Goal: Task Accomplishment & Management: Use online tool/utility

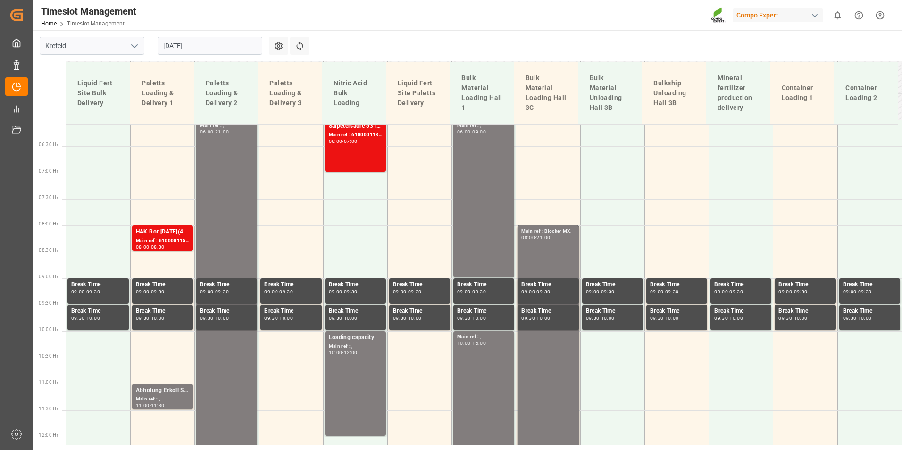
scroll to position [227, 0]
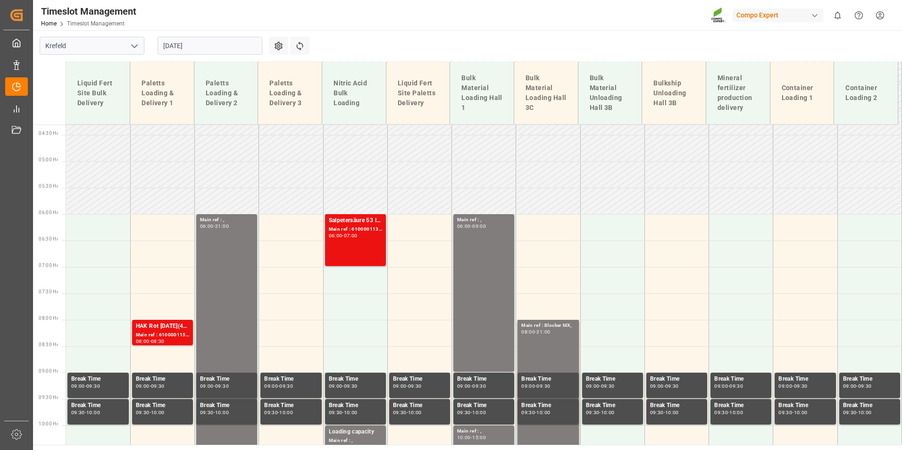
click at [221, 53] on input "[DATE]" at bounding box center [210, 46] width 105 height 18
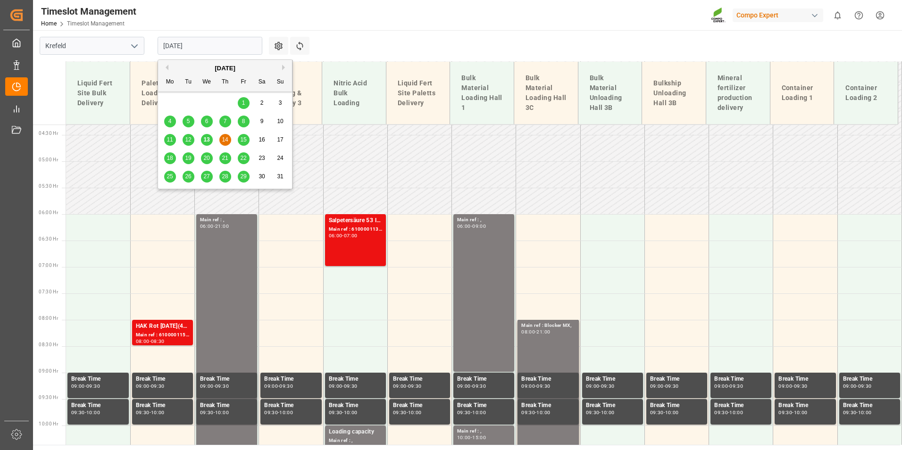
click at [212, 139] on div "13" at bounding box center [207, 139] width 12 height 11
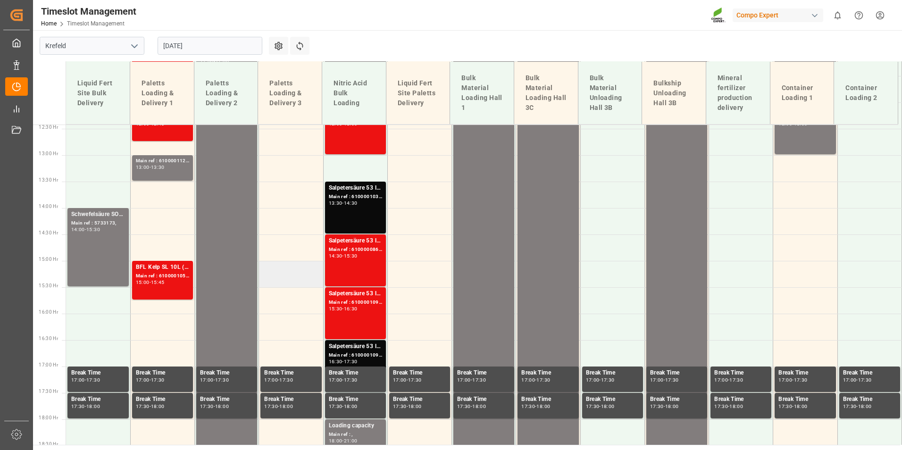
scroll to position [657, 0]
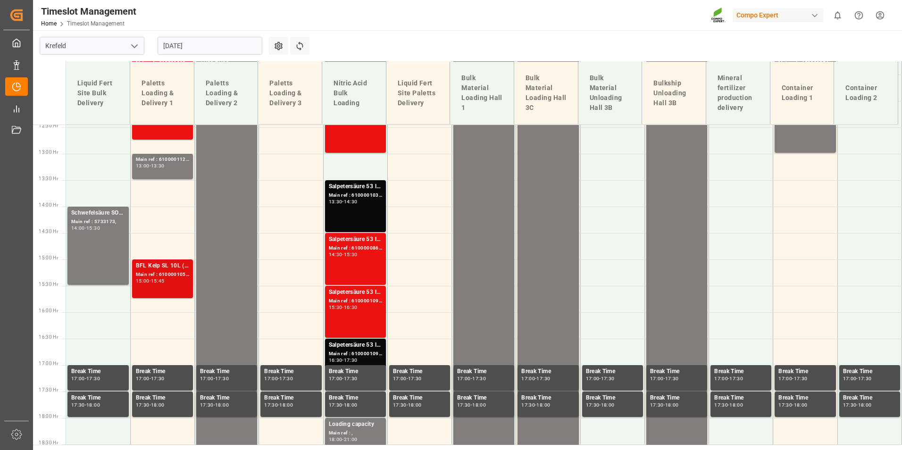
click at [171, 276] on div "Main ref : 6100001056, 2000000767; 2000000762;2000000767;" at bounding box center [162, 275] width 53 height 8
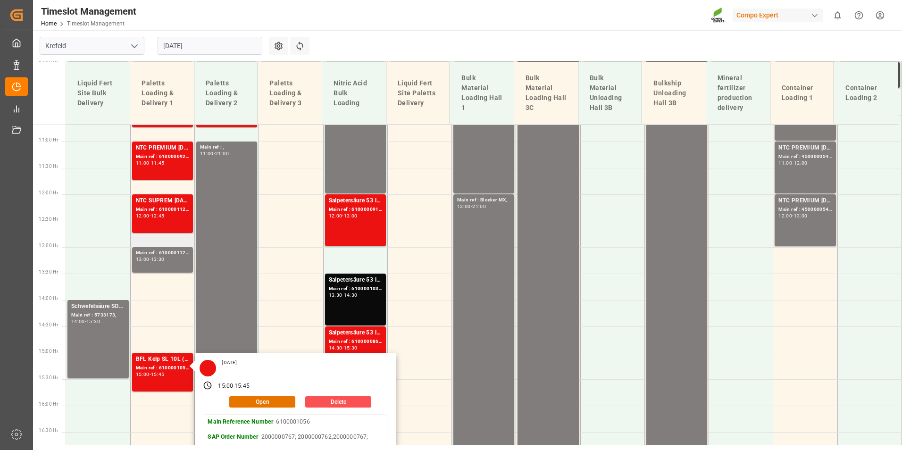
scroll to position [563, 0]
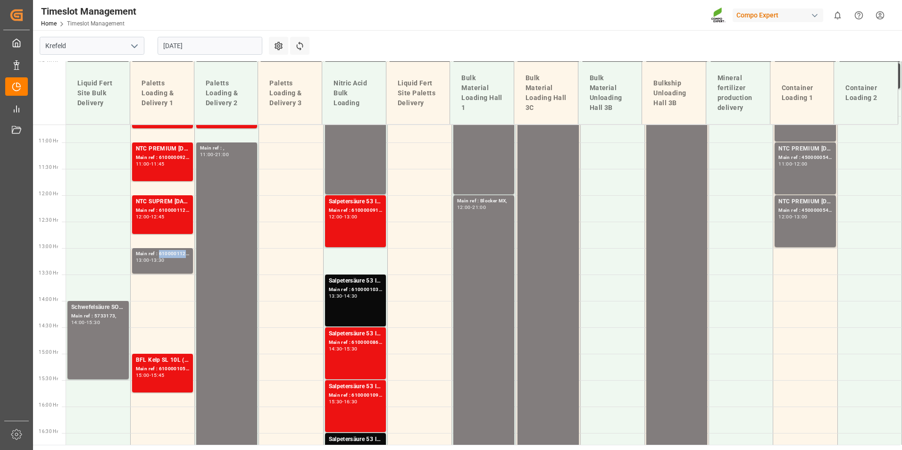
click at [180, 252] on div "Main ref : 6100001122," at bounding box center [162, 254] width 53 height 8
click at [171, 220] on div "NTC SUPREM [DATE]+3+TE 600kg BB;FTL S NK 8-0-24 25kg (x40) INT;FTL SP 18-5-8 25…" at bounding box center [162, 214] width 53 height 35
click at [183, 259] on div "13:00 - 13:30" at bounding box center [162, 260] width 53 height 5
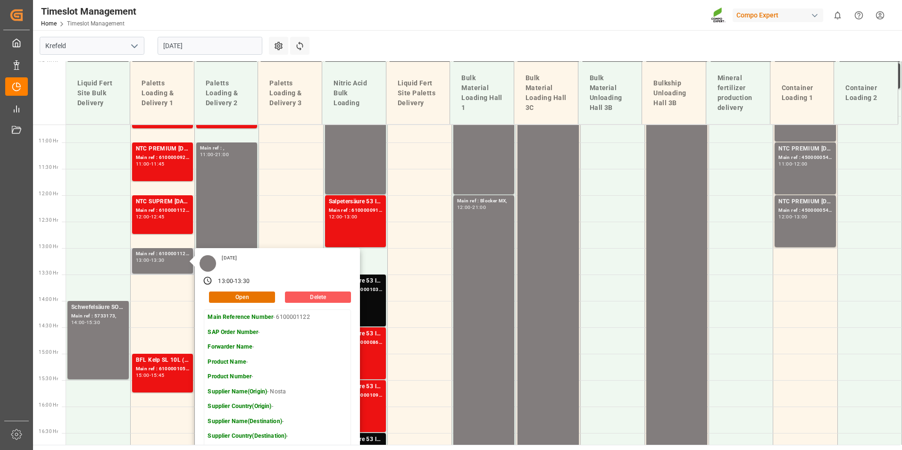
click at [339, 297] on button "Delete" at bounding box center [318, 296] width 66 height 11
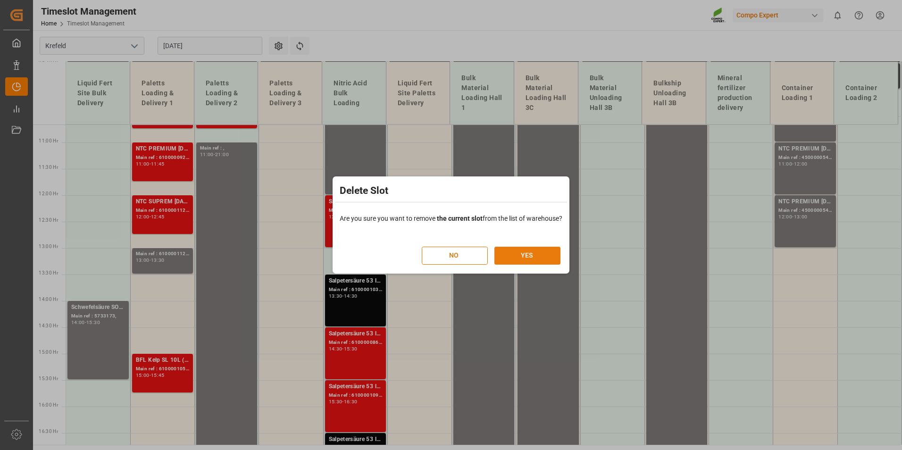
click at [551, 259] on button "YES" at bounding box center [527, 256] width 66 height 18
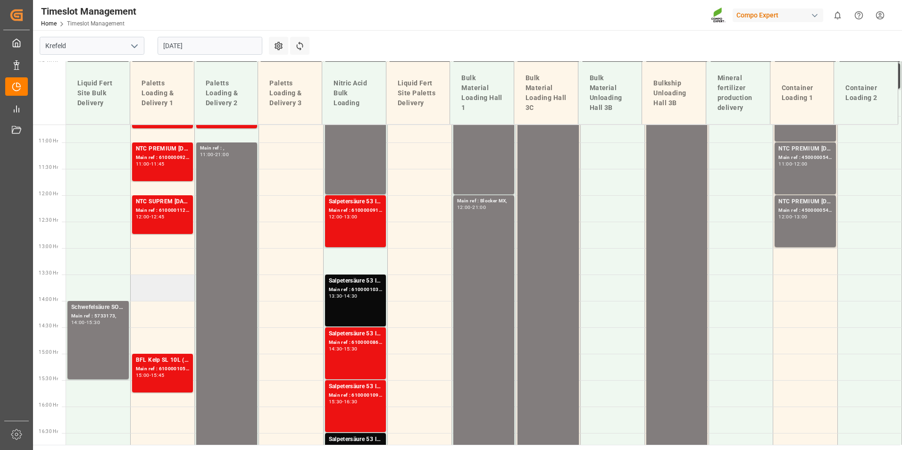
scroll to position [610, 0]
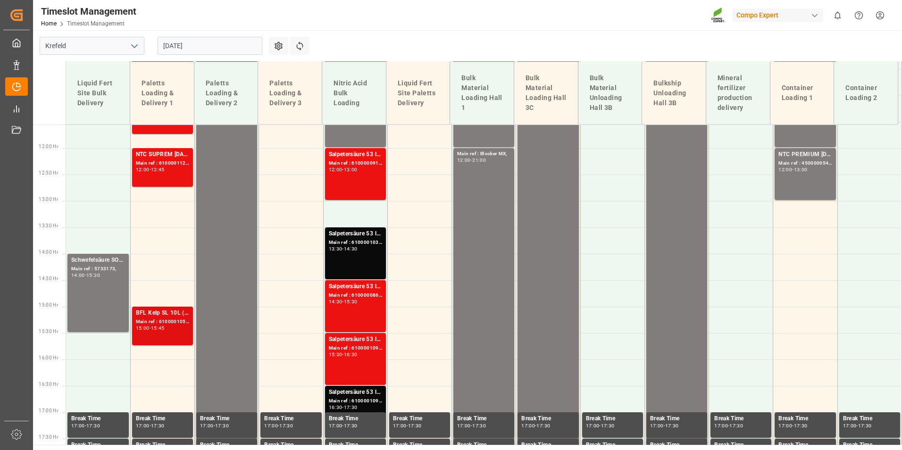
click at [170, 318] on div "Main ref : 6100001056, 2000000767; 2000000762;2000000767;" at bounding box center [162, 322] width 53 height 8
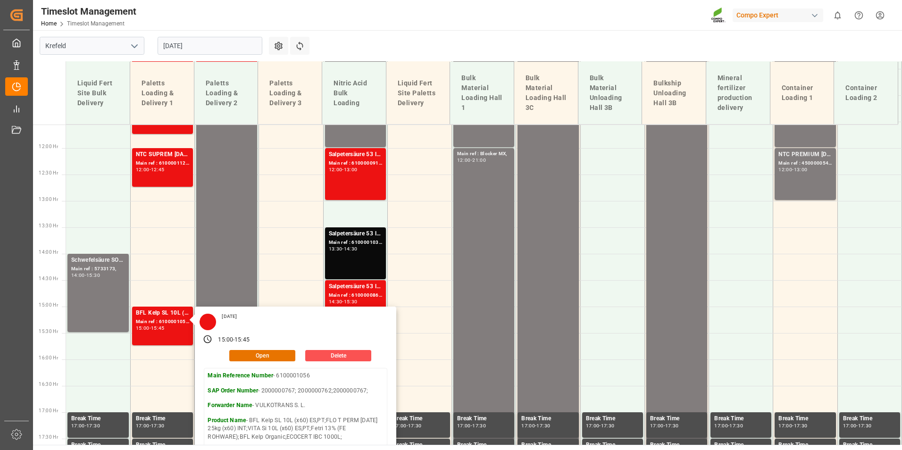
click at [466, 46] on main "Krefeld [DATE] Settings Refresh Time Slots Liquid Fert Site Bulk Delivery Palet…" at bounding box center [466, 237] width 867 height 415
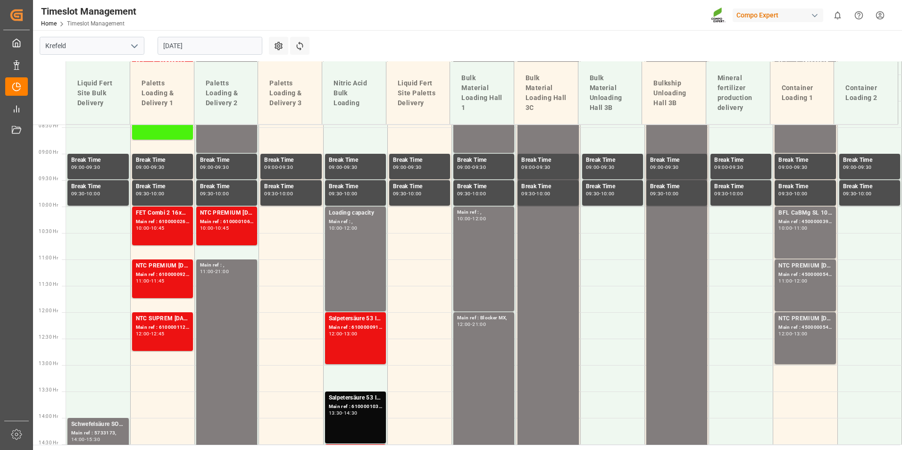
scroll to position [422, 0]
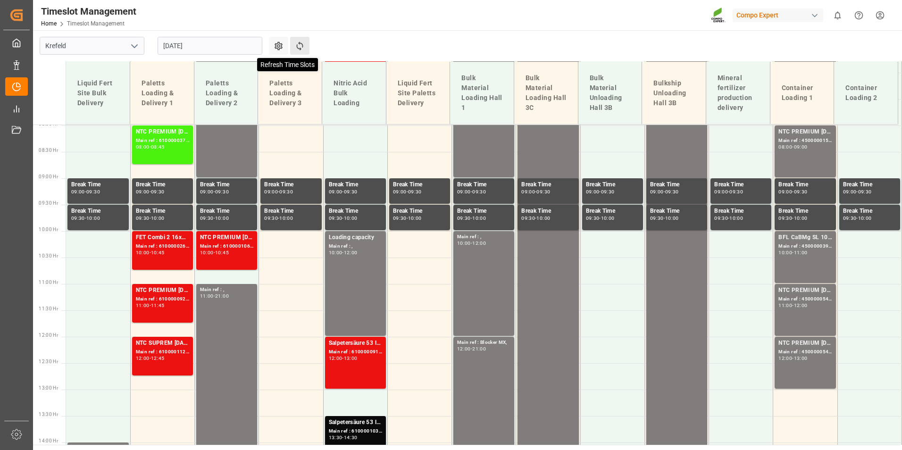
click at [298, 47] on icon at bounding box center [300, 46] width 10 height 10
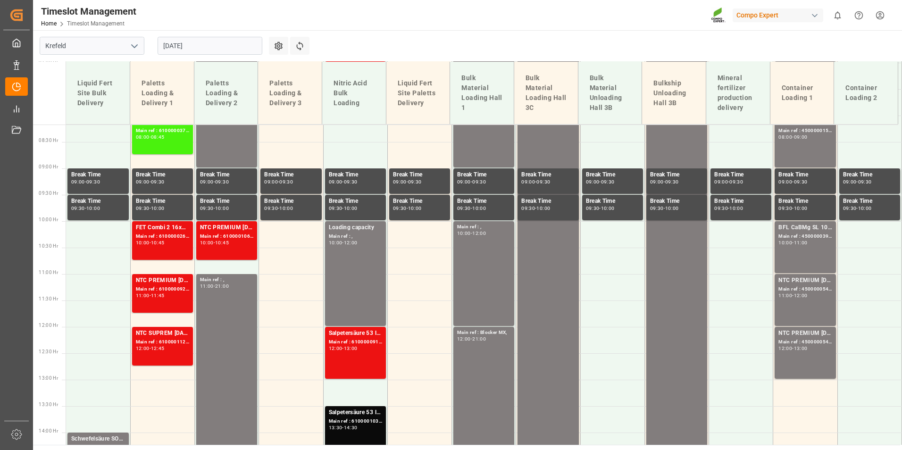
scroll to position [427, 0]
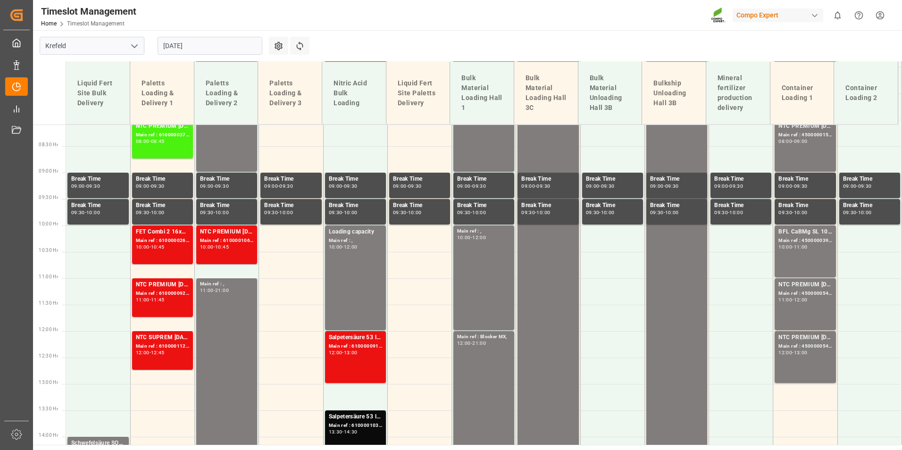
click at [208, 50] on input "[DATE]" at bounding box center [210, 46] width 105 height 18
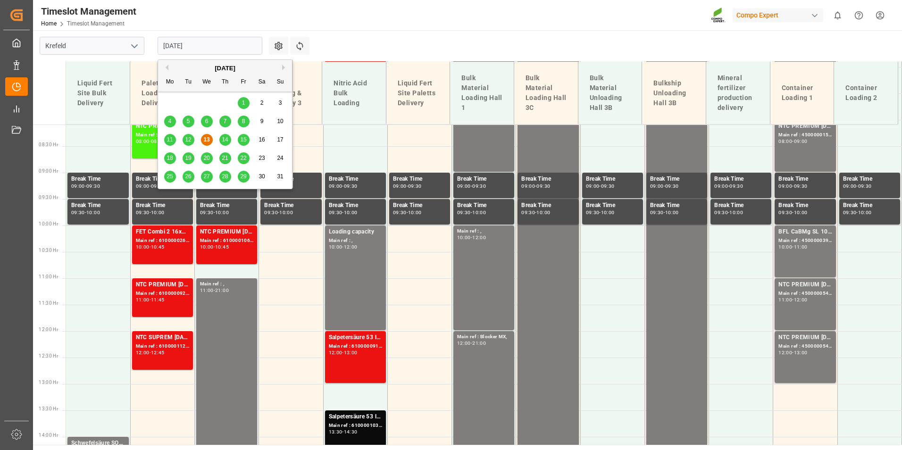
click at [227, 138] on span "14" at bounding box center [225, 139] width 6 height 7
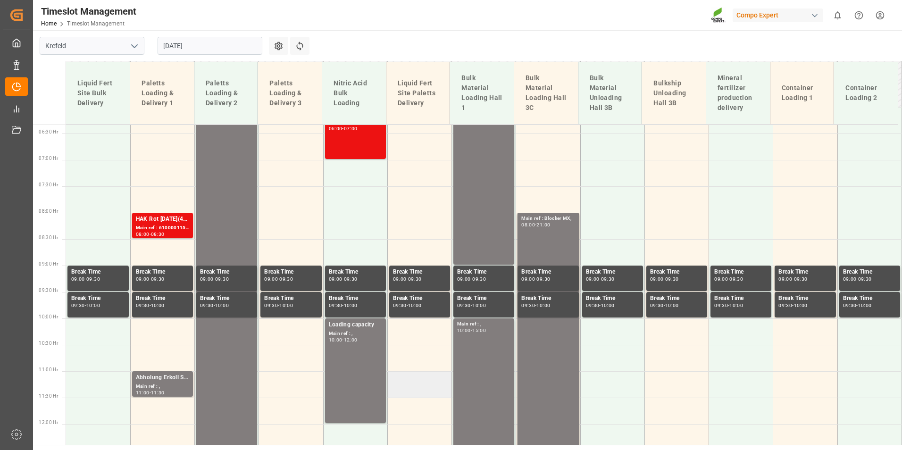
scroll to position [333, 0]
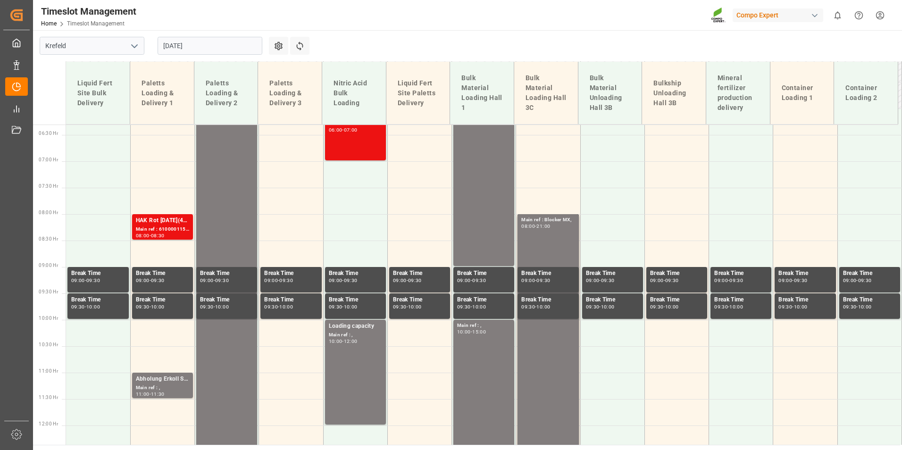
click at [212, 46] on input "[DATE]" at bounding box center [210, 46] width 105 height 18
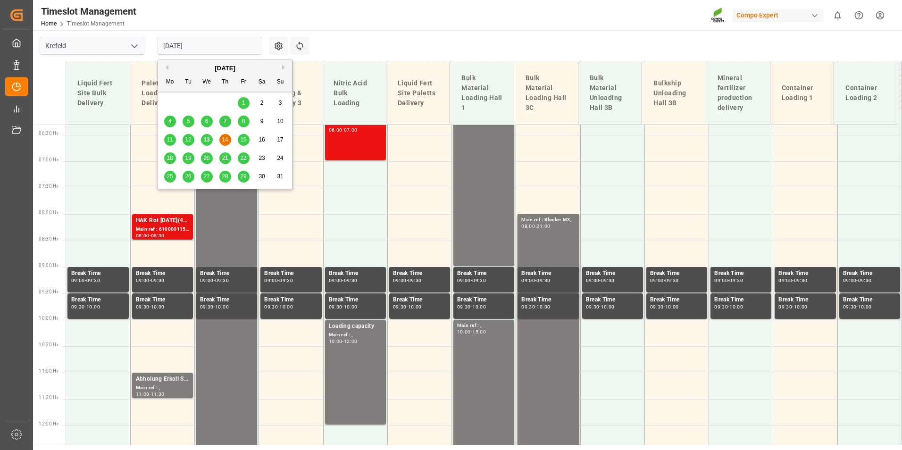
click at [242, 142] on span "15" at bounding box center [243, 139] width 6 height 7
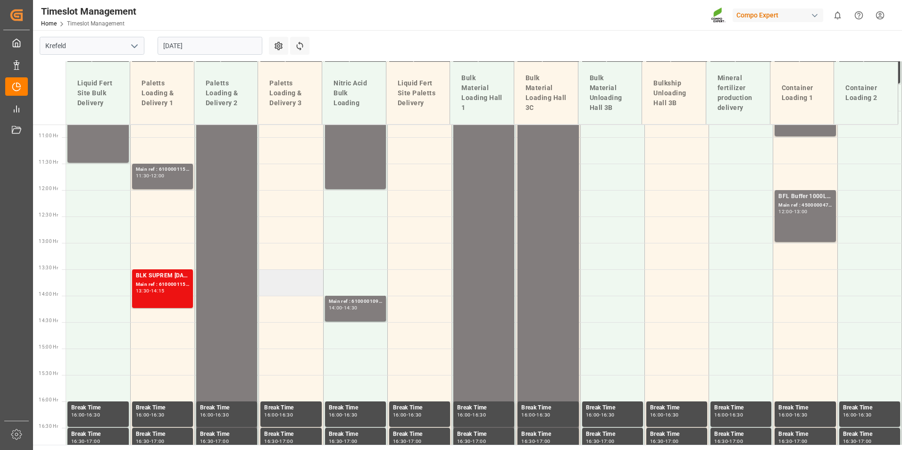
scroll to position [569, 0]
click at [300, 307] on td at bounding box center [291, 308] width 64 height 26
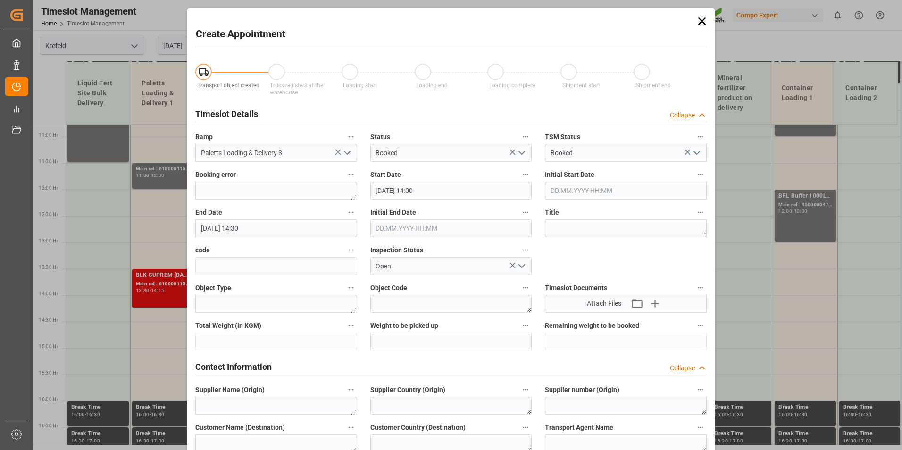
type input "[DATE] 14:00"
type input "[DATE] 14:30"
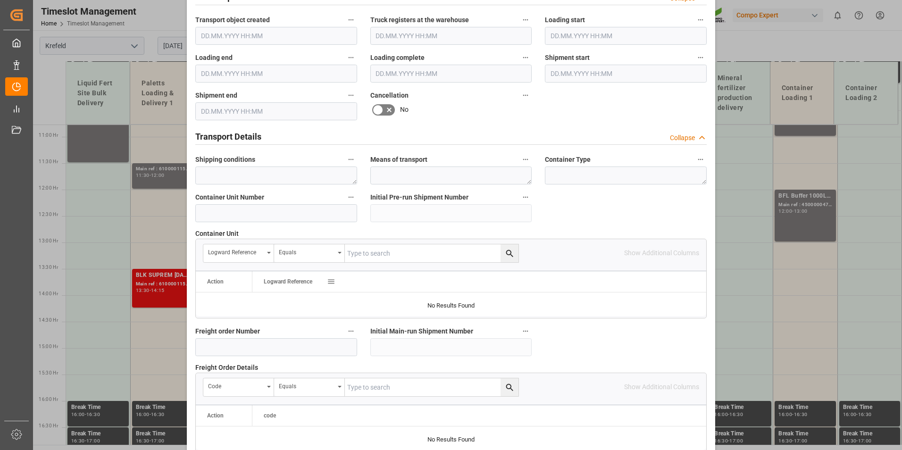
scroll to position [613, 0]
click at [266, 345] on input at bounding box center [276, 345] width 162 height 18
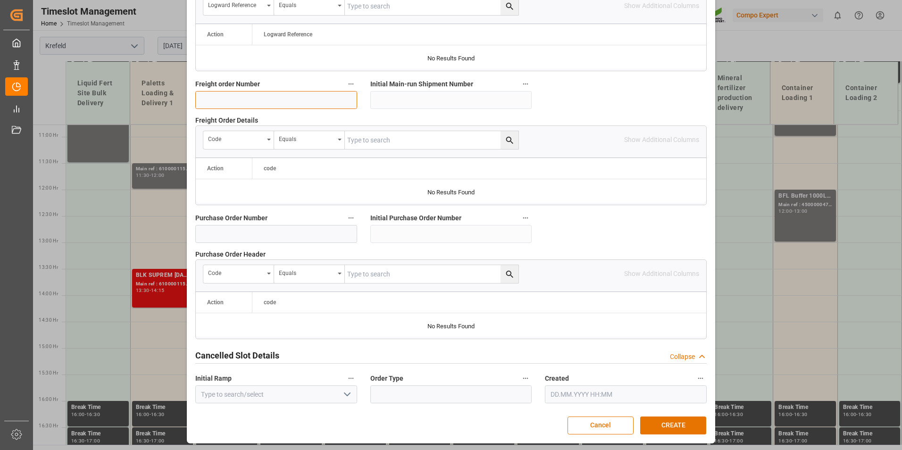
scroll to position [859, 0]
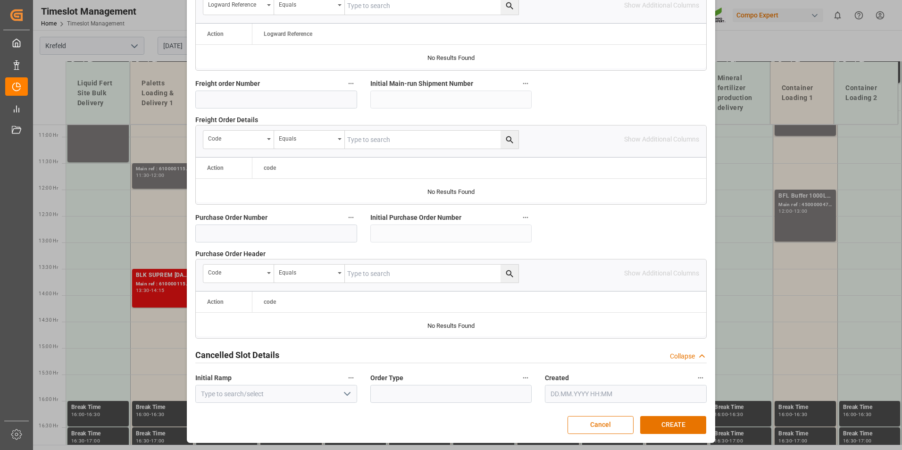
drag, startPoint x: 262, startPoint y: 235, endPoint x: 262, endPoint y: 229, distance: 5.7
click at [262, 235] on input at bounding box center [276, 233] width 162 height 18
type input "4500005936"
click at [677, 418] on button "CREATE" at bounding box center [673, 425] width 66 height 18
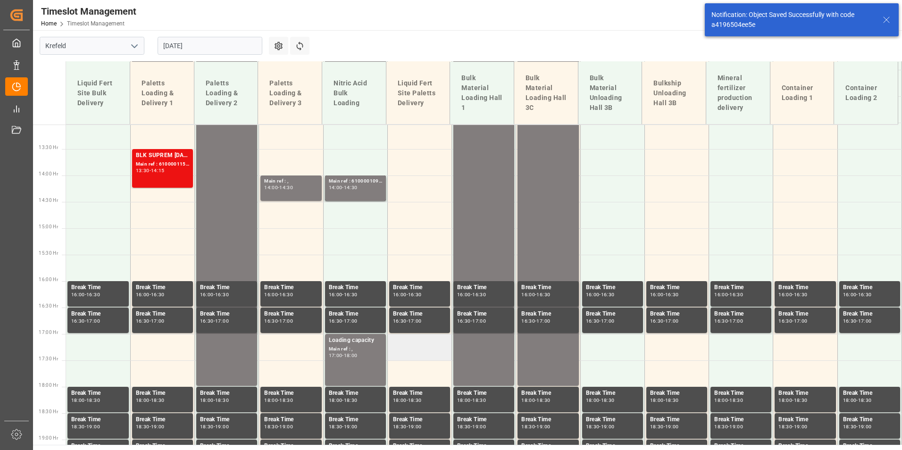
scroll to position [710, 0]
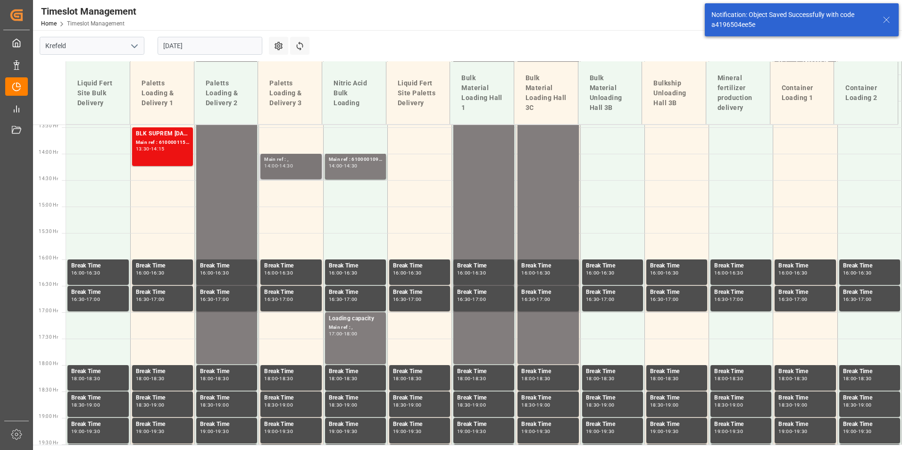
click at [279, 166] on div "-" at bounding box center [278, 166] width 1 height 4
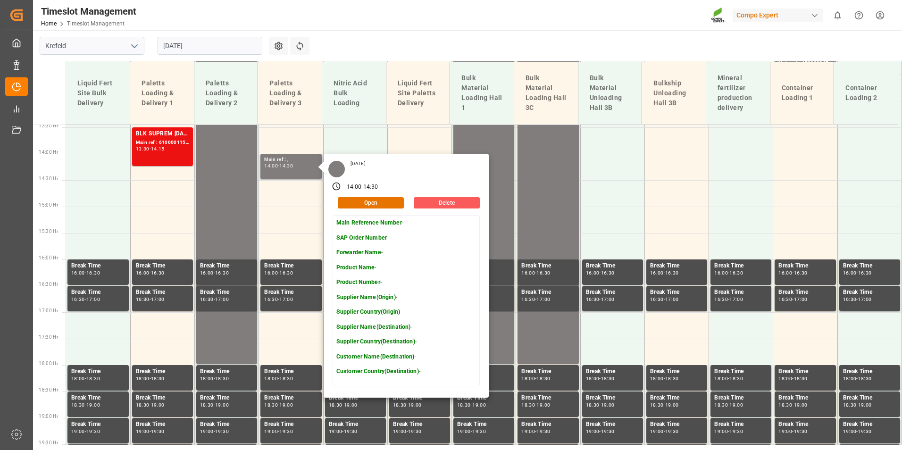
click at [443, 203] on button "Delete" at bounding box center [447, 202] width 66 height 11
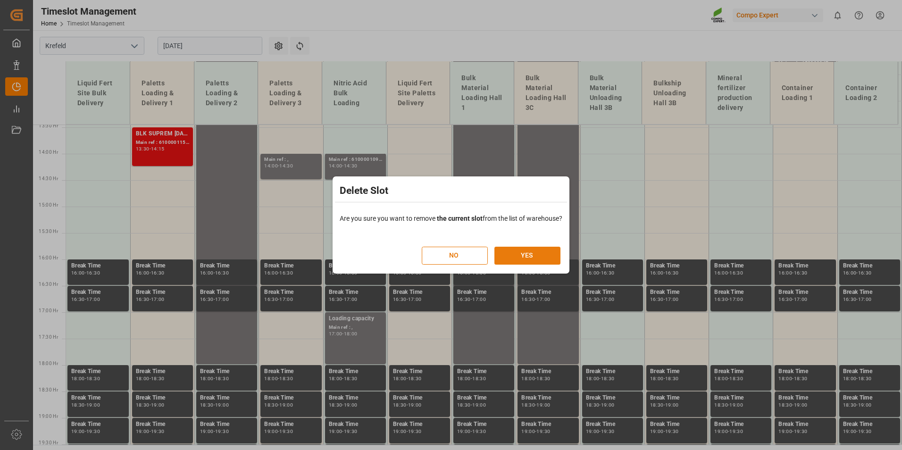
click at [541, 253] on button "YES" at bounding box center [527, 256] width 66 height 18
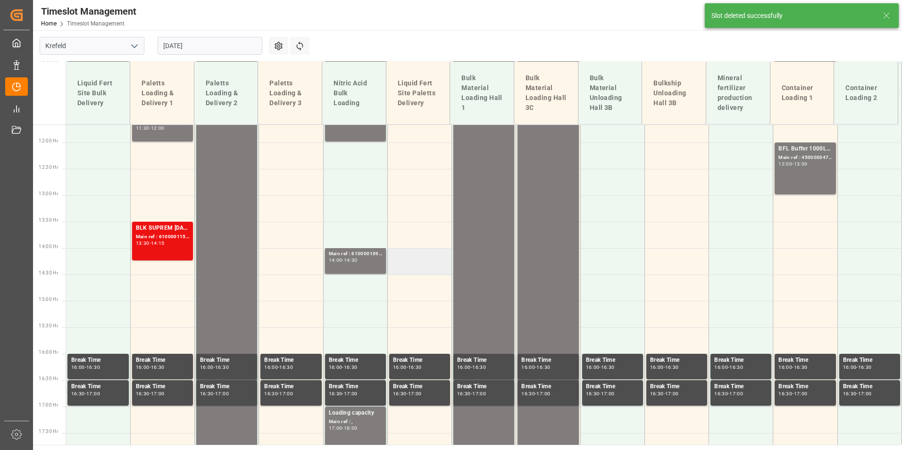
scroll to position [663, 0]
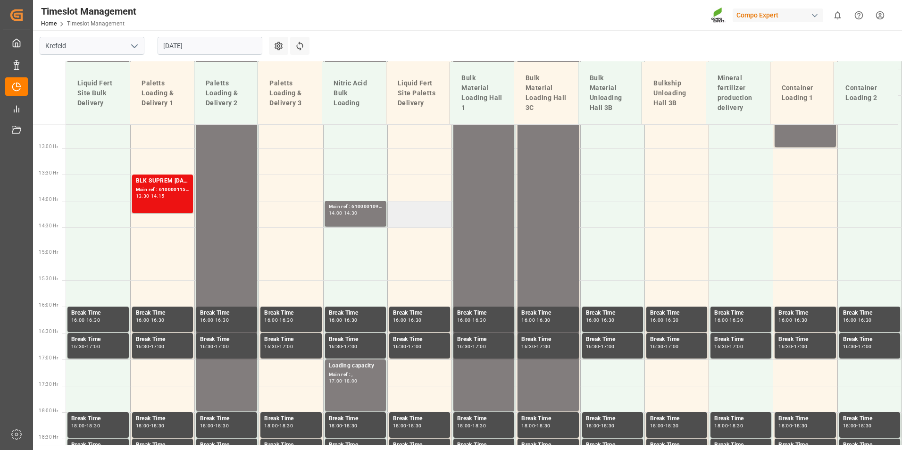
click at [414, 220] on td at bounding box center [419, 214] width 64 height 26
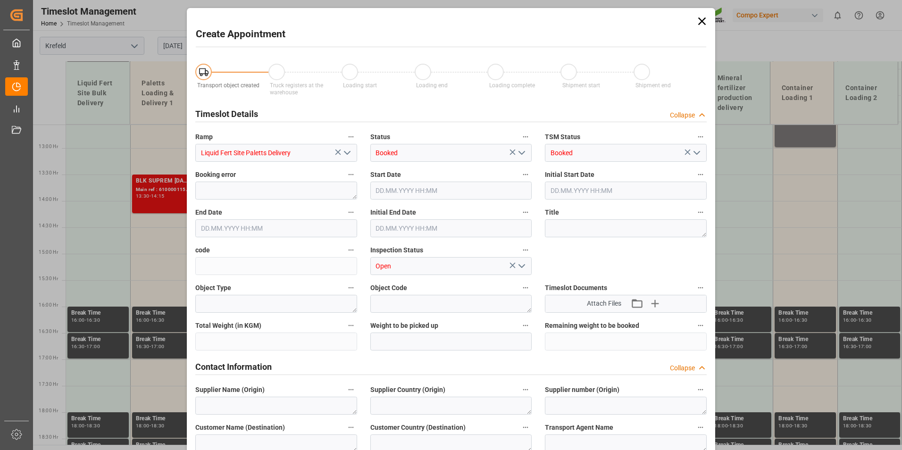
type input "[DATE] 14:00"
type input "[DATE] 14:30"
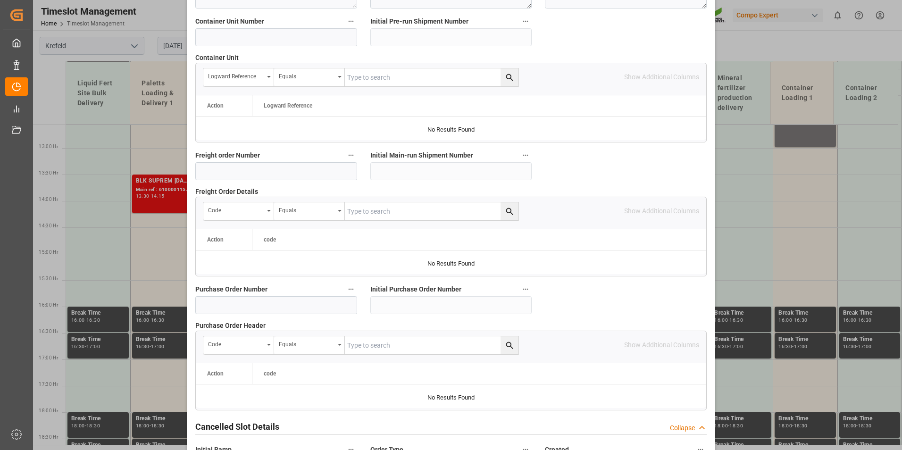
scroll to position [802, 0]
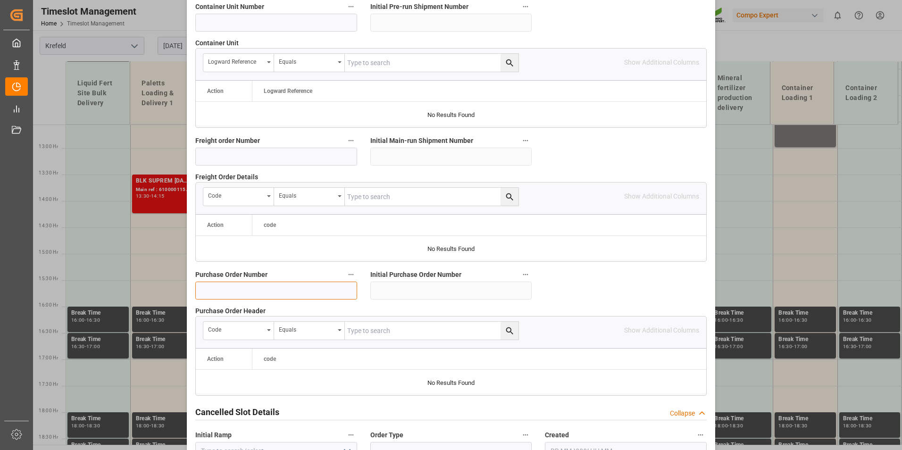
click at [236, 285] on input at bounding box center [276, 291] width 162 height 18
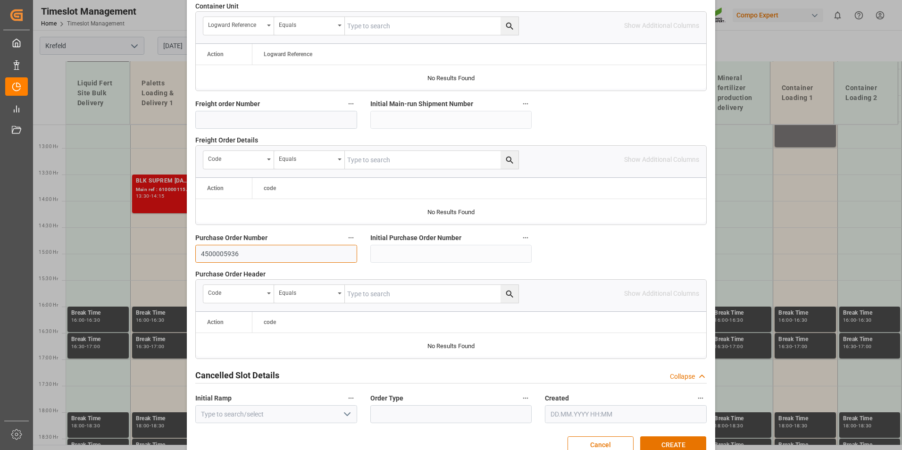
scroll to position [859, 0]
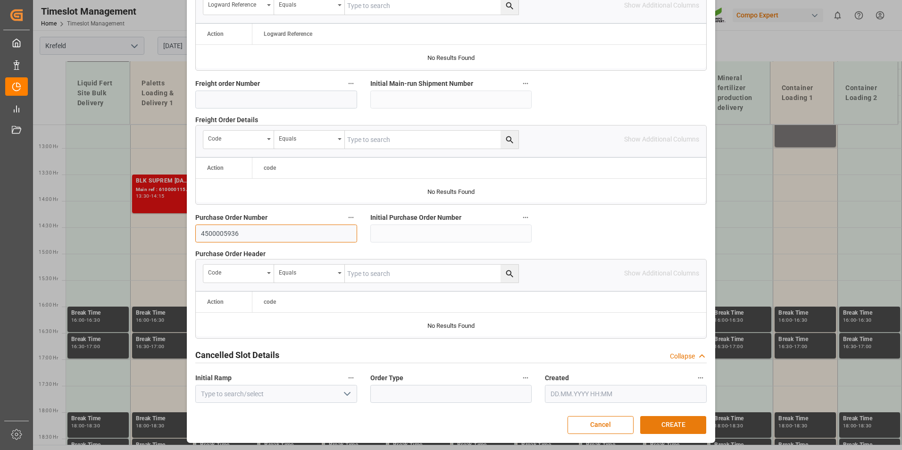
type input "4500005936"
click at [656, 416] on button "CREATE" at bounding box center [673, 425] width 66 height 18
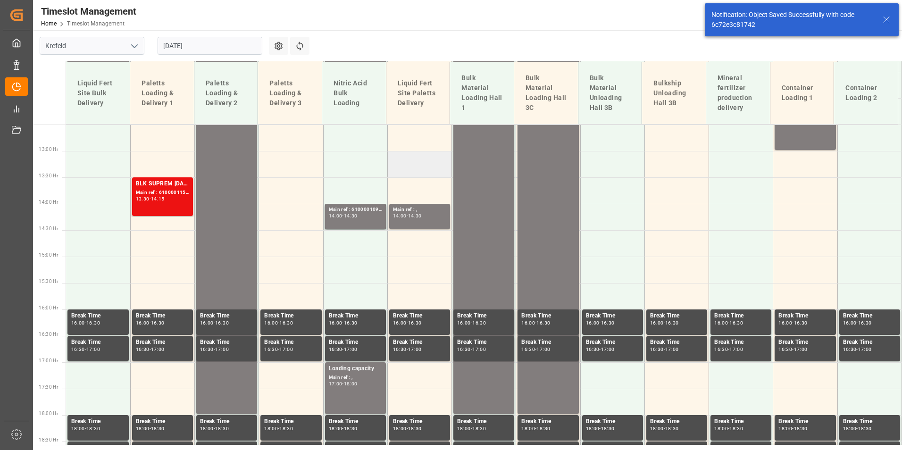
scroll to position [616, 0]
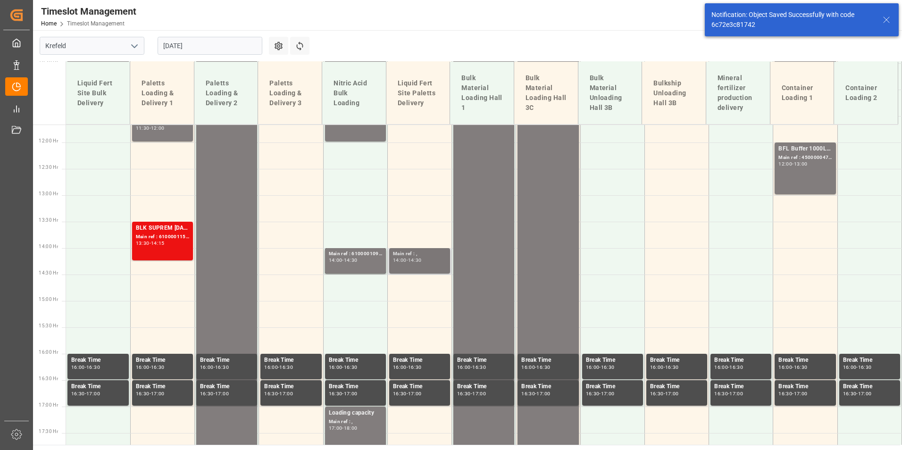
click at [421, 255] on div "Main ref : ," at bounding box center [419, 254] width 53 height 8
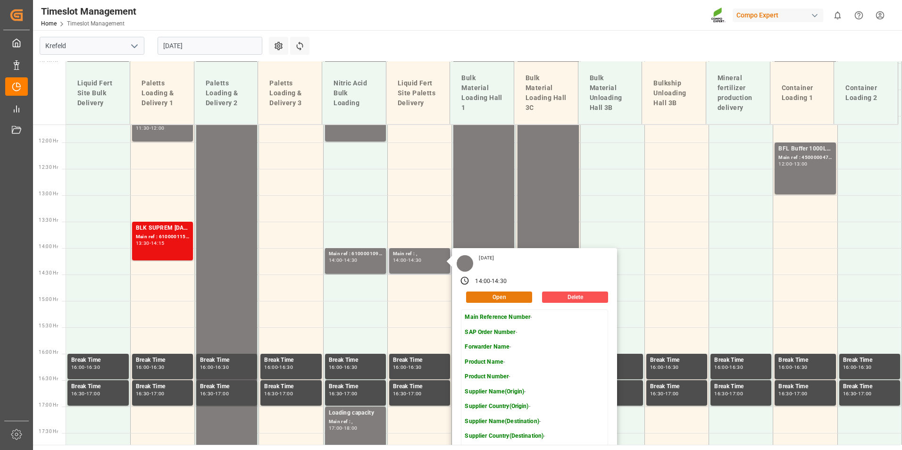
click at [513, 298] on button "Open" at bounding box center [499, 296] width 66 height 11
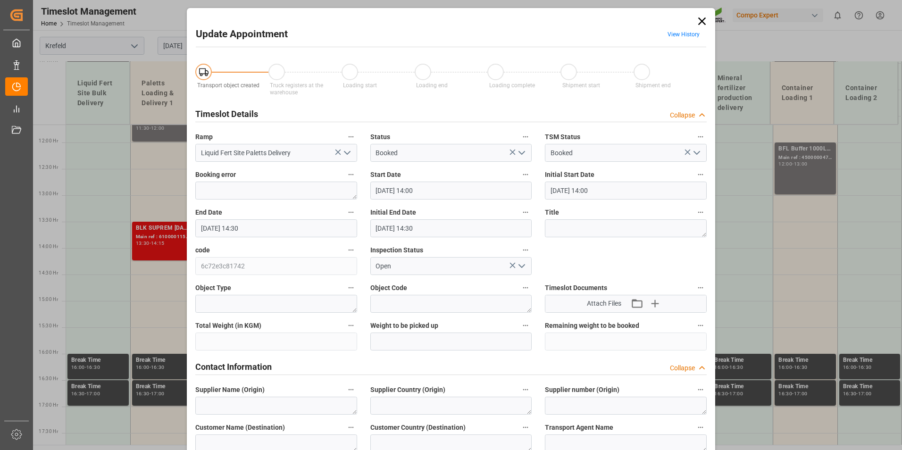
type input "[DATE] 14:00"
type input "[DATE] 14:30"
type input "[DATE] 12:16"
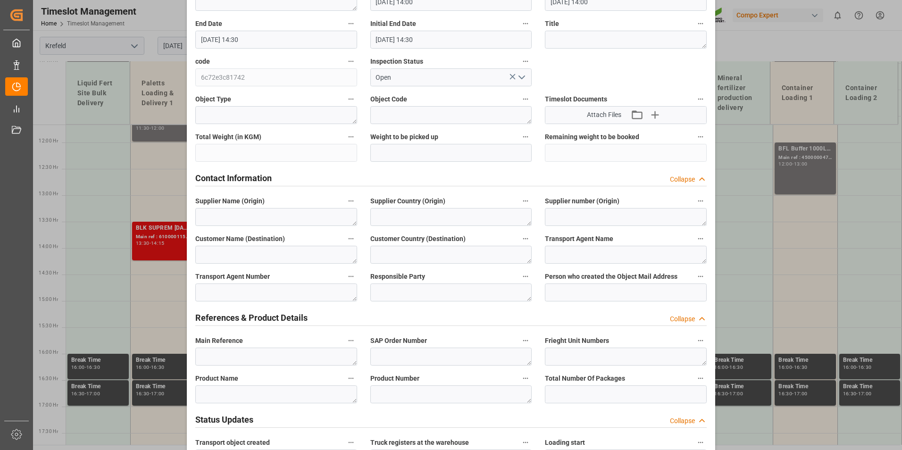
scroll to position [236, 0]
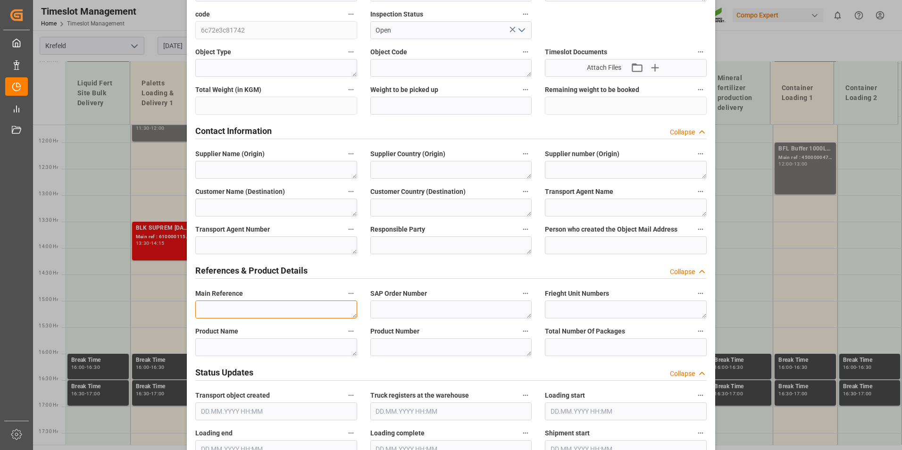
click at [232, 300] on textarea at bounding box center [276, 309] width 162 height 18
click at [231, 307] on textarea "Stelioplast 4500005936" at bounding box center [276, 309] width 162 height 18
click at [274, 305] on textarea "Stelioplast (4500005936" at bounding box center [276, 309] width 162 height 18
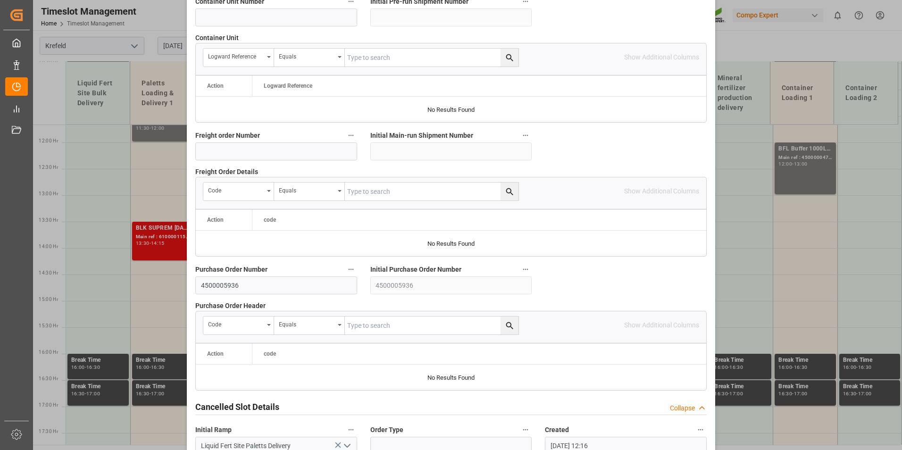
scroll to position [859, 0]
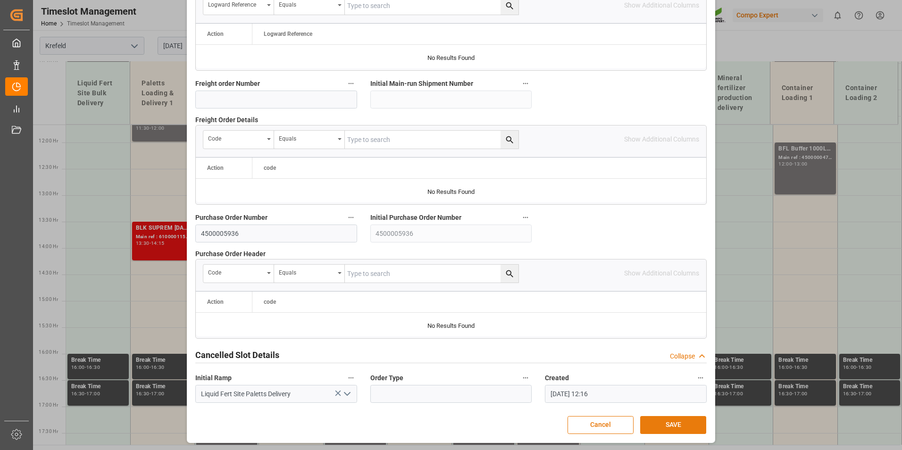
type textarea "Stelioplast (4500005936)"
click at [667, 420] on button "SAVE" at bounding box center [673, 425] width 66 height 18
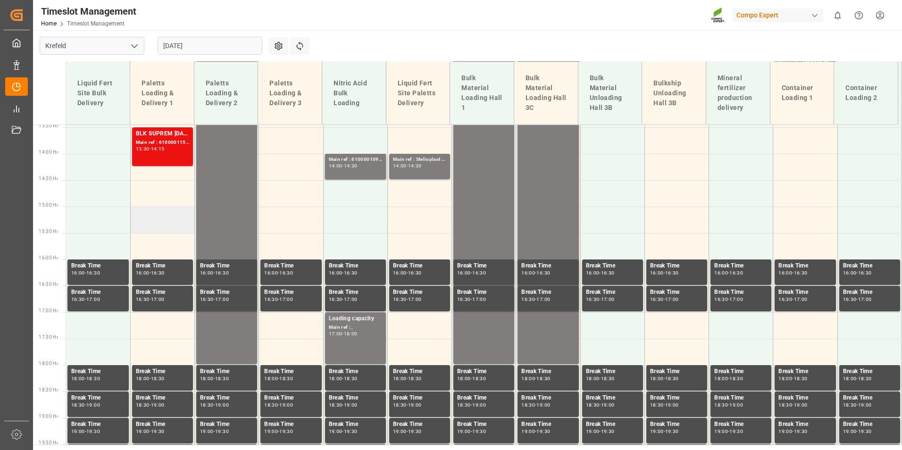
scroll to position [474, 0]
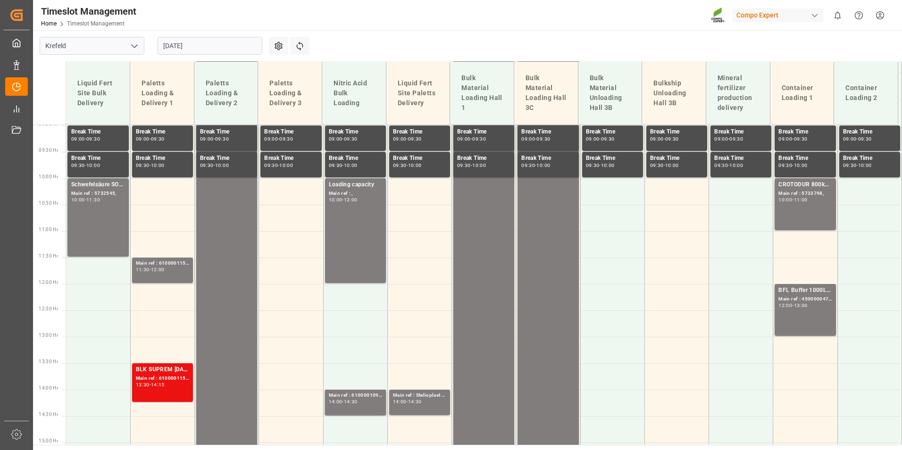
click at [227, 45] on input "[DATE]" at bounding box center [210, 46] width 105 height 18
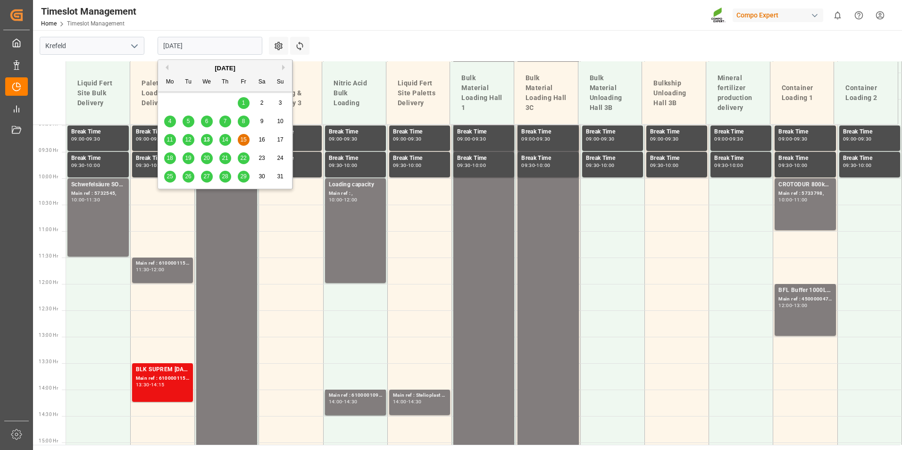
click at [224, 141] on span "14" at bounding box center [225, 139] width 6 height 7
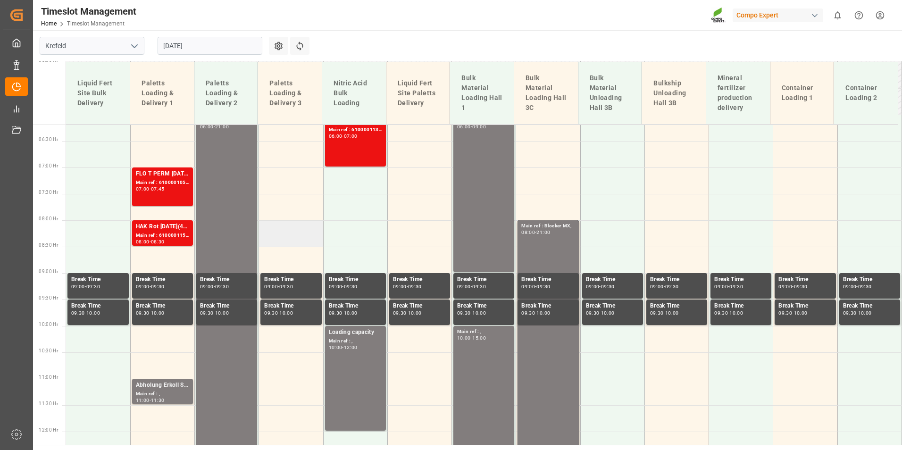
scroll to position [286, 0]
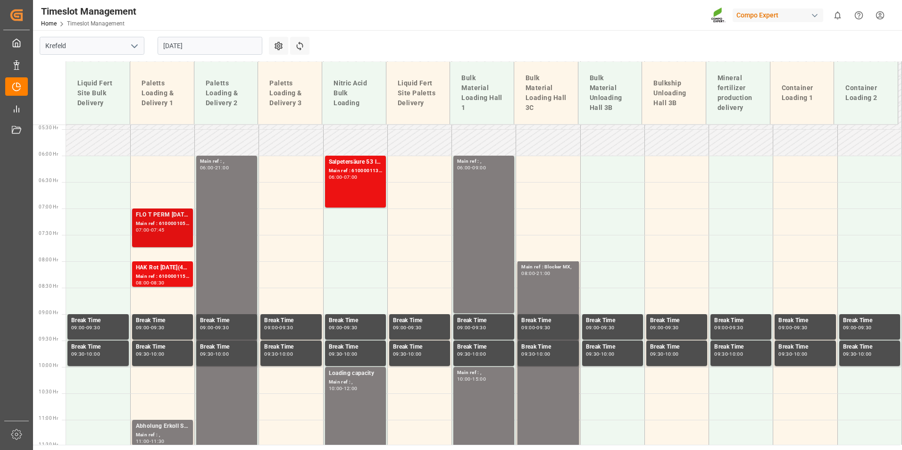
click at [178, 225] on div "Main ref : 6100001058, 2000000488;" at bounding box center [162, 224] width 53 height 8
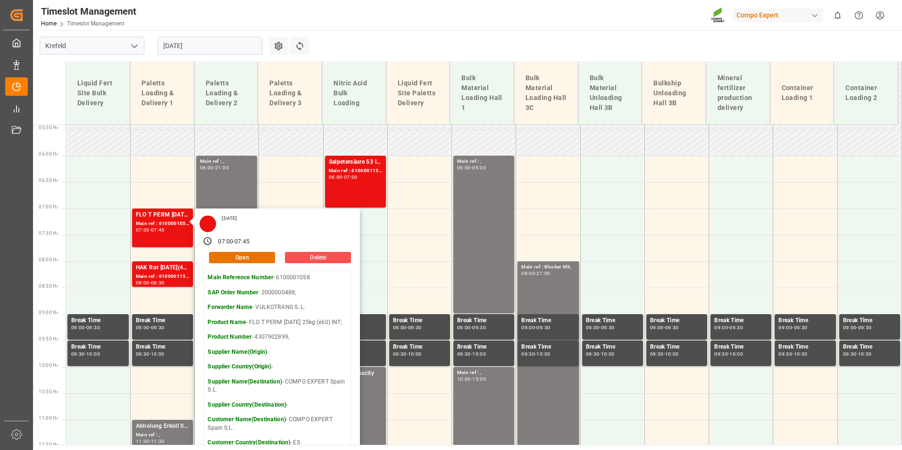
click at [364, 55] on main "[GEOGRAPHIC_DATA] [DATE] Settings Refresh Time Slots Liquid Fert Site Bulk Deli…" at bounding box center [466, 237] width 867 height 415
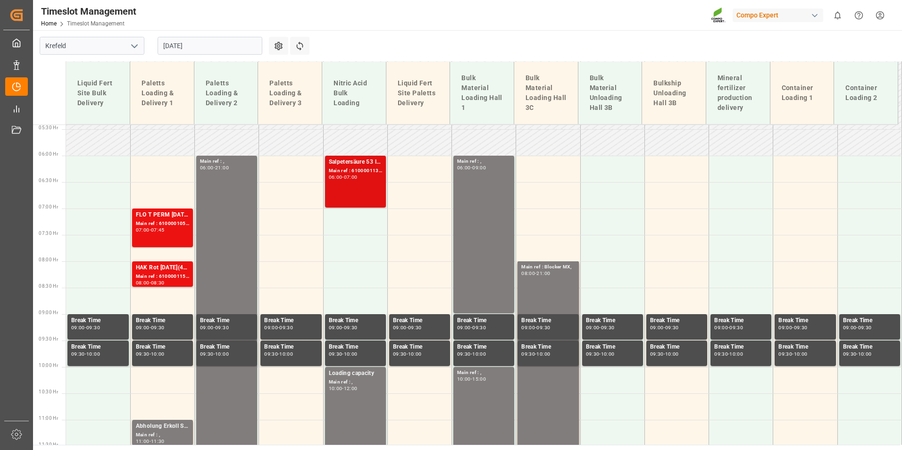
click at [357, 177] on div "07:00" at bounding box center [351, 177] width 14 height 4
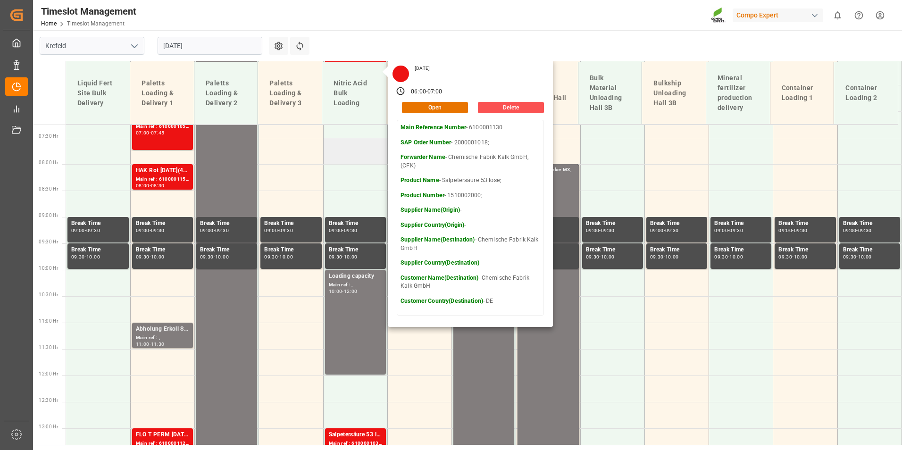
scroll to position [380, 0]
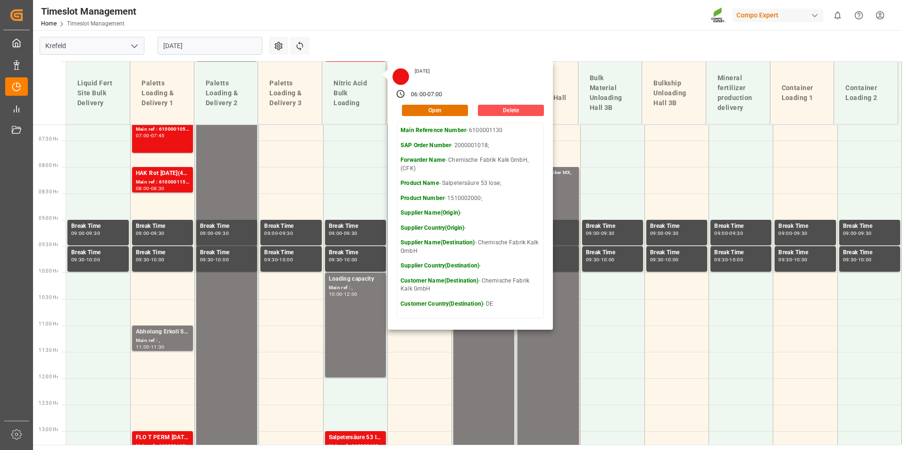
drag, startPoint x: 395, startPoint y: 48, endPoint x: 451, endPoint y: 108, distance: 82.4
click at [395, 48] on main "[GEOGRAPHIC_DATA] [DATE] Settings Refresh Time Slots Liquid Fert Site Bulk Deli…" at bounding box center [466, 237] width 867 height 415
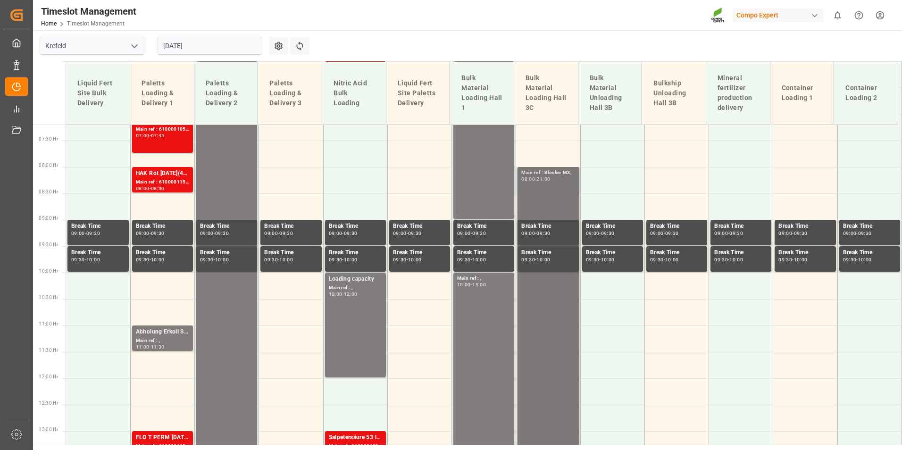
scroll to position [522, 0]
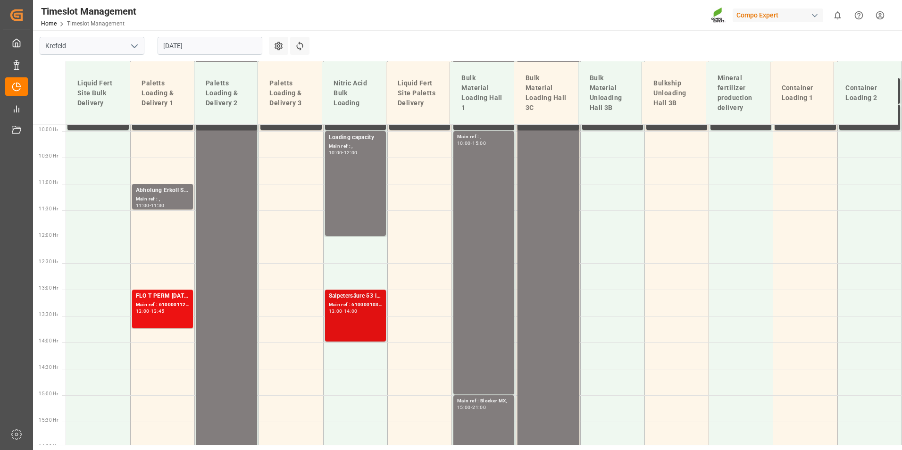
click at [363, 310] on div "13:00 - 14:00" at bounding box center [355, 311] width 53 height 5
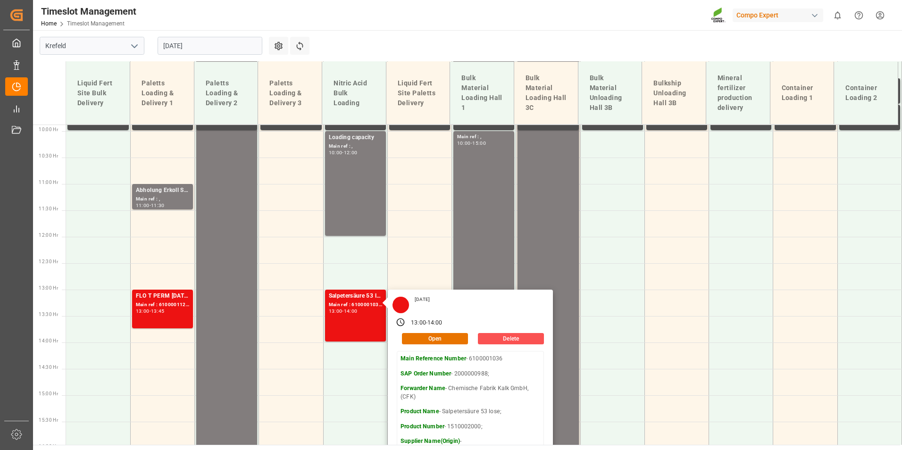
click at [507, 44] on main "[GEOGRAPHIC_DATA] [DATE] Settings Refresh Time Slots Liquid Fert Site Bulk Deli…" at bounding box center [466, 237] width 867 height 415
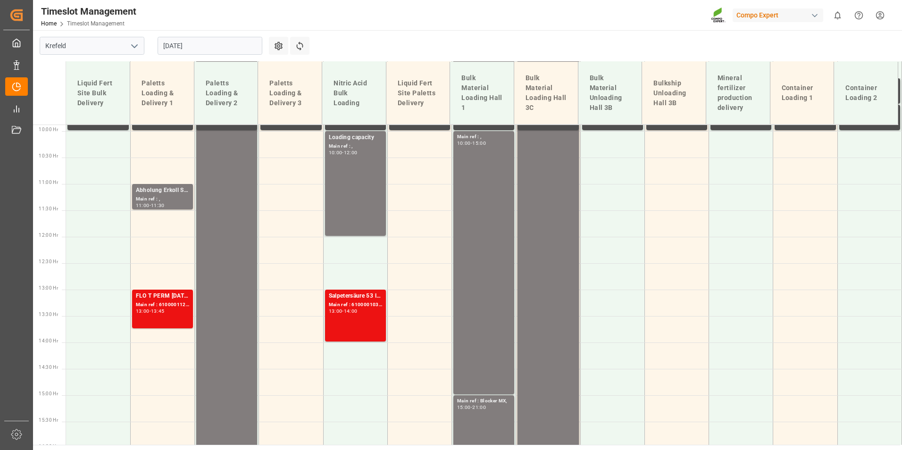
scroll to position [102, 0]
click at [297, 49] on icon at bounding box center [300, 46] width 10 height 10
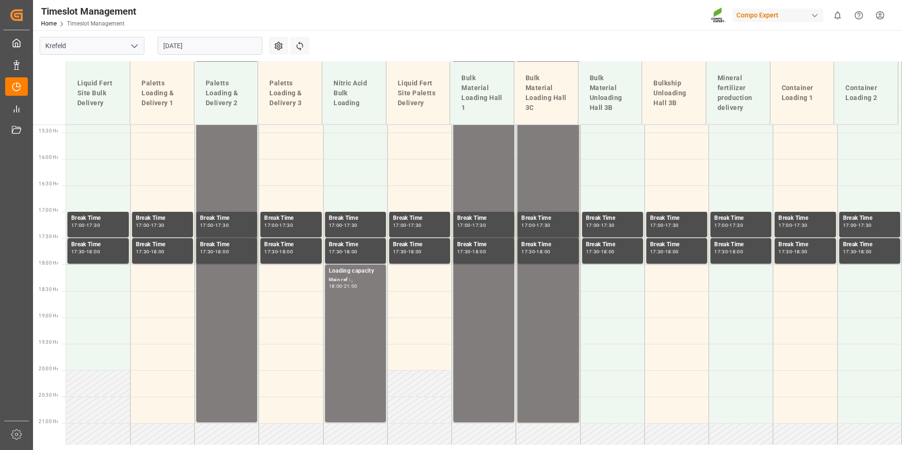
scroll to position [810, 0]
click at [224, 49] on input "[DATE]" at bounding box center [210, 46] width 105 height 18
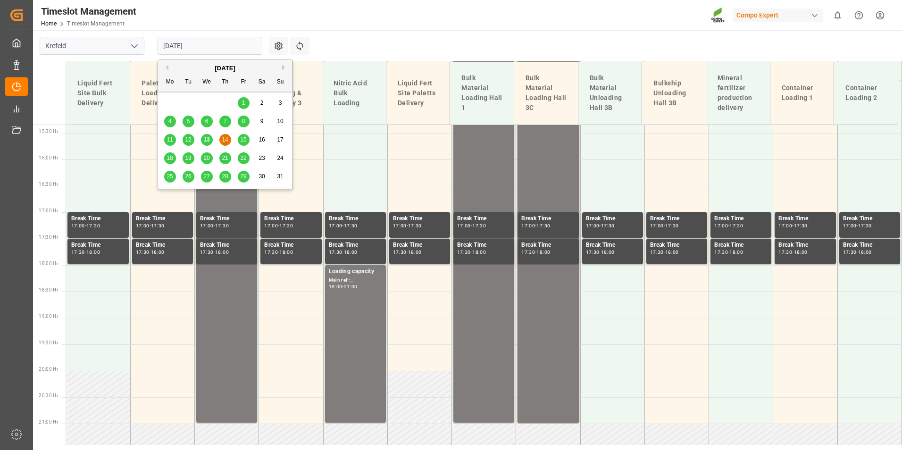
click at [204, 140] on span "13" at bounding box center [206, 139] width 6 height 7
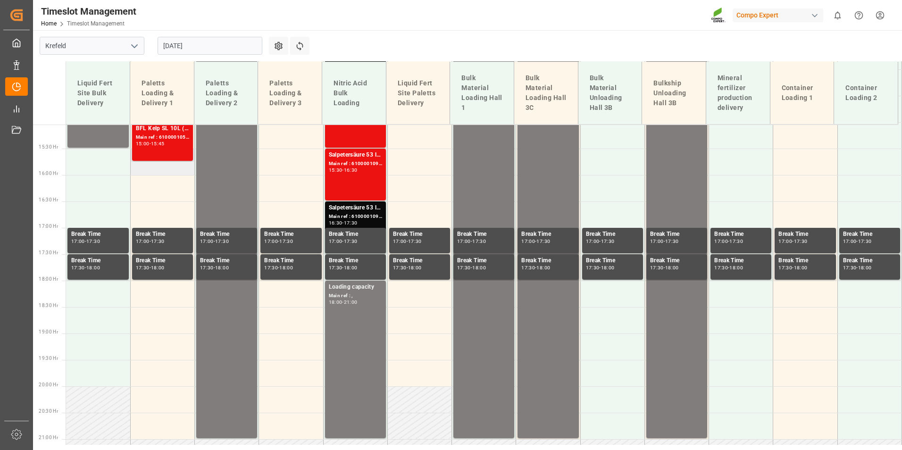
scroll to position [801, 0]
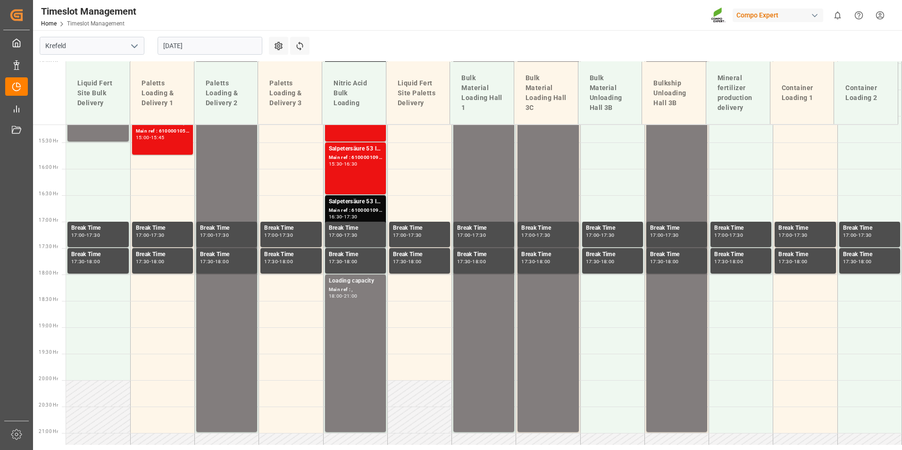
click at [163, 123] on td "Paletts Loading & Delivery 1" at bounding box center [162, 93] width 64 height 63
click at [171, 141] on div "BFL Kelp SL 10L (x60) ES,PT;FLO T PERM [DATE] 25kg (x60) INT;VITA Si 10L (x60) …" at bounding box center [162, 135] width 53 height 35
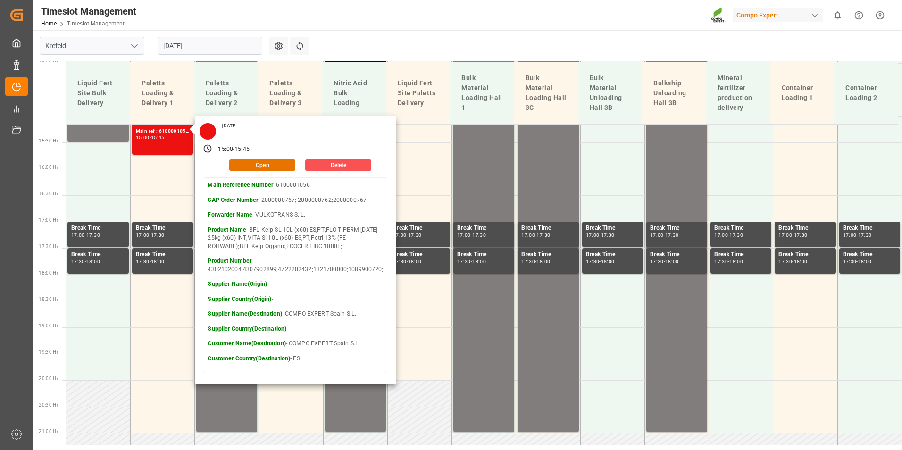
drag, startPoint x: 240, startPoint y: 41, endPoint x: 17, endPoint y: 159, distance: 252.3
click at [240, 41] on input "[DATE]" at bounding box center [210, 46] width 105 height 18
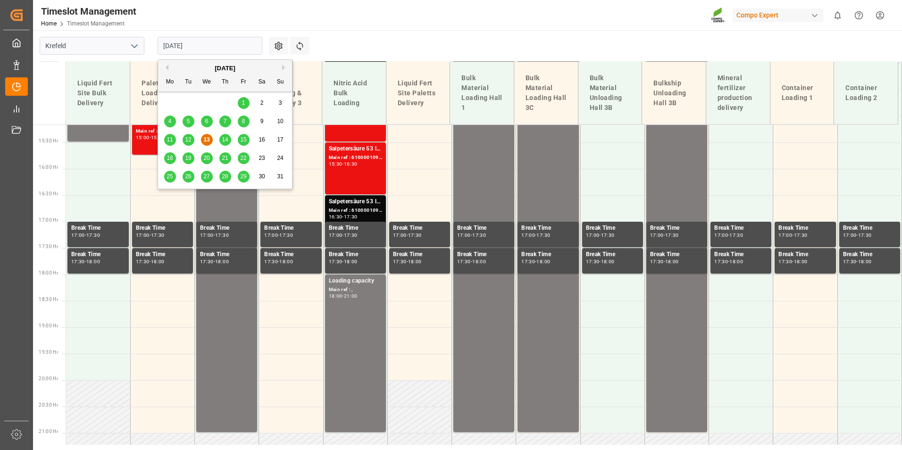
drag, startPoint x: 245, startPoint y: 141, endPoint x: 22, endPoint y: 207, distance: 233.1
click at [245, 141] on span "15" at bounding box center [243, 139] width 6 height 7
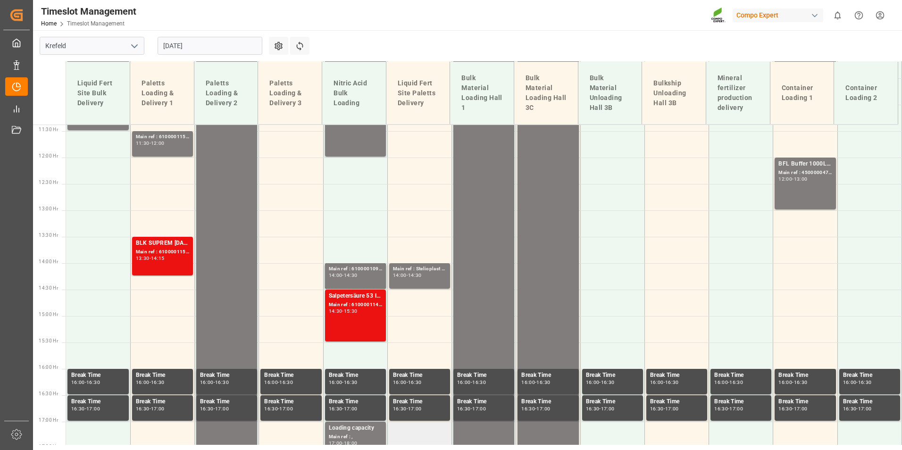
scroll to position [622, 0]
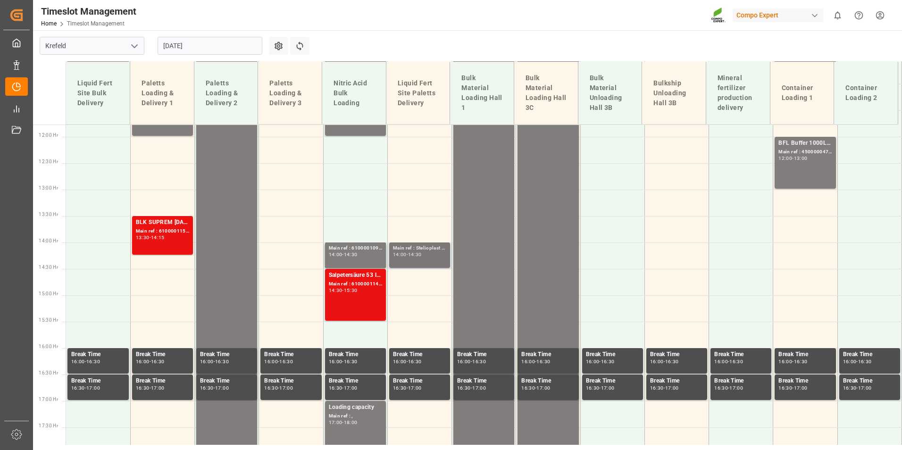
click at [411, 257] on div "14:00 - 14:30" at bounding box center [419, 254] width 53 height 5
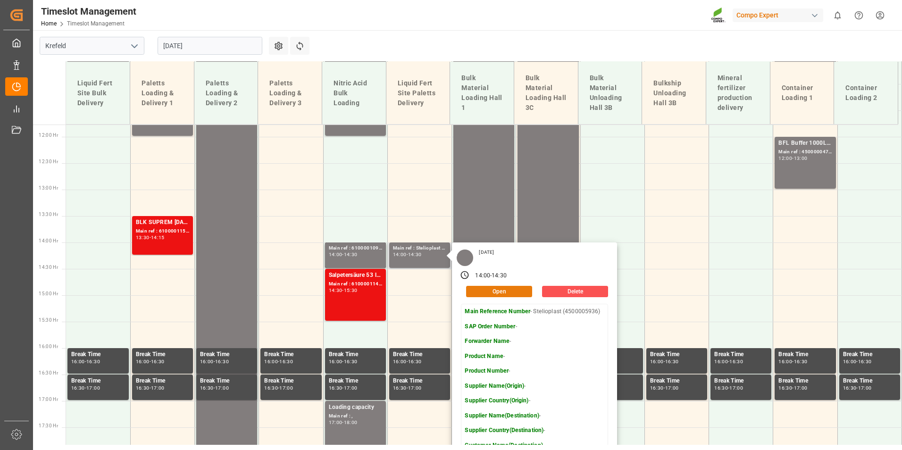
click at [503, 293] on button "Open" at bounding box center [499, 291] width 66 height 11
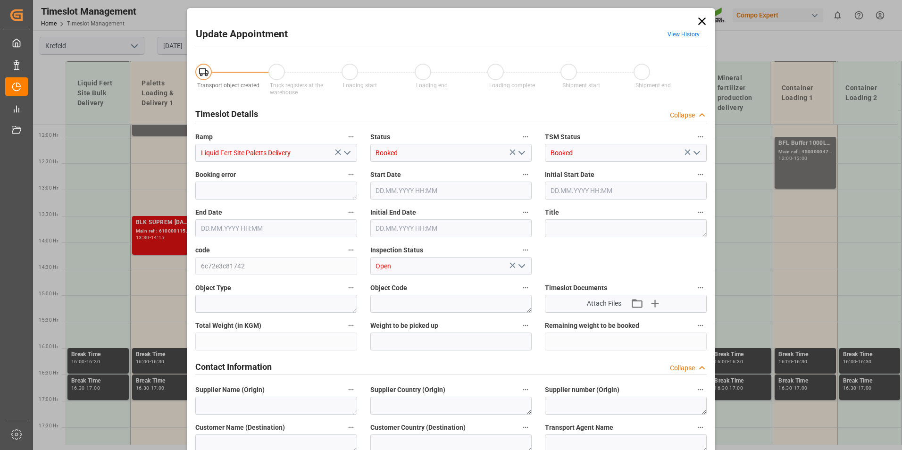
type input "[DATE] 14:00"
type input "[DATE] 14:30"
type input "[DATE] 12:16"
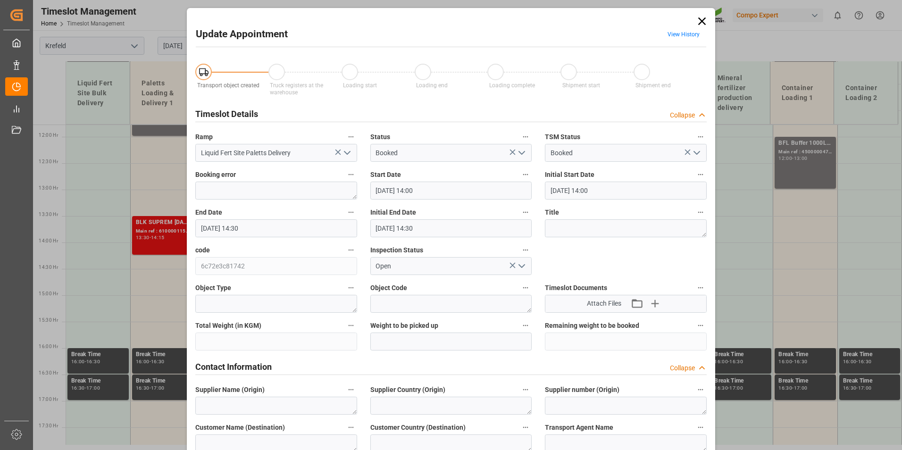
click at [422, 189] on input "[DATE] 14:00" at bounding box center [451, 191] width 162 height 18
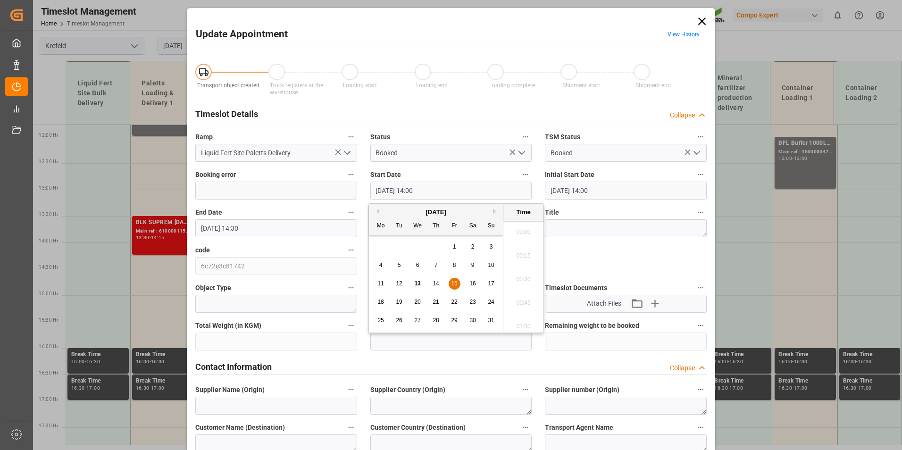
scroll to position [1277, 0]
click at [452, 280] on span "15" at bounding box center [454, 283] width 6 height 7
click at [521, 236] on li "08:00" at bounding box center [523, 229] width 40 height 24
type input "[DATE] 08:00"
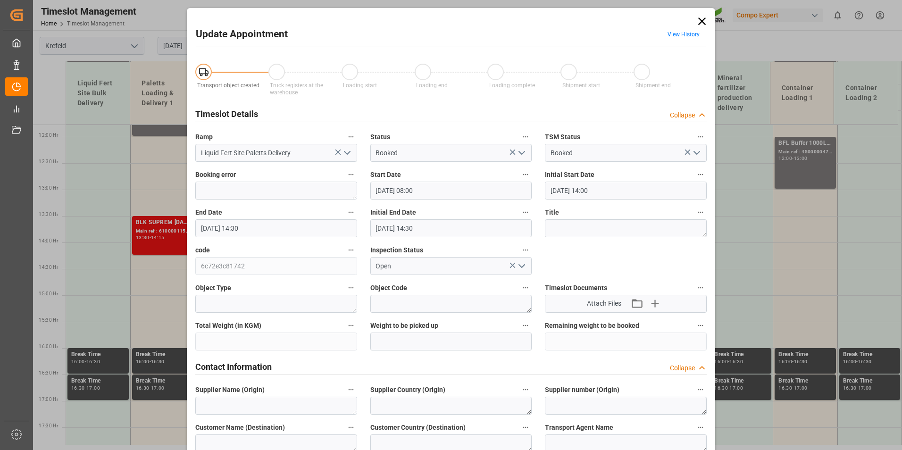
click at [243, 229] on input "[DATE] 14:30" at bounding box center [276, 228] width 162 height 18
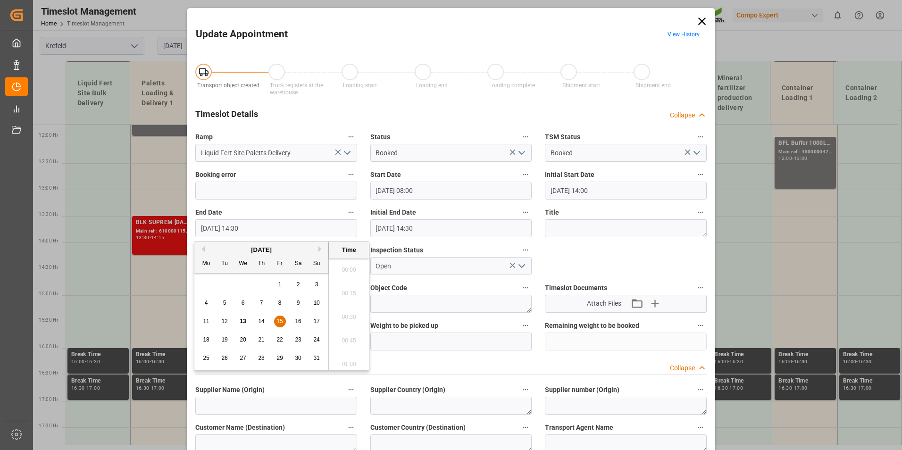
scroll to position [1324, 0]
click at [278, 317] on div "15" at bounding box center [280, 321] width 12 height 11
click at [351, 315] on li "08:30" at bounding box center [349, 314] width 40 height 24
type input "[DATE] 08:30"
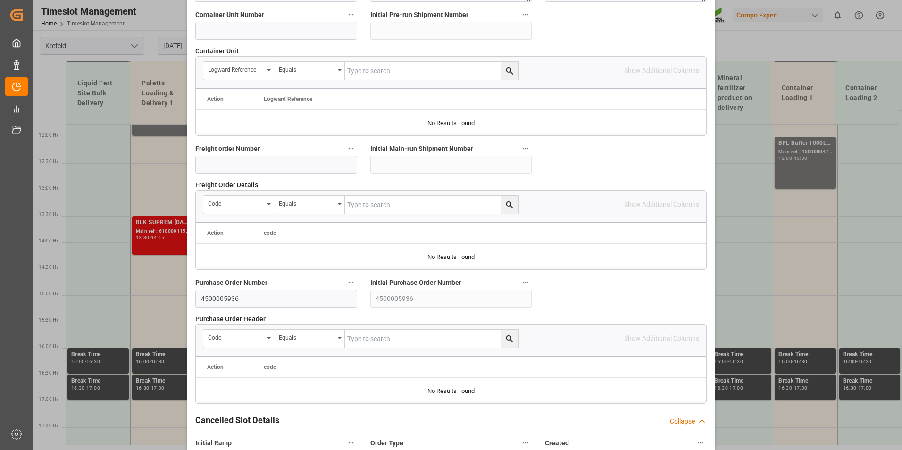
scroll to position [859, 0]
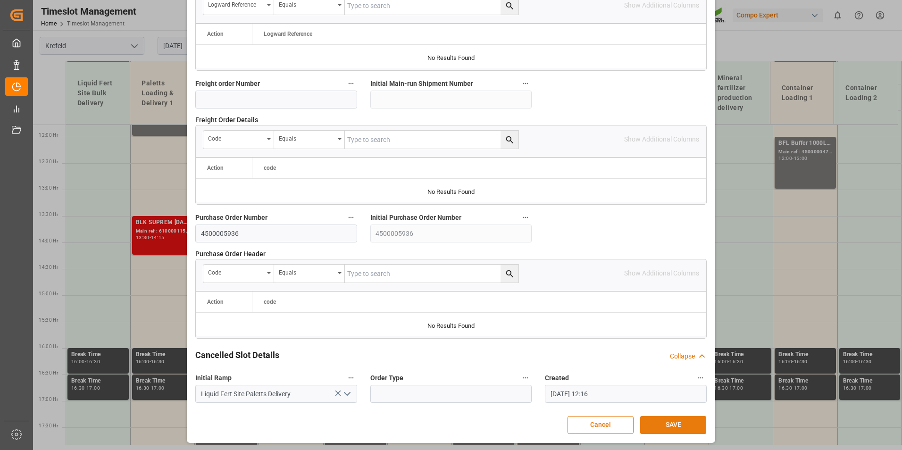
click at [653, 425] on button "SAVE" at bounding box center [673, 425] width 66 height 18
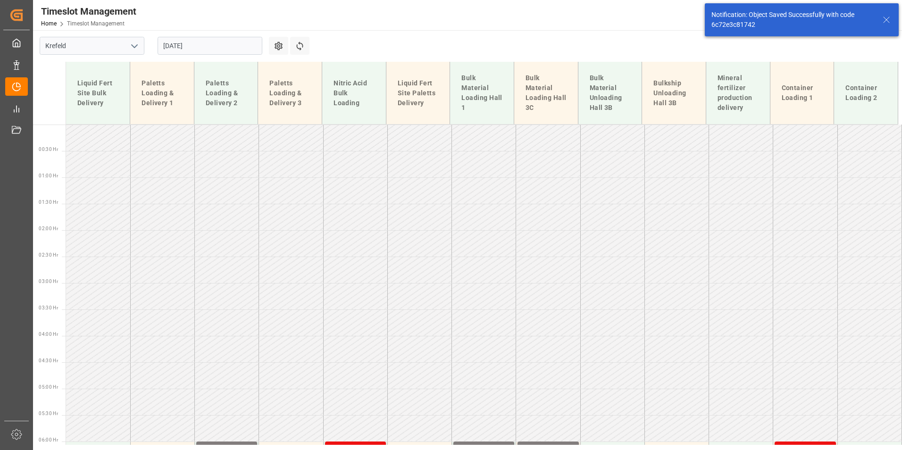
scroll to position [331, 0]
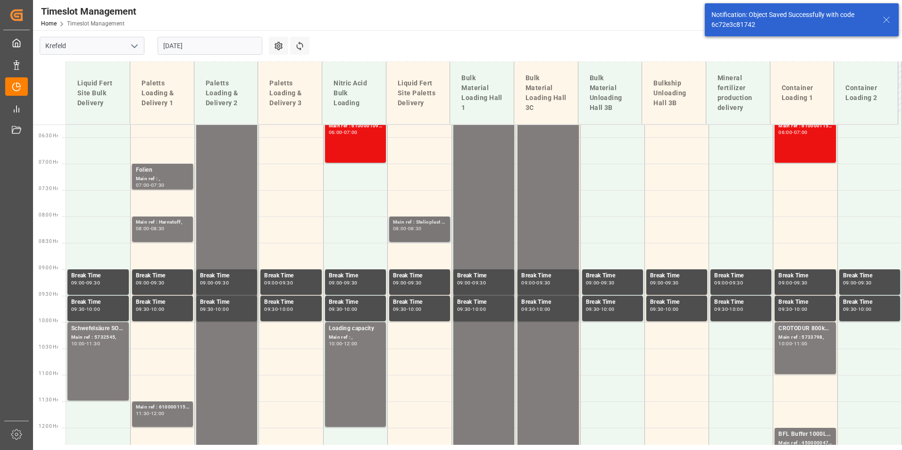
click at [411, 236] on div "Main ref : Stelioplast (4500005936), 08:00 - 08:30" at bounding box center [419, 229] width 53 height 22
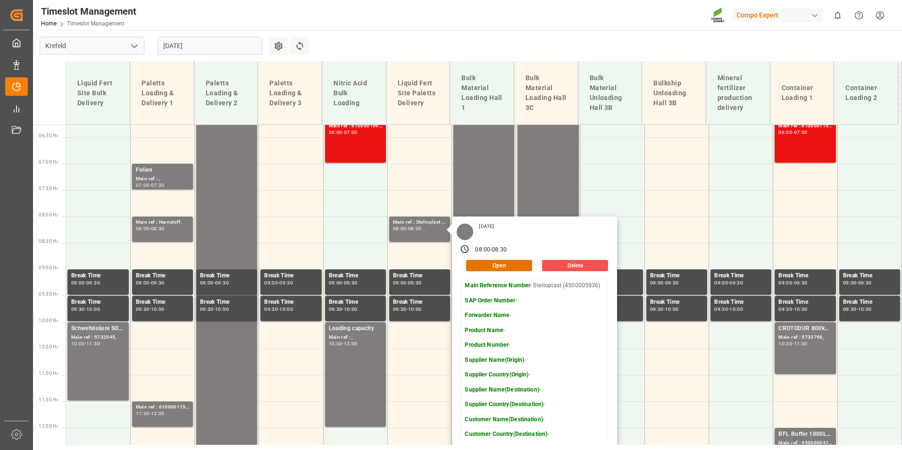
click at [228, 52] on input "[DATE]" at bounding box center [210, 46] width 105 height 18
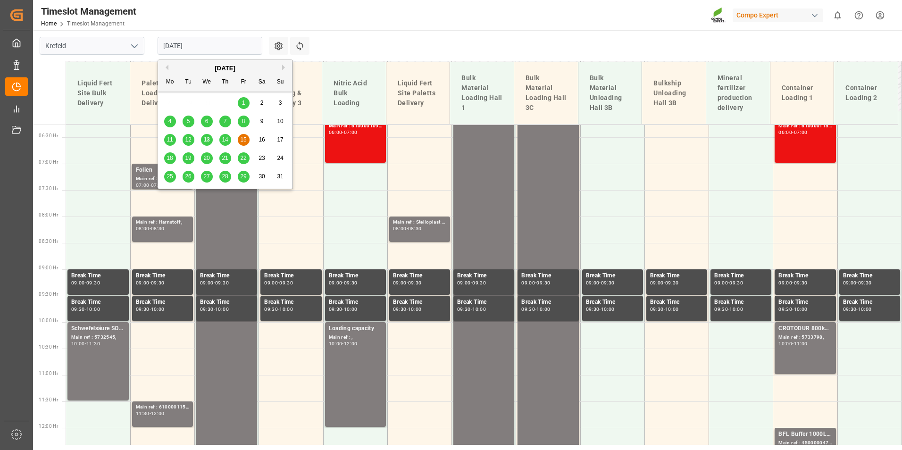
click at [229, 141] on div "14" at bounding box center [225, 139] width 12 height 11
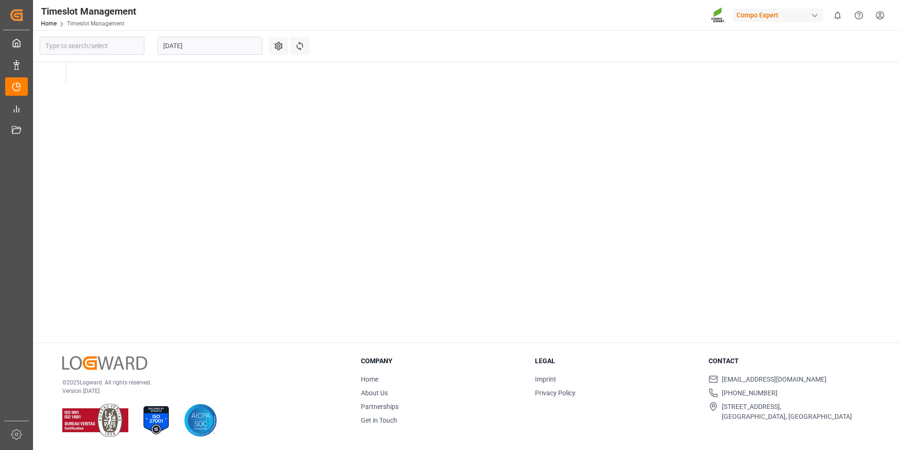
type input "Krefeld"
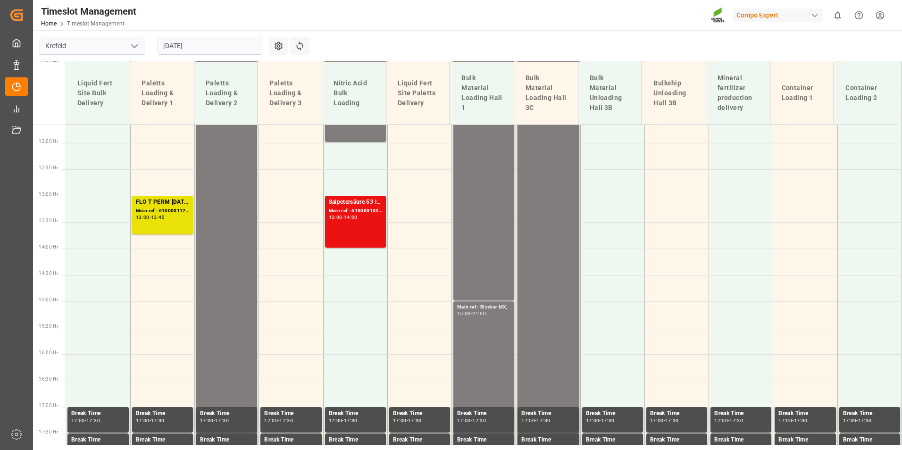
scroll to position [480, 0]
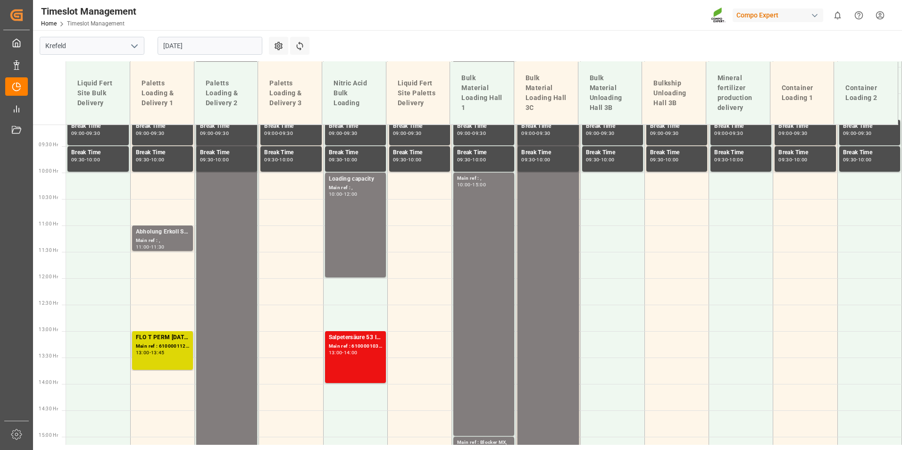
click at [176, 352] on div "13:00 - 13:45" at bounding box center [162, 352] width 53 height 5
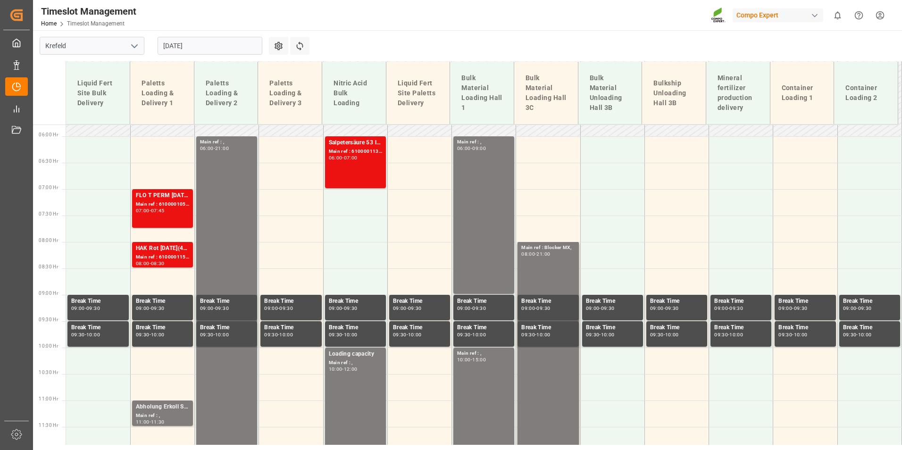
scroll to position [291, 0]
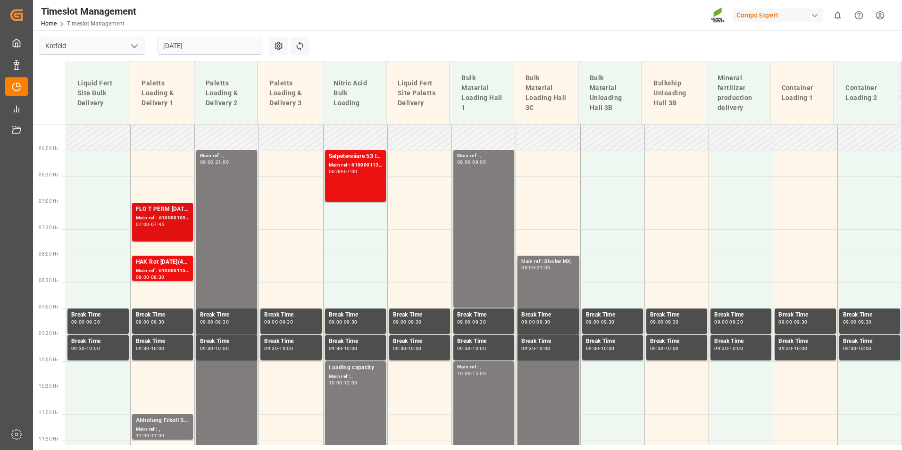
click at [158, 224] on div "07:45" at bounding box center [158, 224] width 14 height 4
click at [184, 277] on div "08:00 - 08:30" at bounding box center [162, 277] width 53 height 5
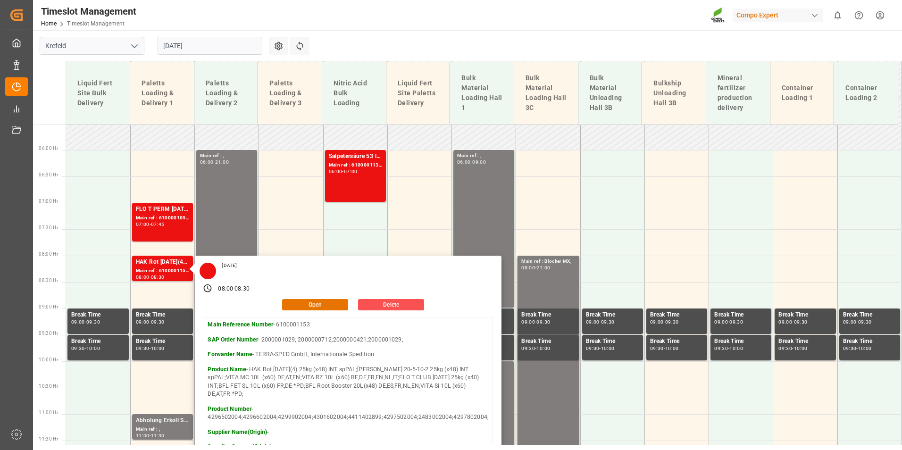
click at [250, 43] on input "[DATE]" at bounding box center [210, 46] width 105 height 18
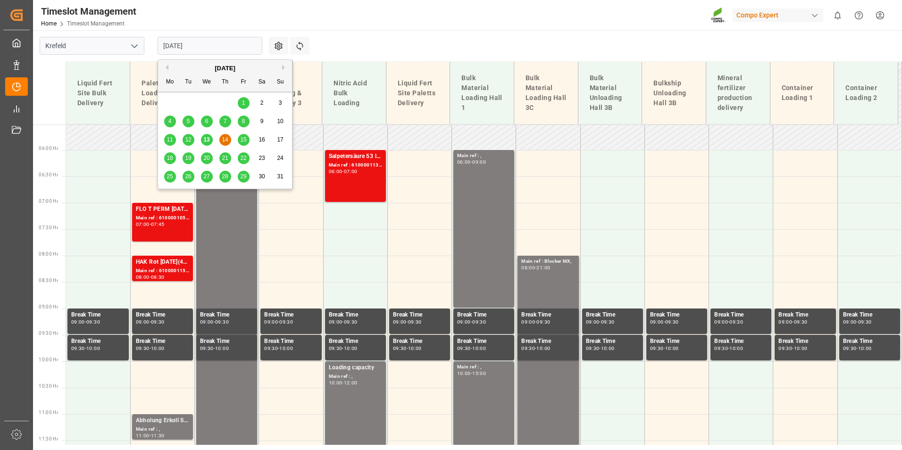
click at [381, 52] on main "[GEOGRAPHIC_DATA] [DATE] Settings Refresh Time Slots Liquid Fert Site Bulk Deli…" at bounding box center [466, 135] width 867 height 415
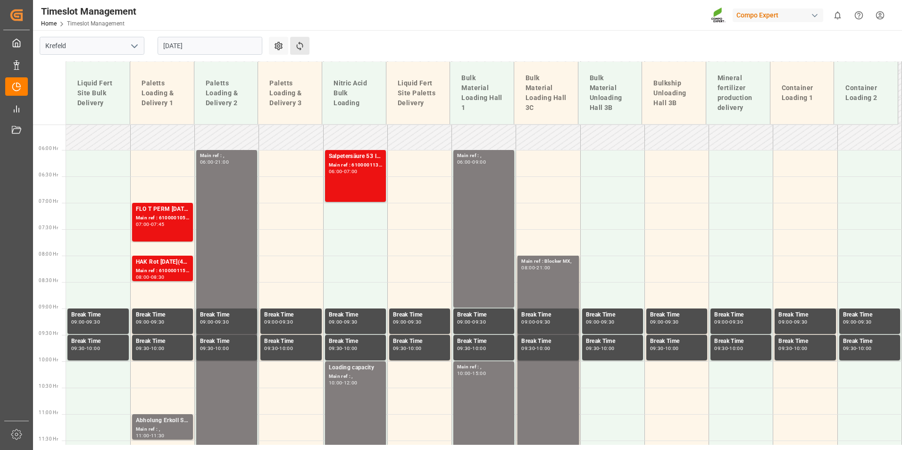
click at [307, 47] on button "Refresh Time Slots" at bounding box center [299, 46] width 19 height 18
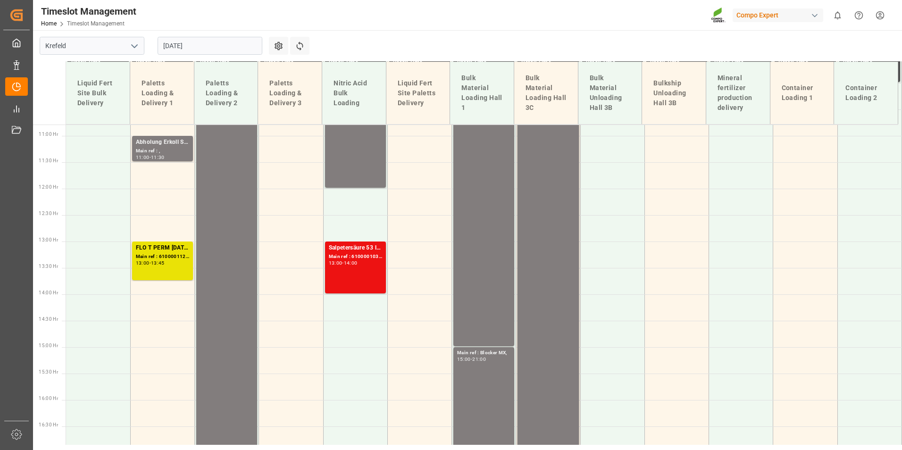
scroll to position [439, 0]
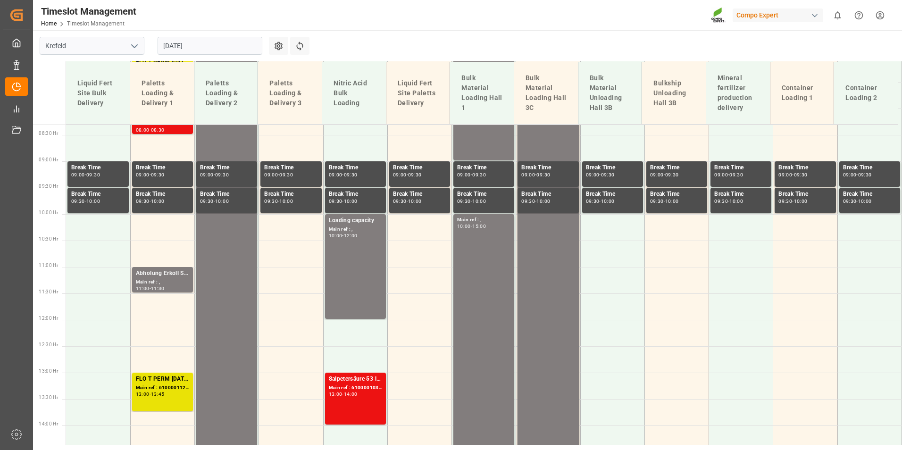
click at [222, 49] on input "[DATE]" at bounding box center [210, 46] width 105 height 18
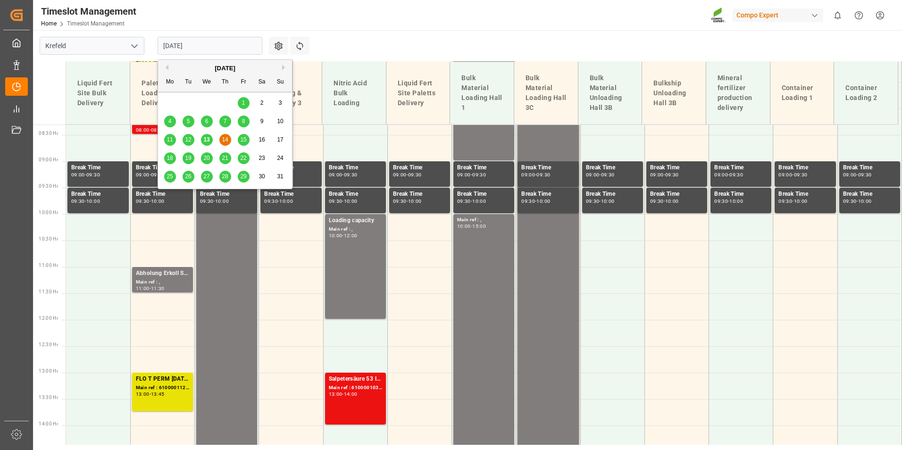
click at [210, 138] on div "13" at bounding box center [207, 139] width 12 height 11
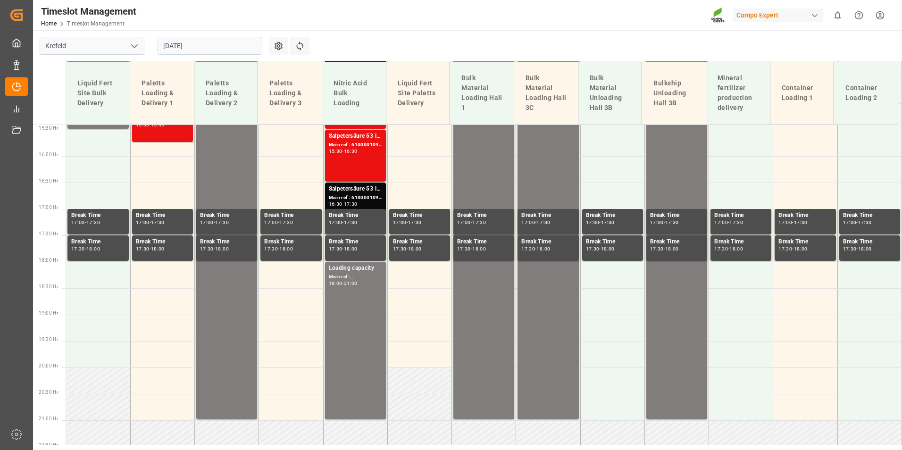
scroll to position [816, 0]
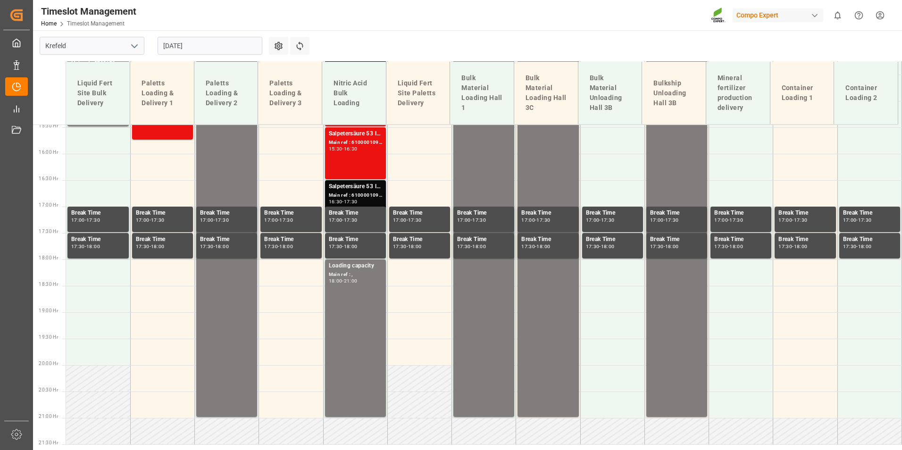
click at [354, 191] on div "Salpetersäure 53 lose;" at bounding box center [355, 186] width 53 height 9
click at [340, 158] on div "Salpetersäure 53 lose; Main ref : 6100001096, 2000001008; 15:30 - 16:30" at bounding box center [355, 153] width 53 height 48
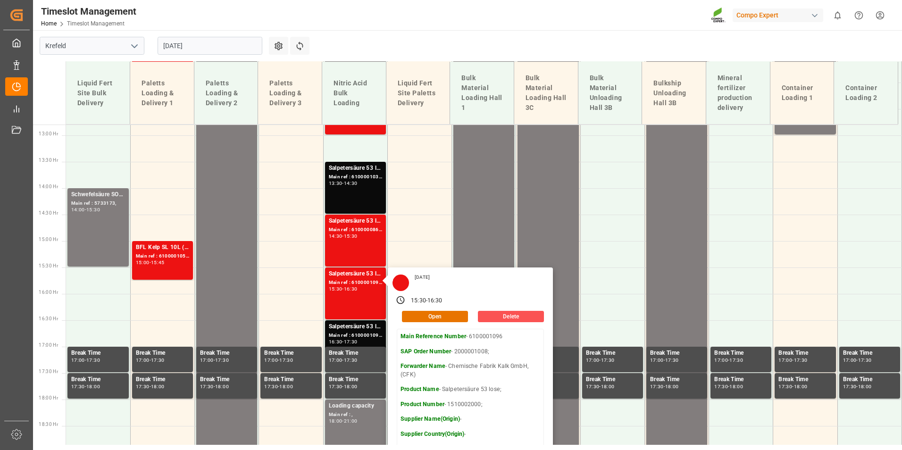
scroll to position [674, 0]
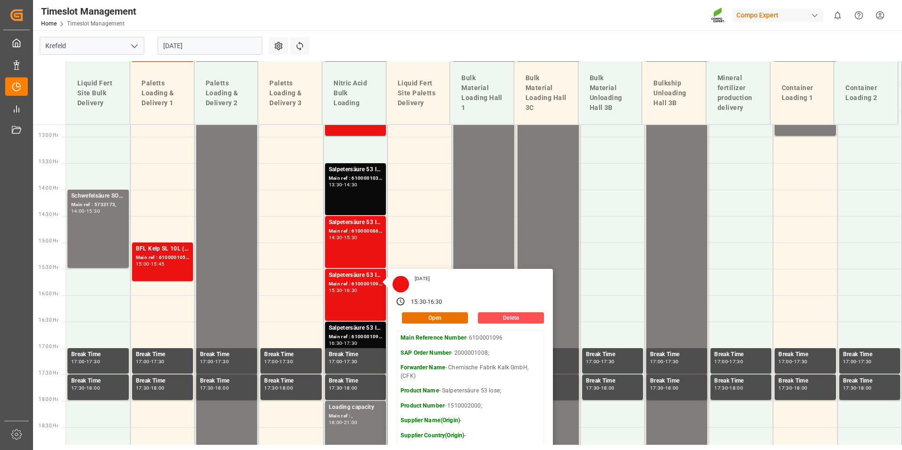
click at [211, 51] on input "[DATE]" at bounding box center [210, 46] width 105 height 18
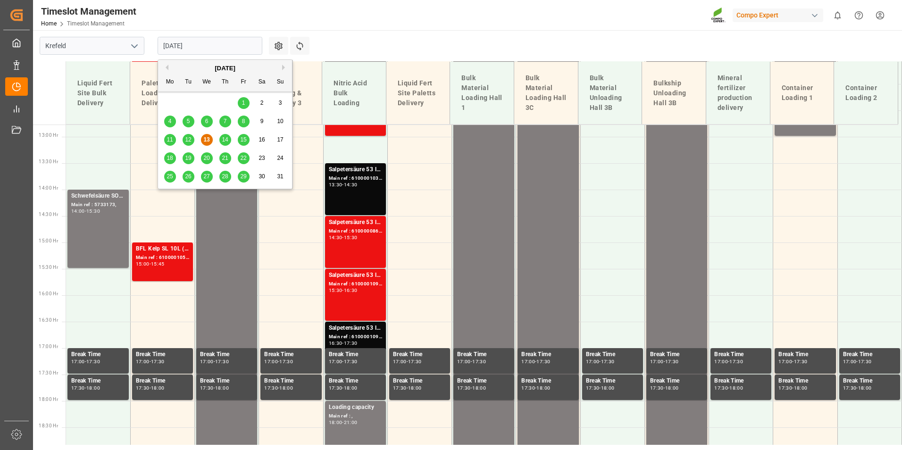
click at [224, 140] on span "14" at bounding box center [225, 139] width 6 height 7
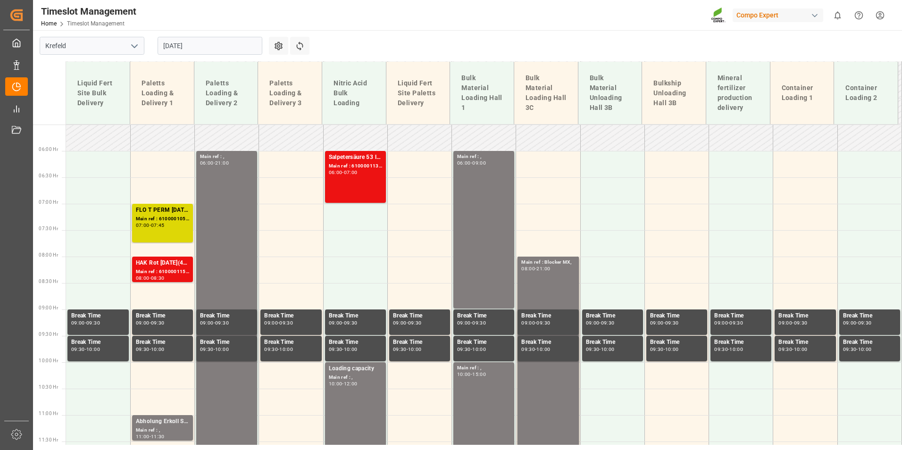
scroll to position [290, 0]
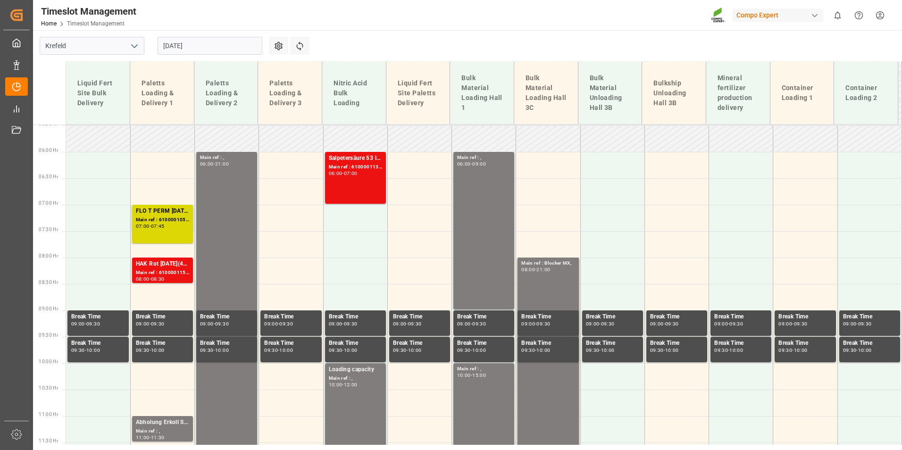
click at [175, 230] on div "FLO T PERM [DATE] 25kg (x60) INT; Main ref : 6100001058, 2000000488; 07:00 - 07…" at bounding box center [162, 224] width 53 height 35
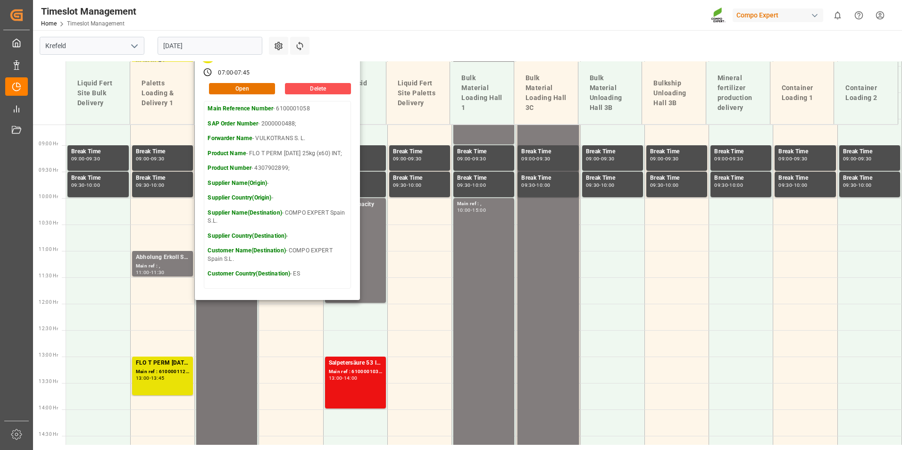
scroll to position [478, 0]
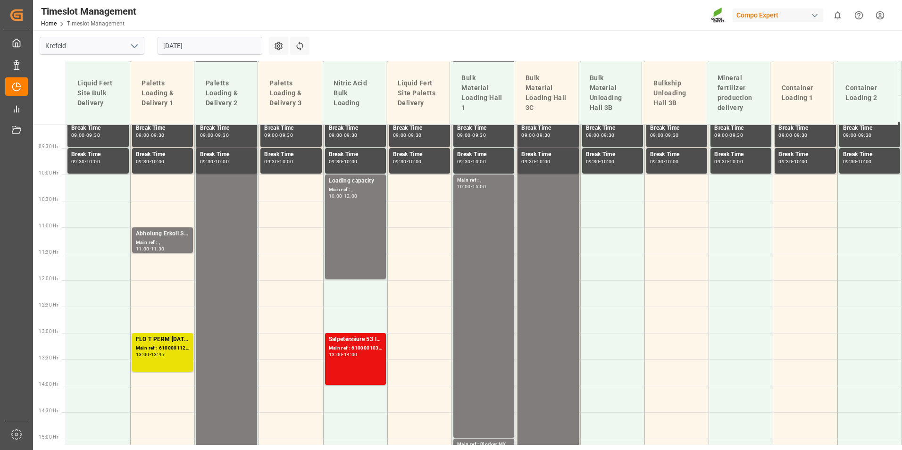
click at [180, 341] on div "FLO T PERM [DATE] 25kg (x40) INT;" at bounding box center [162, 339] width 53 height 9
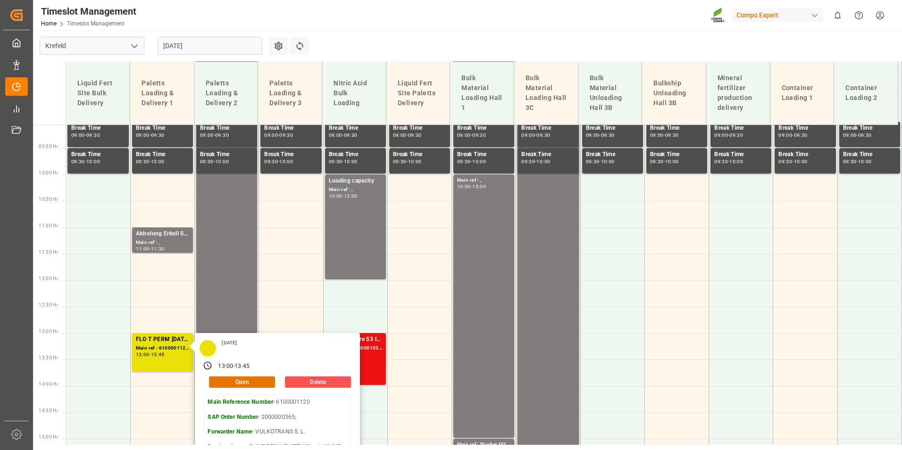
click at [229, 42] on input "[DATE]" at bounding box center [210, 46] width 105 height 18
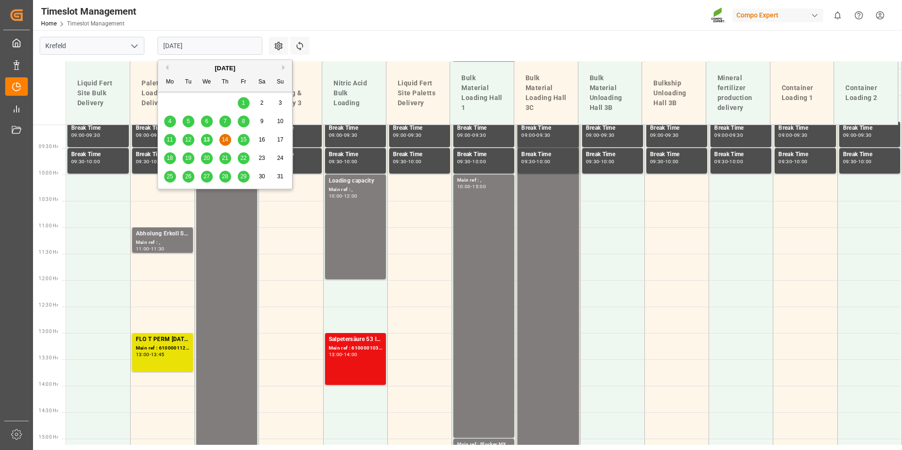
click at [245, 139] on span "15" at bounding box center [243, 139] width 6 height 7
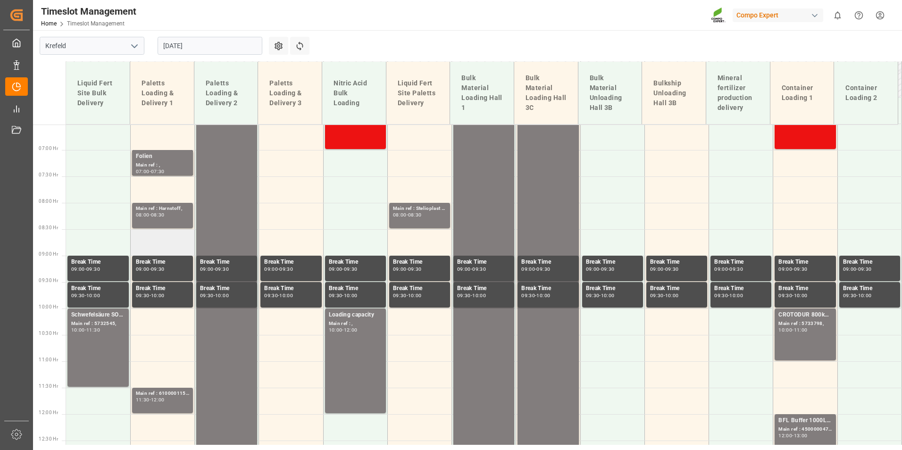
scroll to position [297, 0]
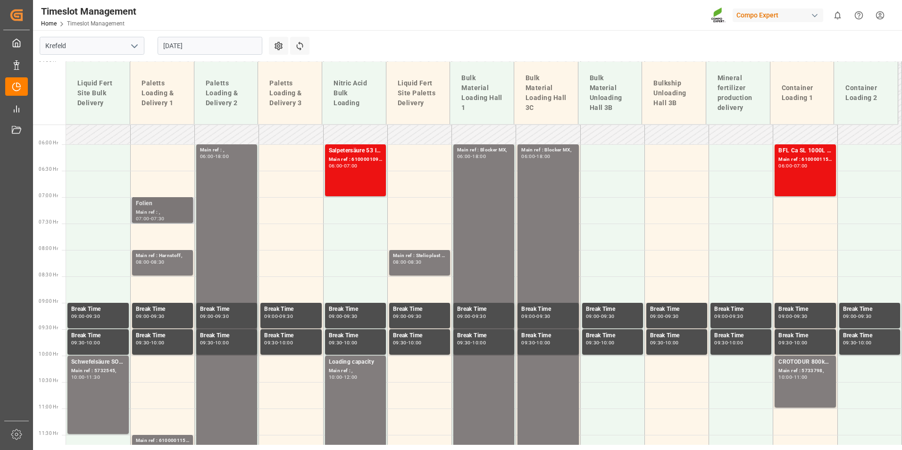
click at [166, 213] on div "Main ref : ," at bounding box center [162, 212] width 53 height 8
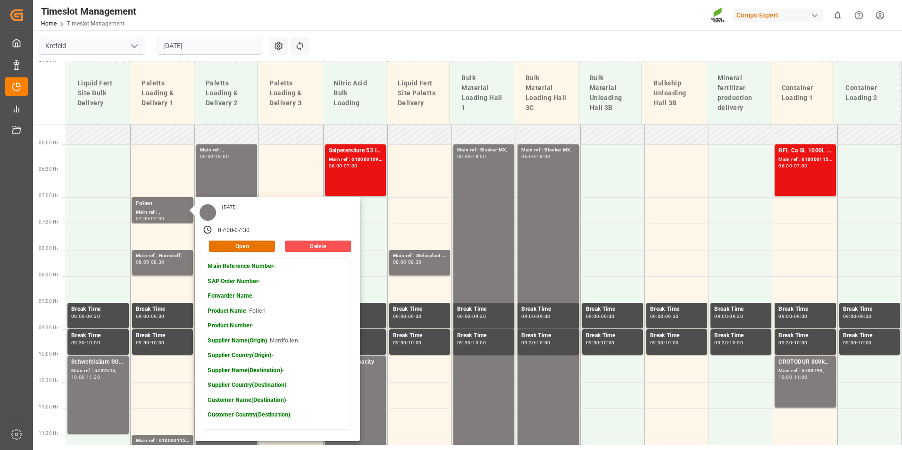
click at [477, 37] on main "Krefeld [DATE] Settings Refresh Time Slots Liquid Fert Site Bulk Delivery Palet…" at bounding box center [466, 135] width 867 height 415
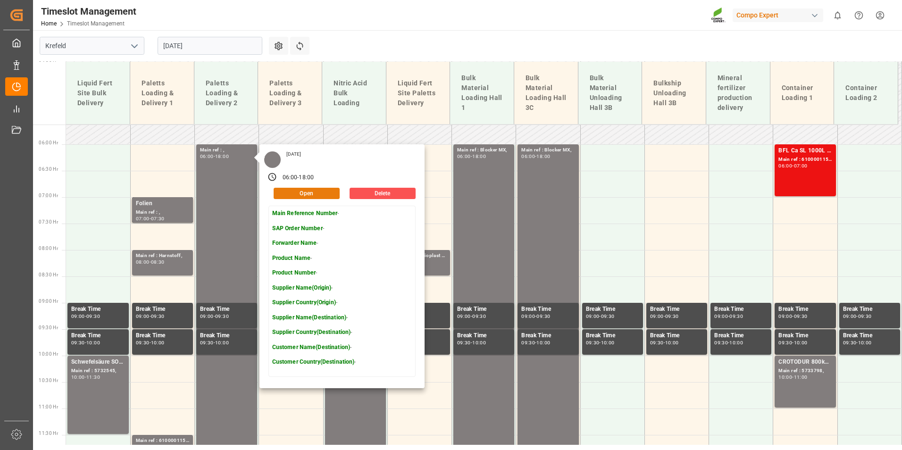
click at [307, 193] on button "Open" at bounding box center [307, 193] width 66 height 11
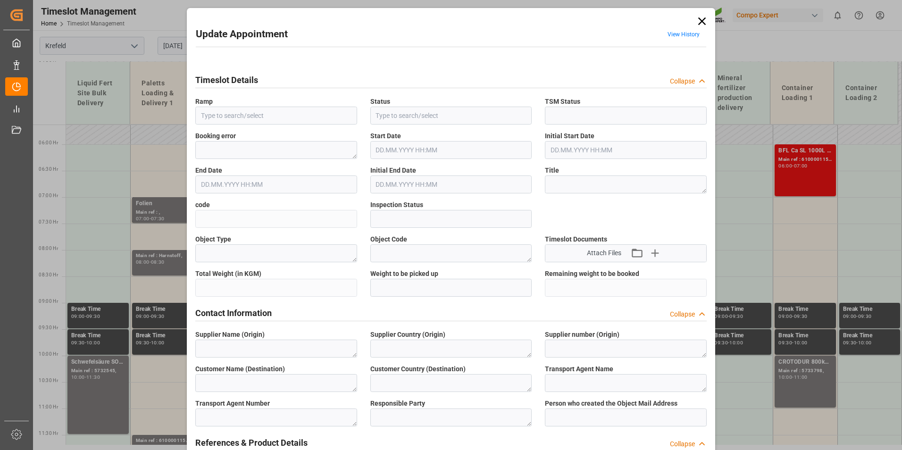
type input "Paletts Loading & Delivery 2"
type input "Booked"
type input "6fd6aff1cfc4"
type input "Open"
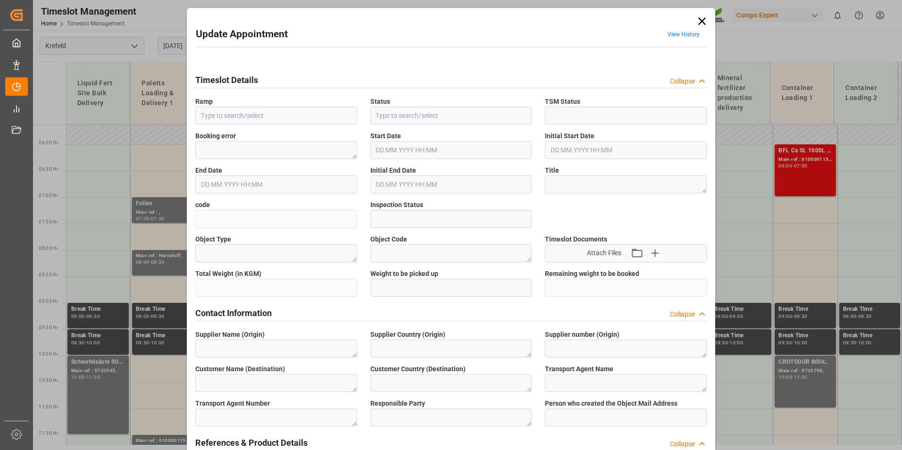
type input "Paletts Loading & Delivery 2"
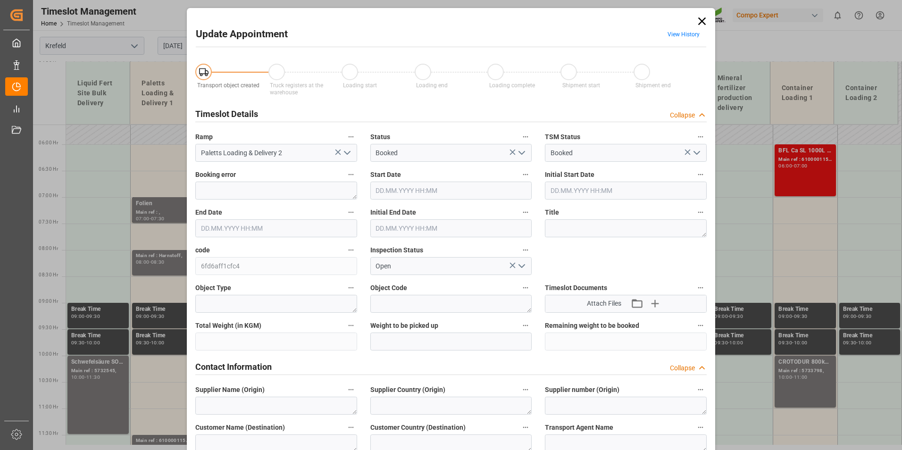
type input "[DATE] 06:00"
type input "[DATE] 18:00"
type input "[DATE] 11:47"
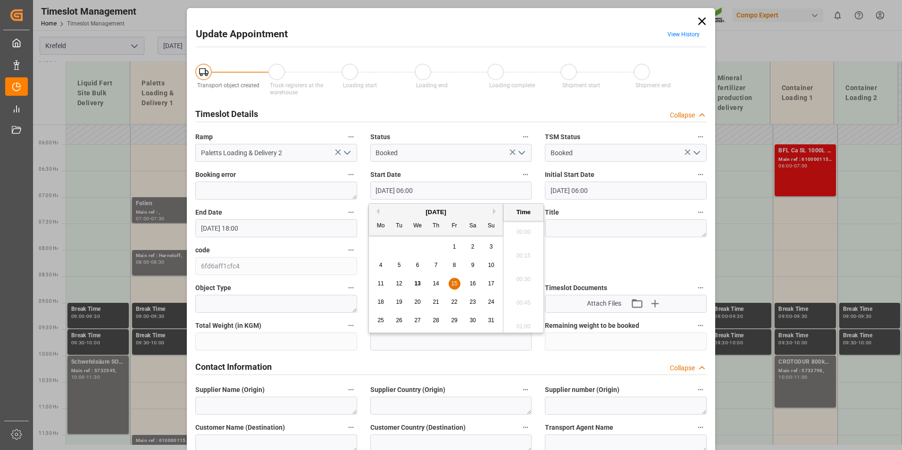
click at [433, 188] on input "[DATE] 06:00" at bounding box center [451, 191] width 162 height 18
click at [456, 283] on span "15" at bounding box center [454, 283] width 6 height 7
click at [521, 279] on li "08:00" at bounding box center [523, 277] width 40 height 24
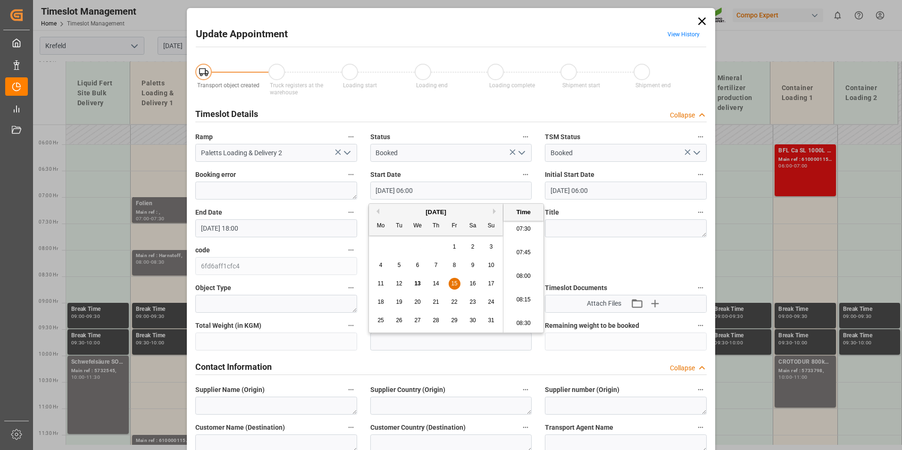
type input "[DATE] 08:00"
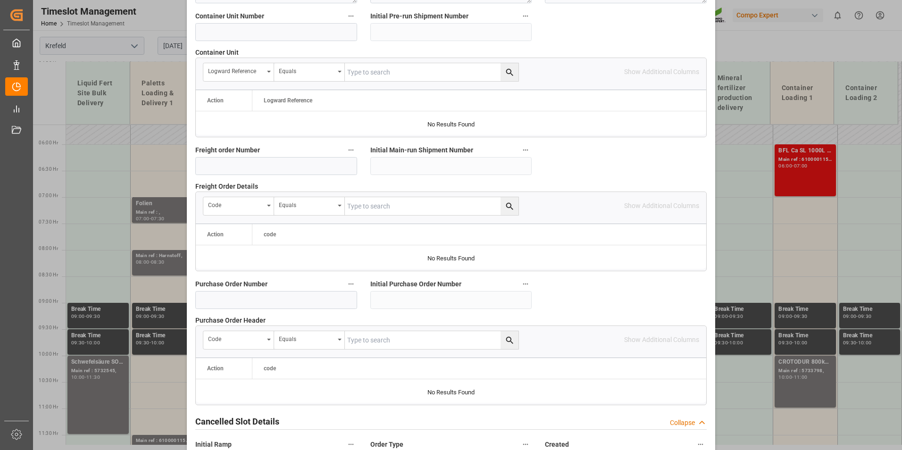
scroll to position [859, 0]
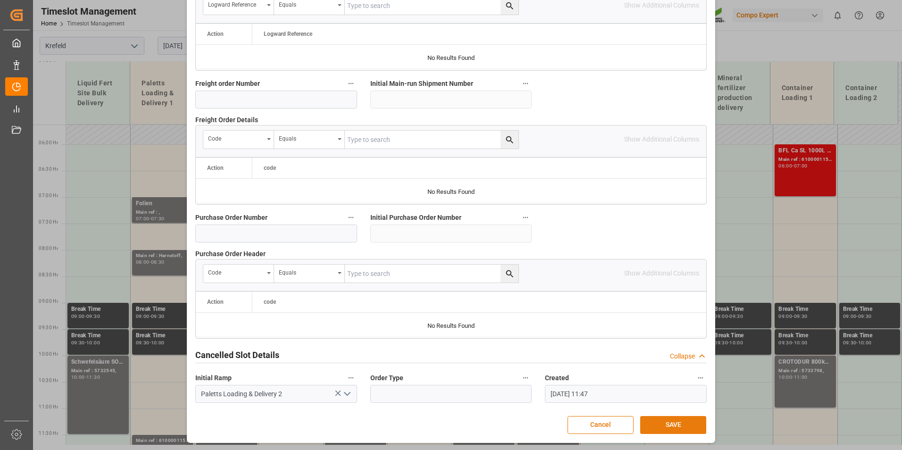
click at [663, 423] on button "SAVE" at bounding box center [673, 425] width 66 height 18
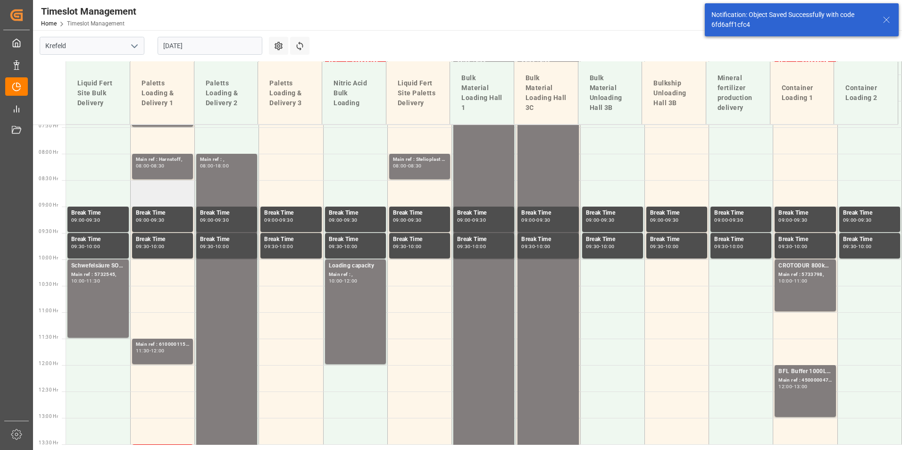
scroll to position [299, 0]
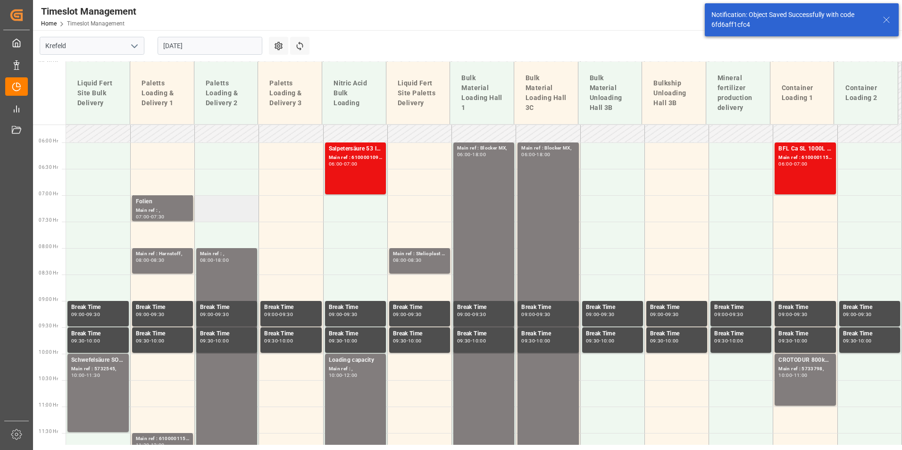
click at [236, 207] on td at bounding box center [227, 208] width 64 height 26
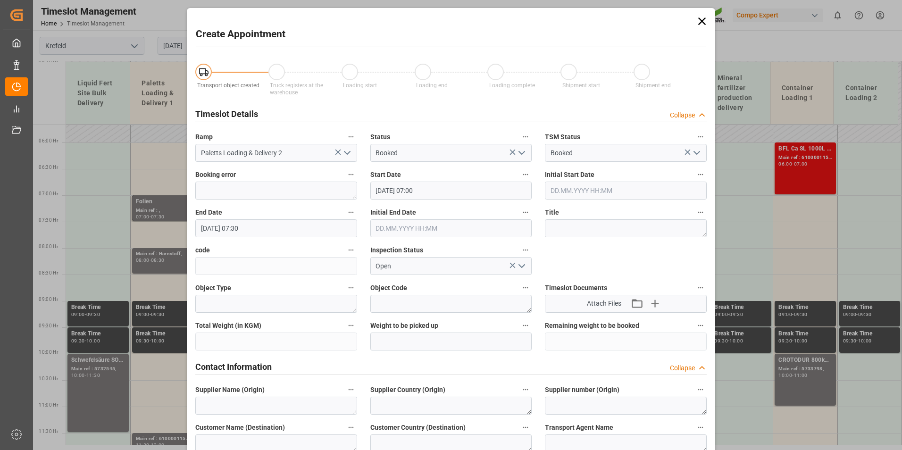
type input "[DATE] 07:00"
type input "[DATE] 07:30"
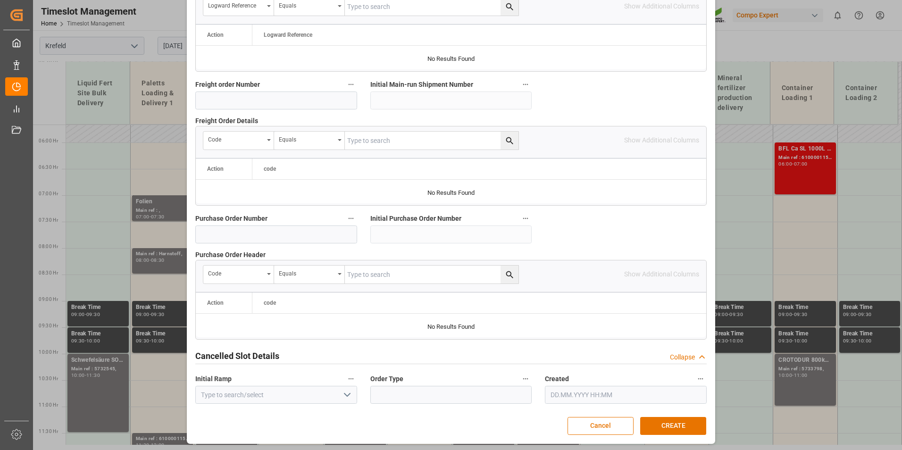
scroll to position [859, 0]
click at [247, 232] on input at bounding box center [276, 233] width 162 height 18
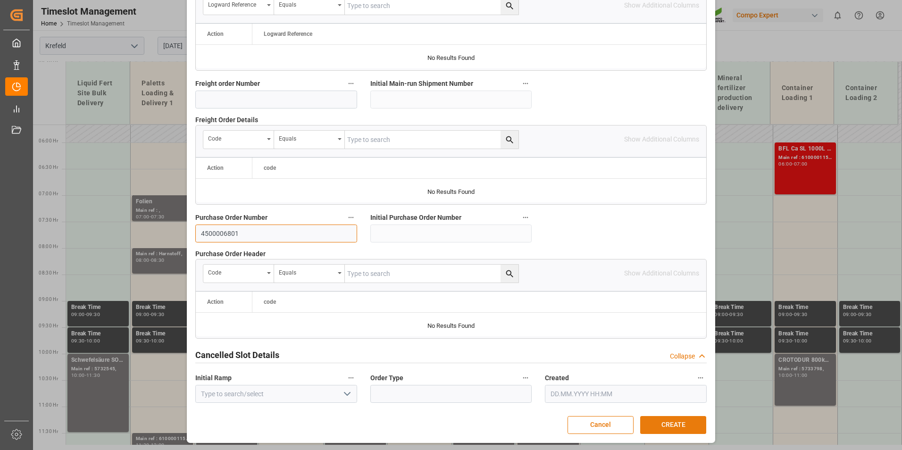
type input "4500006801"
click at [664, 422] on button "CREATE" at bounding box center [673, 425] width 66 height 18
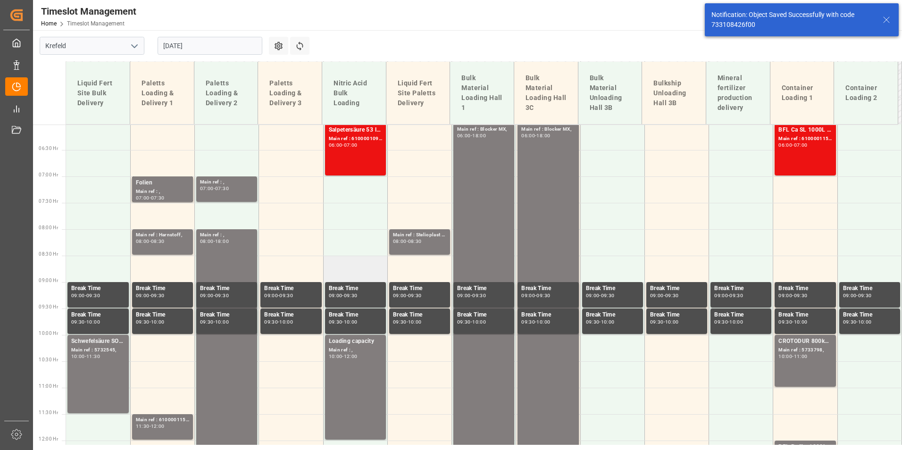
scroll to position [340, 0]
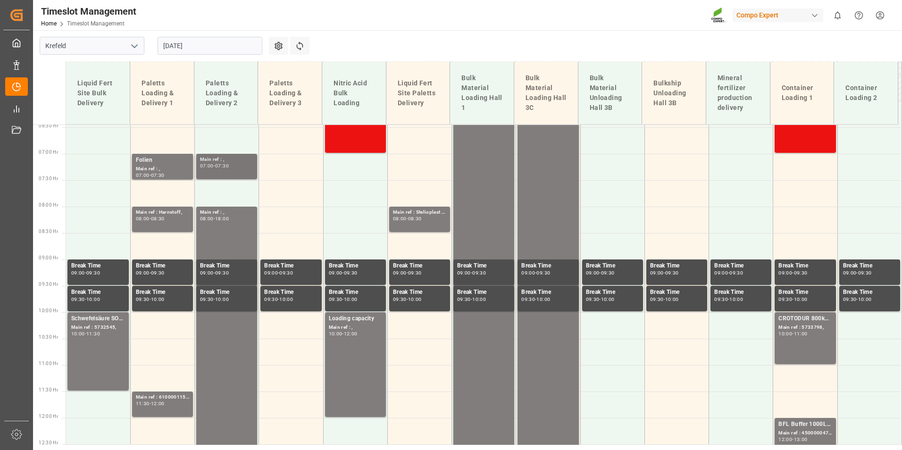
click at [231, 163] on div "Main ref : ," at bounding box center [226, 160] width 53 height 8
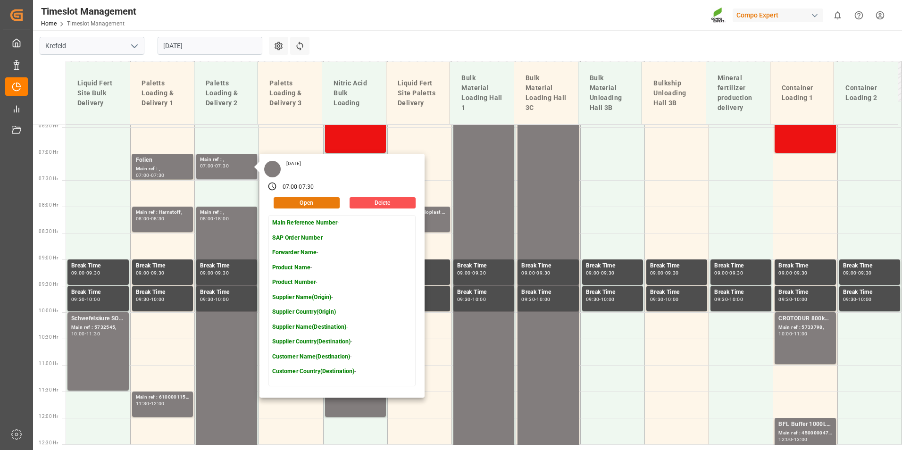
click at [303, 202] on button "Open" at bounding box center [307, 202] width 66 height 11
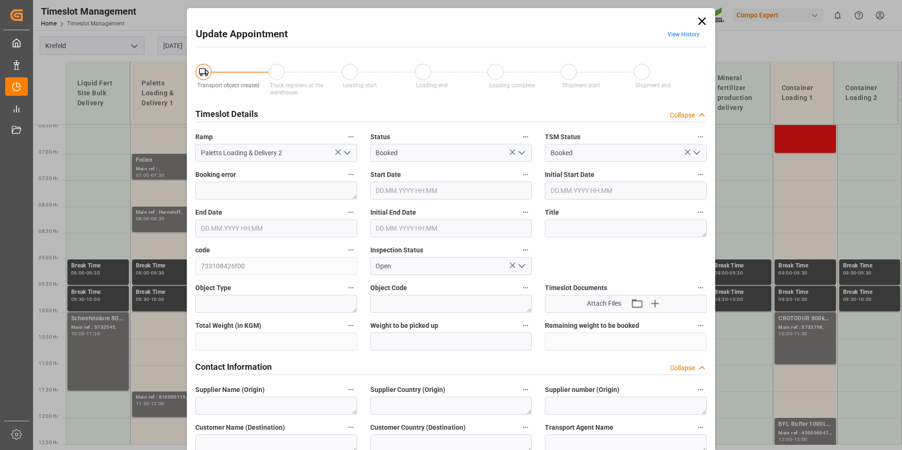
type input "[DATE] 07:00"
type input "[DATE] 07:30"
type input "[DATE] 14:00"
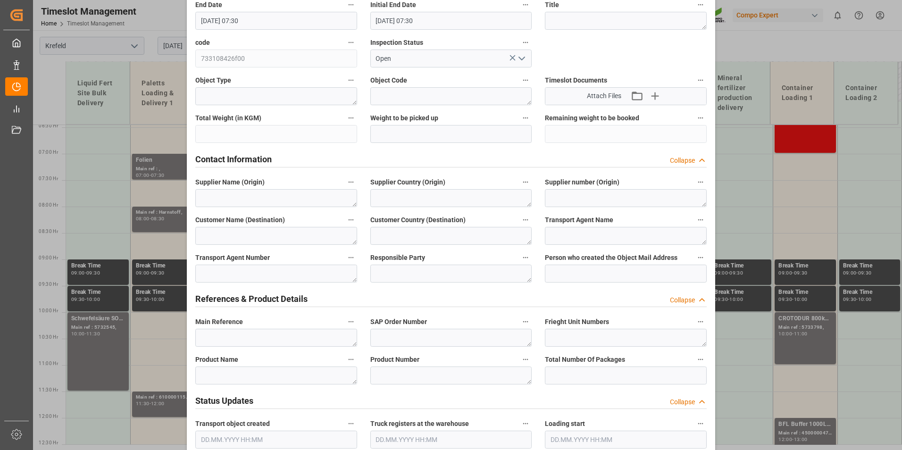
scroll to position [330, 0]
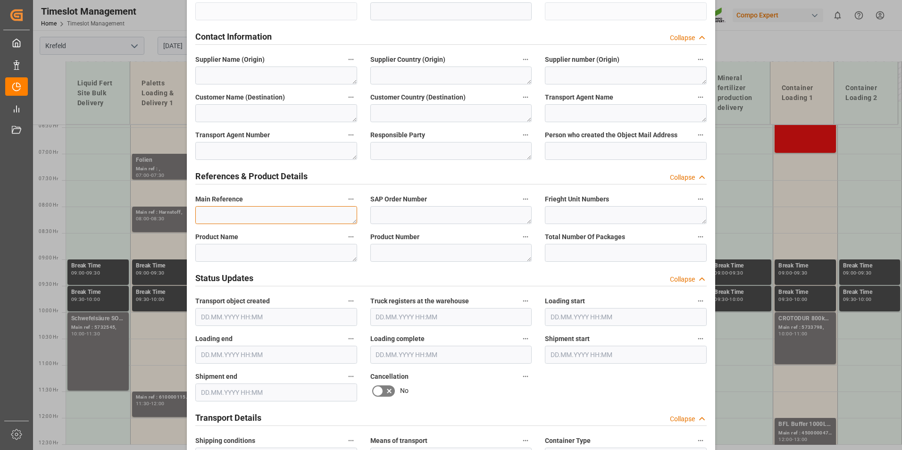
click at [238, 218] on textarea at bounding box center [276, 215] width 162 height 18
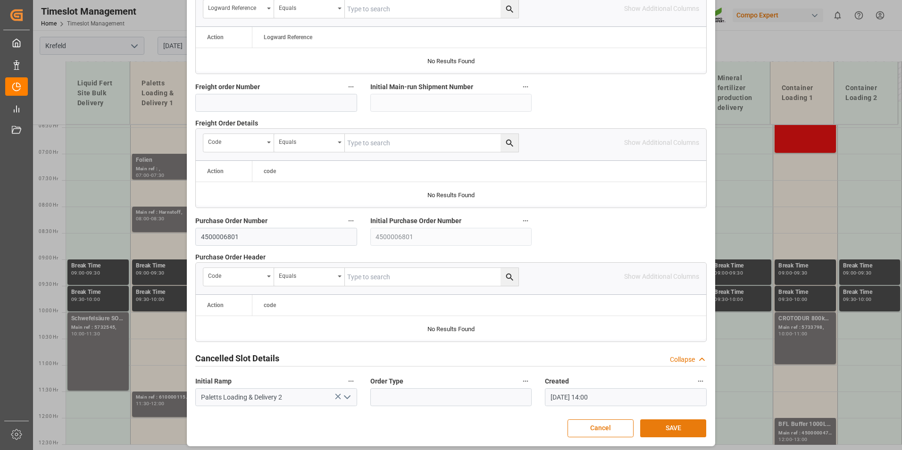
scroll to position [859, 0]
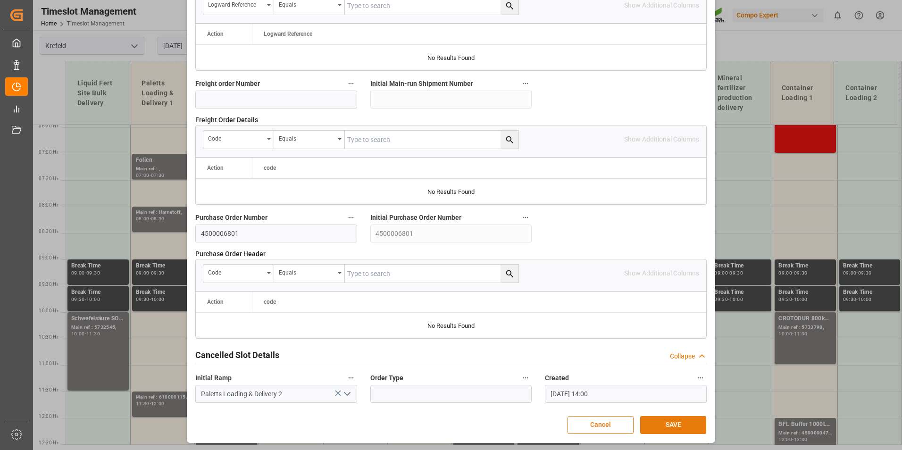
type textarea "KGA 1000KG / 4500006801"
click at [688, 424] on button "SAVE" at bounding box center [673, 425] width 66 height 18
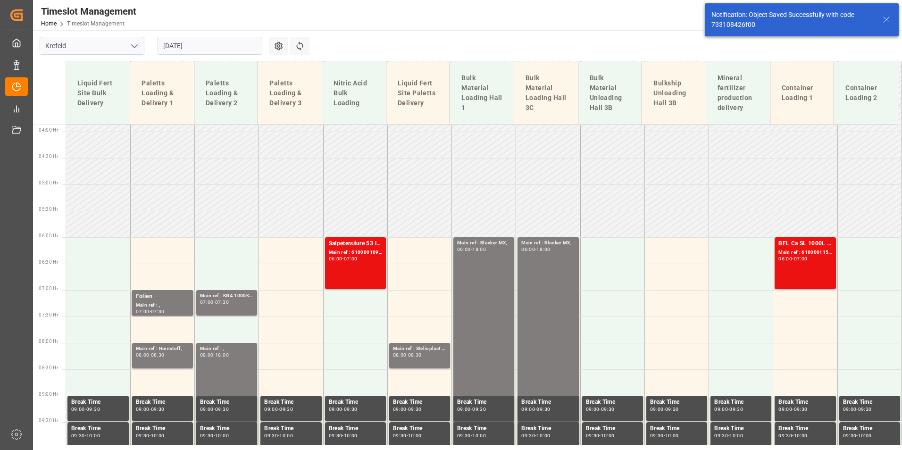
scroll to position [340, 0]
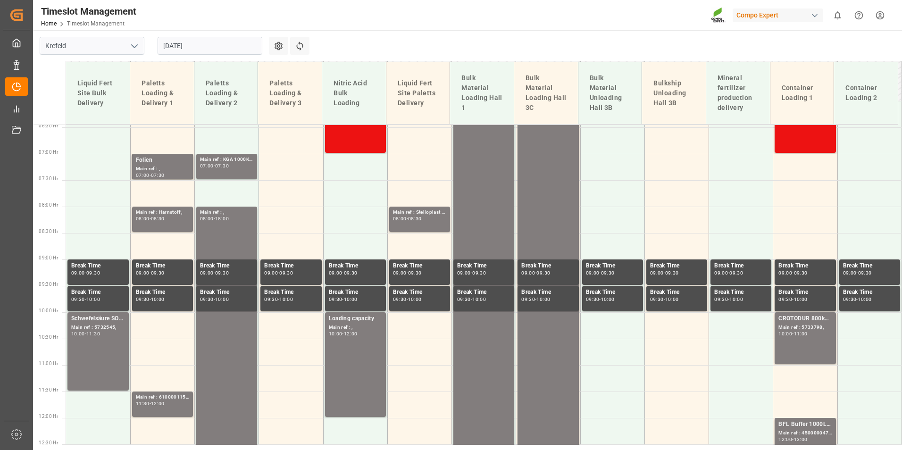
click at [214, 46] on input "[DATE]" at bounding box center [210, 46] width 105 height 18
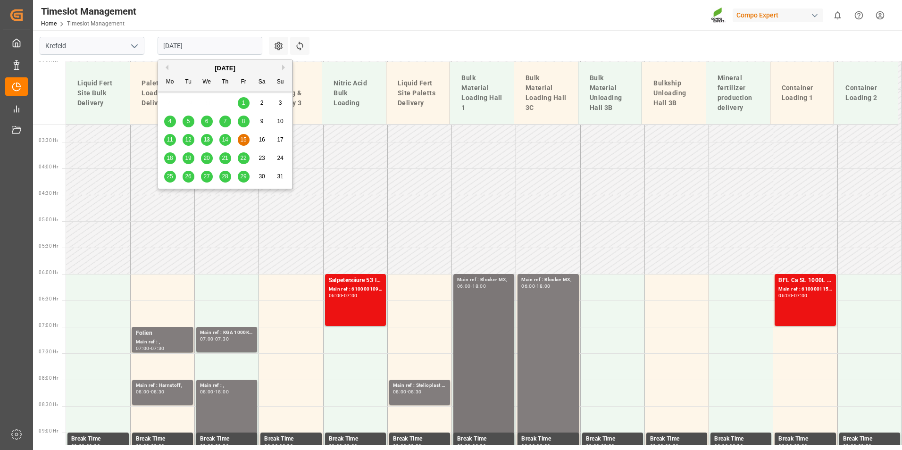
scroll to position [152, 0]
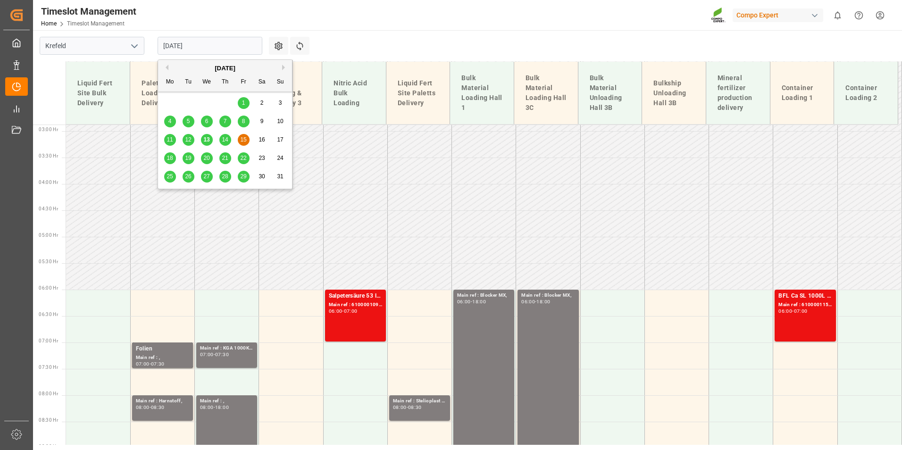
click at [225, 140] on span "14" at bounding box center [225, 139] width 6 height 7
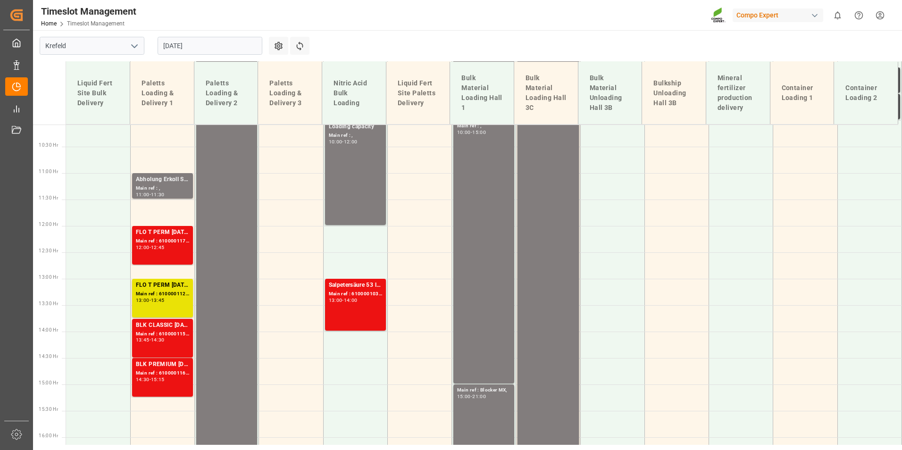
scroll to position [533, 0]
click at [169, 240] on div "Main ref : 6100001174, 2000000721;" at bounding box center [162, 241] width 53 height 8
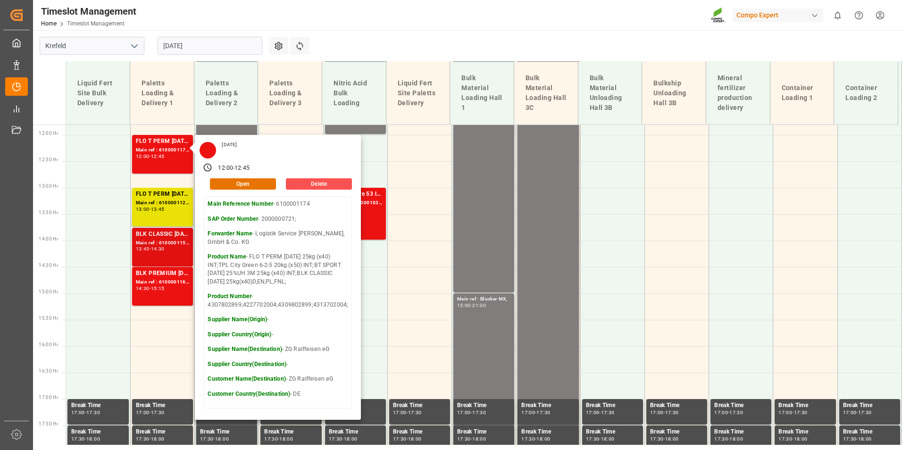
scroll to position [627, 0]
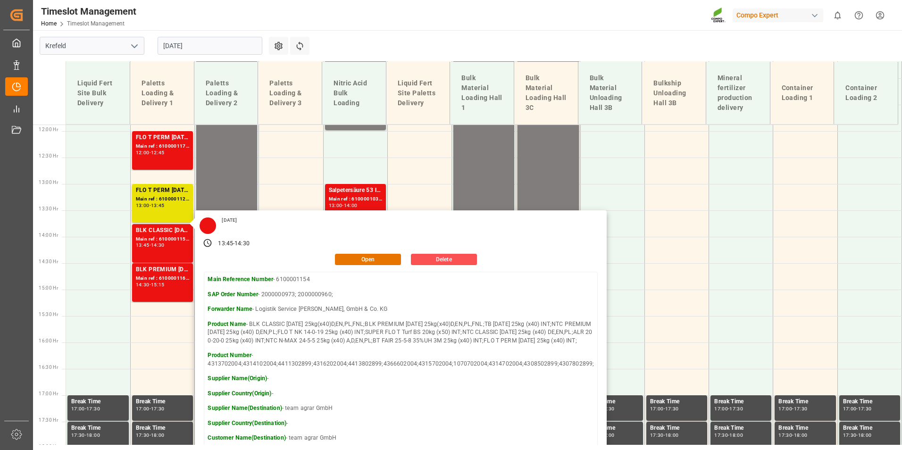
click at [465, 50] on main "[GEOGRAPHIC_DATA] [DATE] Settings Refresh Time Slots Liquid Fert Site Bulk Deli…" at bounding box center [466, 135] width 867 height 415
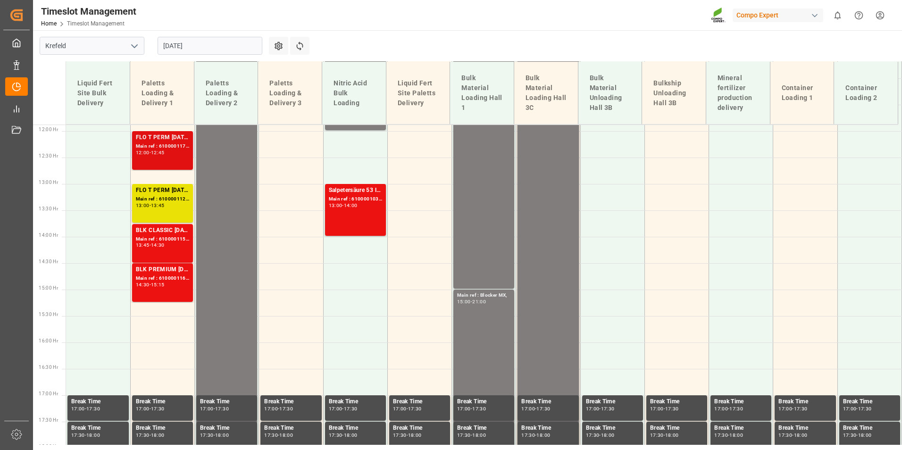
click at [169, 159] on div "FLO T PERM [DATE] 25kg (x40) INT;TPL City Green 6-2-5 20kg (x50) INT;BT SPORT […" at bounding box center [162, 150] width 53 height 35
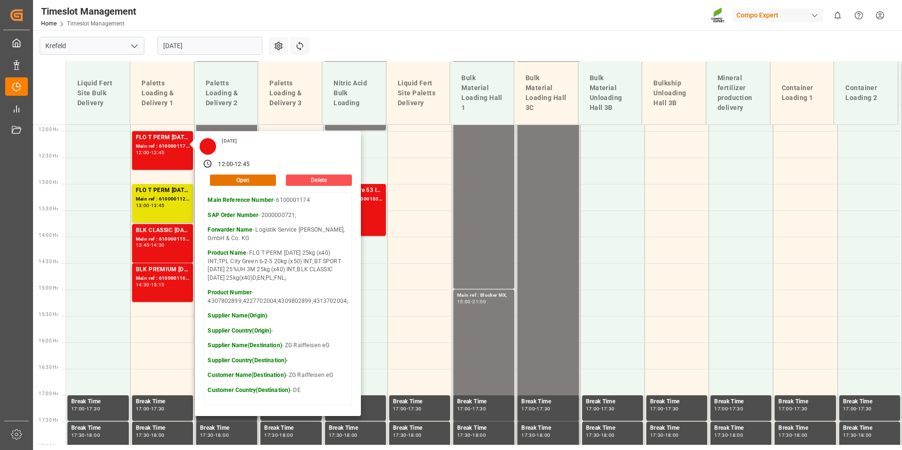
click at [441, 17] on div "Timeslot Management Home Timeslot Management Compo Expert 0 Notifications Only …" at bounding box center [463, 15] width 875 height 30
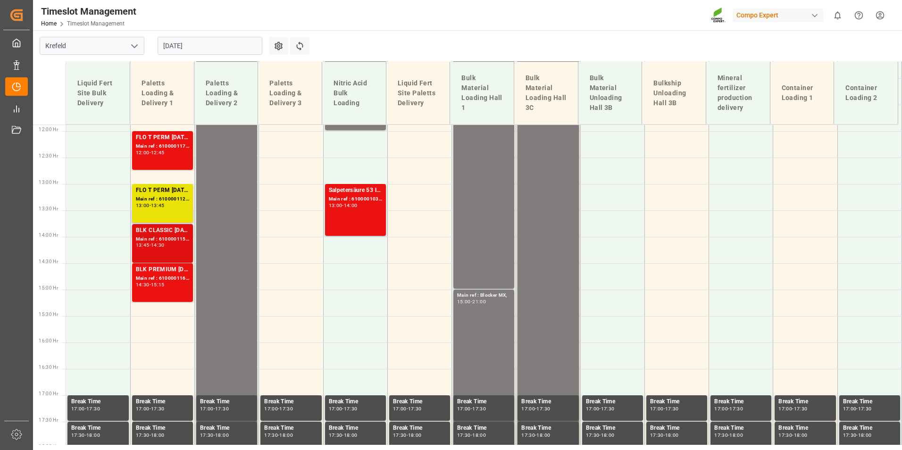
click at [181, 235] on div "Main ref : 6100001154, 2000000973; 2000000960;" at bounding box center [162, 239] width 53 height 8
click at [154, 250] on div "BLK CLASSIC [DATE] 25kg(x40)D,EN,PL,FNL;BLK PREMIUM [DATE] 25kg(x40)D,EN,PL,FNL…" at bounding box center [162, 243] width 53 height 35
click at [149, 273] on div "BLK PREMIUM [DATE] 50kg(x21)D,EN,PL,FNL;BLK SUPREM [DATE] 50kg (x21) D,EN,FR,PL…" at bounding box center [162, 269] width 53 height 9
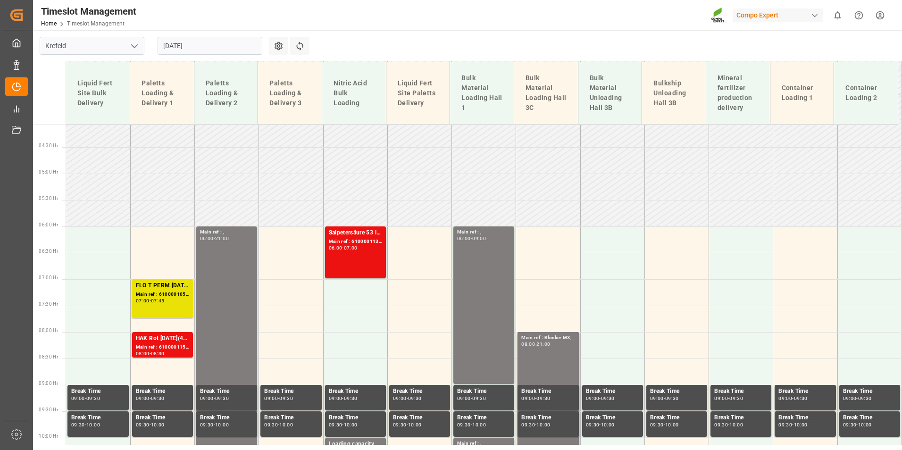
scroll to position [203, 0]
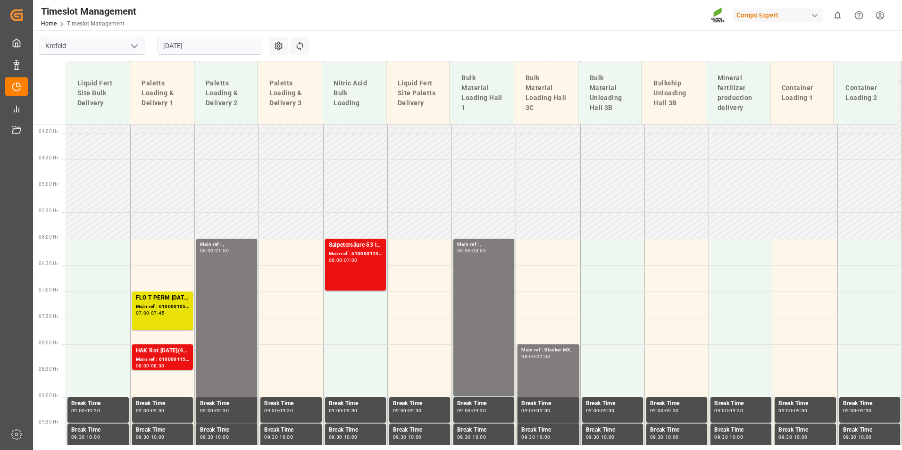
click at [216, 39] on input "[DATE]" at bounding box center [210, 46] width 105 height 18
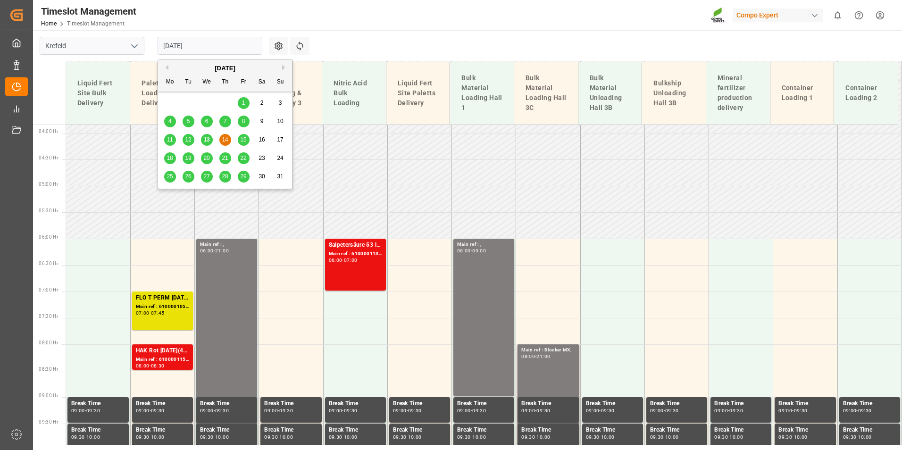
click at [244, 144] on div "15" at bounding box center [244, 139] width 12 height 11
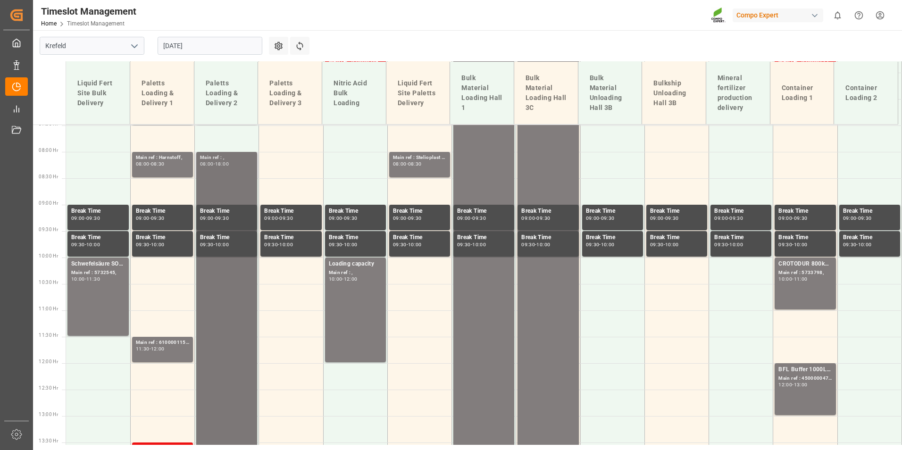
scroll to position [391, 0]
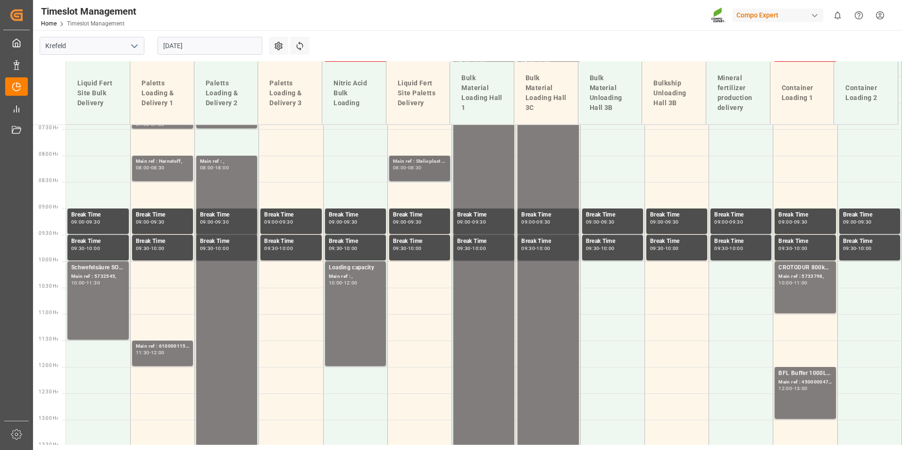
click at [432, 166] on div "08:00 - 08:30" at bounding box center [419, 168] width 53 height 5
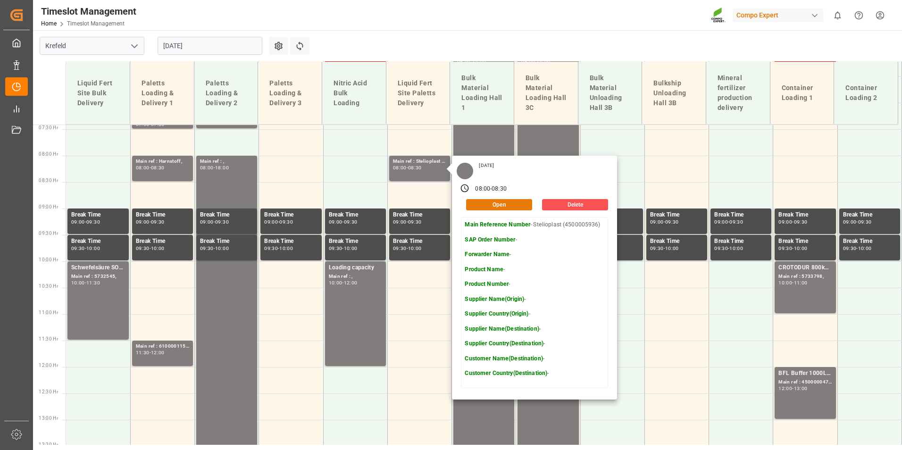
click at [515, 208] on button "Open" at bounding box center [499, 204] width 66 height 11
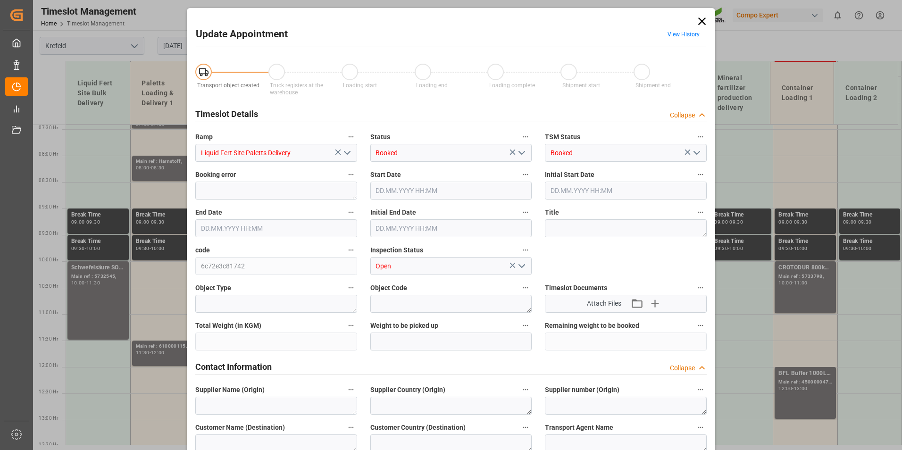
type input "[DATE] 08:00"
type input "[DATE] 14:00"
type input "[DATE] 08:30"
type input "[DATE] 14:30"
type input "[DATE] 12:16"
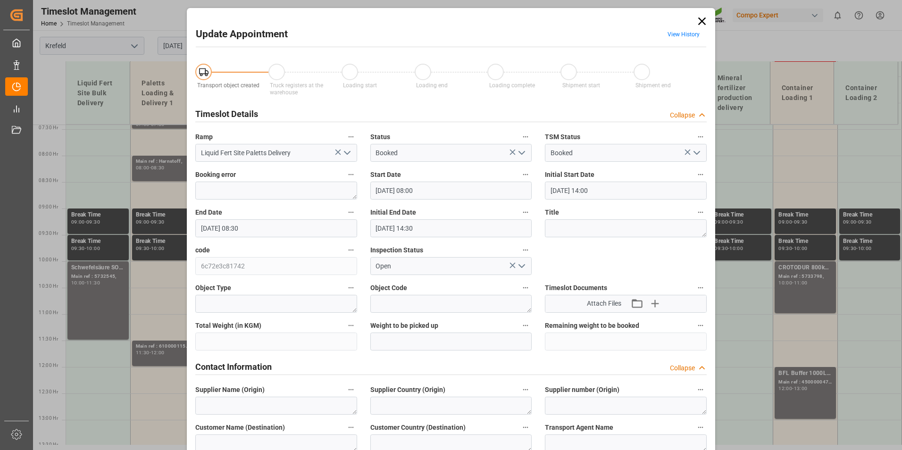
click at [702, 19] on icon at bounding box center [702, 21] width 8 height 8
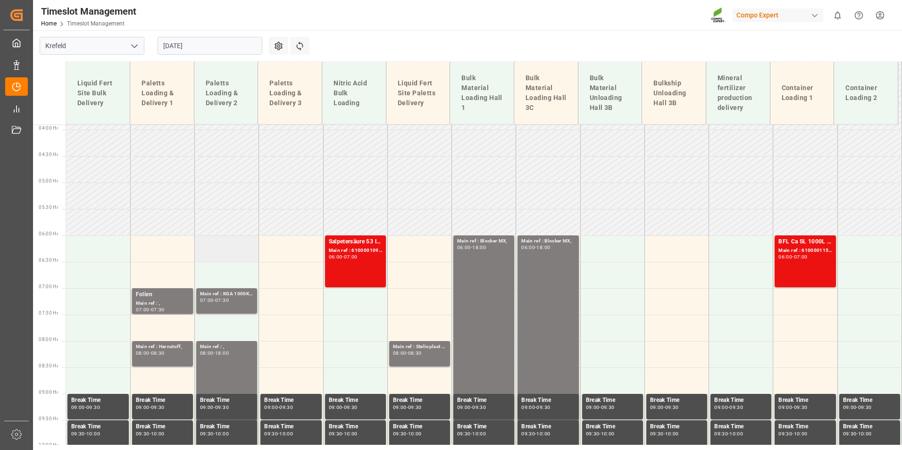
scroll to position [203, 0]
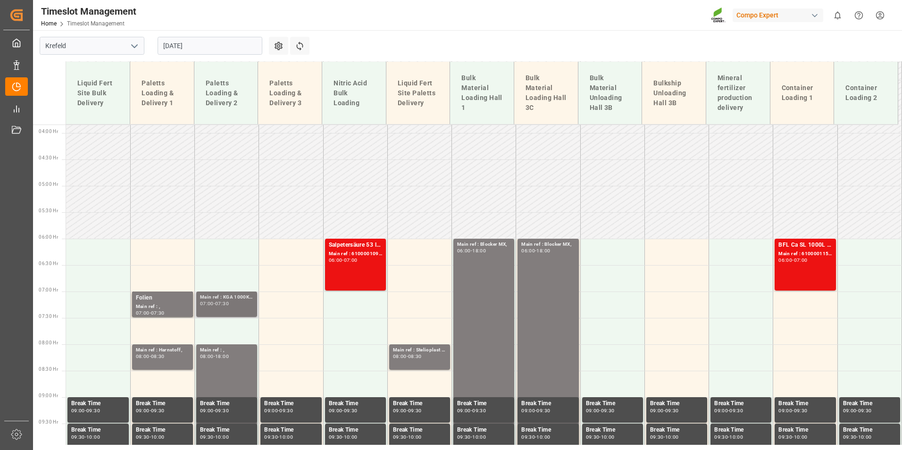
click at [243, 299] on div "Main ref : KGA 1000KG / 4500006801," at bounding box center [226, 297] width 53 height 8
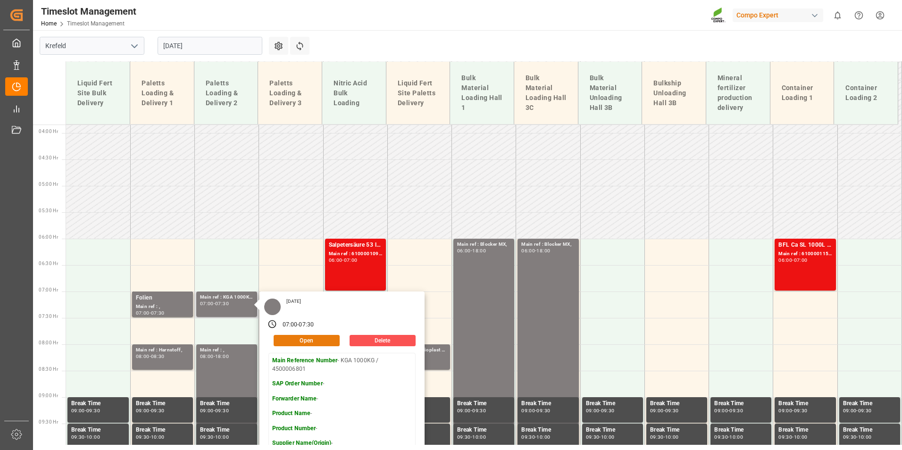
click at [322, 338] on button "Open" at bounding box center [307, 340] width 66 height 11
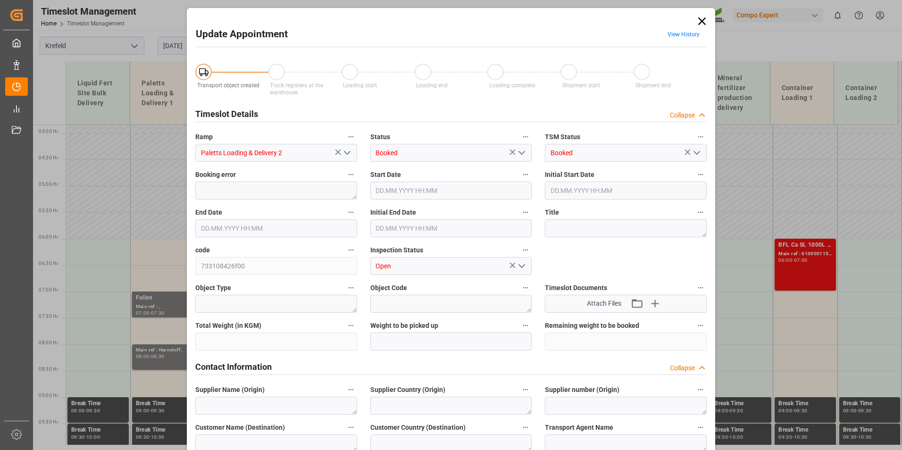
type input "[DATE] 07:00"
type input "[DATE] 07:30"
type input "[DATE] 14:00"
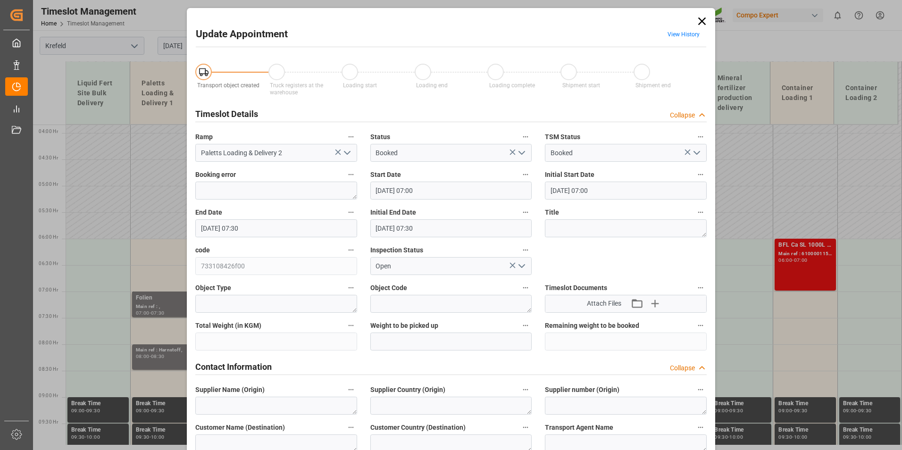
click at [436, 191] on input "[DATE] 07:00" at bounding box center [451, 191] width 162 height 18
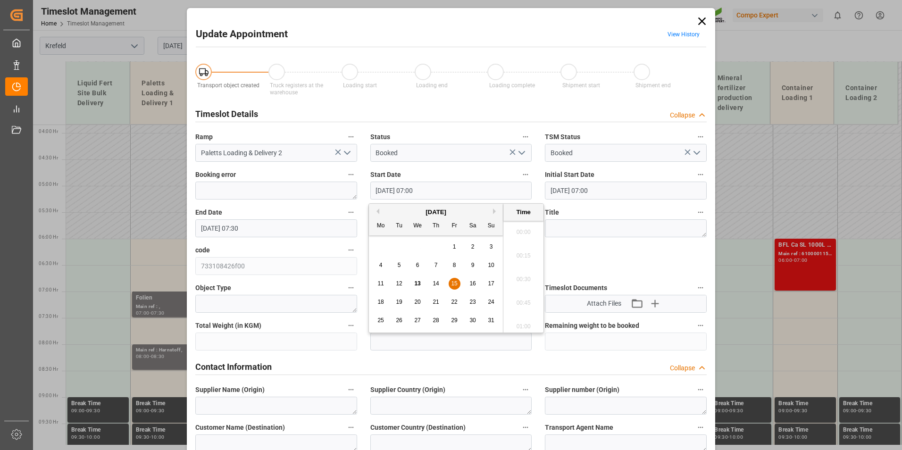
scroll to position [616, 0]
click at [382, 302] on span "18" at bounding box center [380, 302] width 6 height 7
type input "[DATE] 07:00"
click at [517, 275] on li "07:00" at bounding box center [523, 277] width 40 height 24
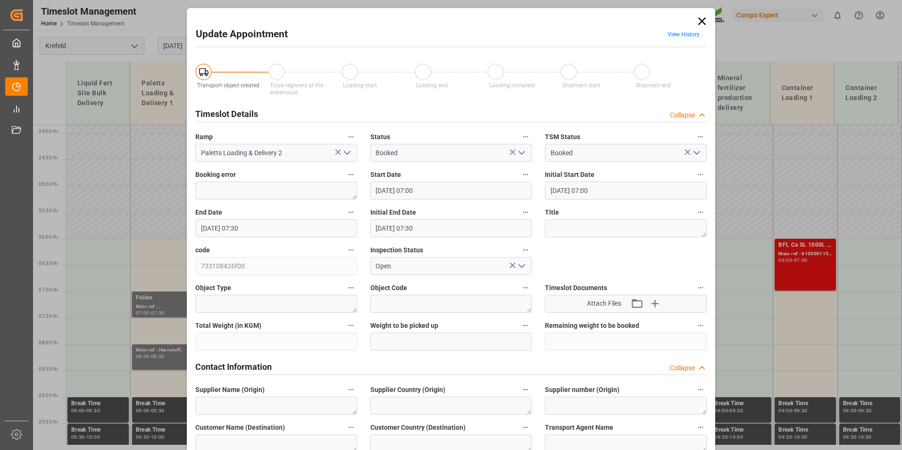
click at [277, 232] on input "[DATE] 07:30" at bounding box center [276, 228] width 162 height 18
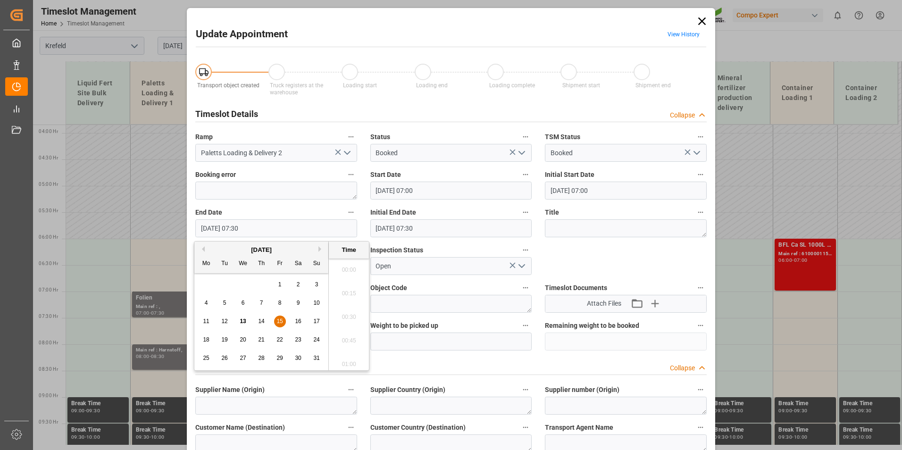
scroll to position [664, 0]
click at [207, 337] on span "18" at bounding box center [206, 339] width 6 height 7
type input "[DATE] 07:30"
click at [340, 313] on li "07:30" at bounding box center [349, 314] width 40 height 24
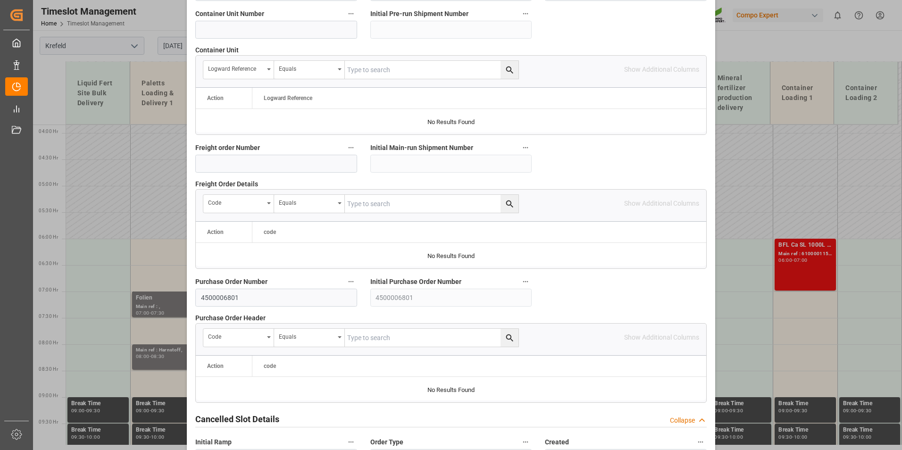
scroll to position [859, 0]
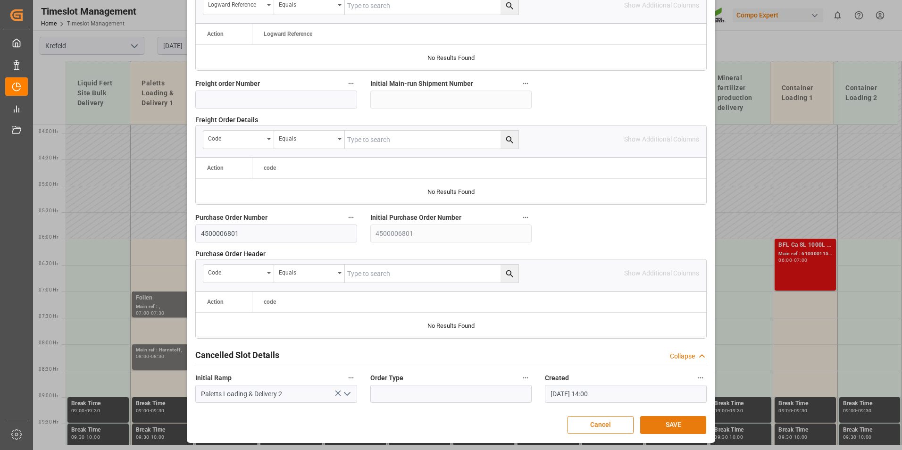
click at [677, 426] on button "SAVE" at bounding box center [673, 425] width 66 height 18
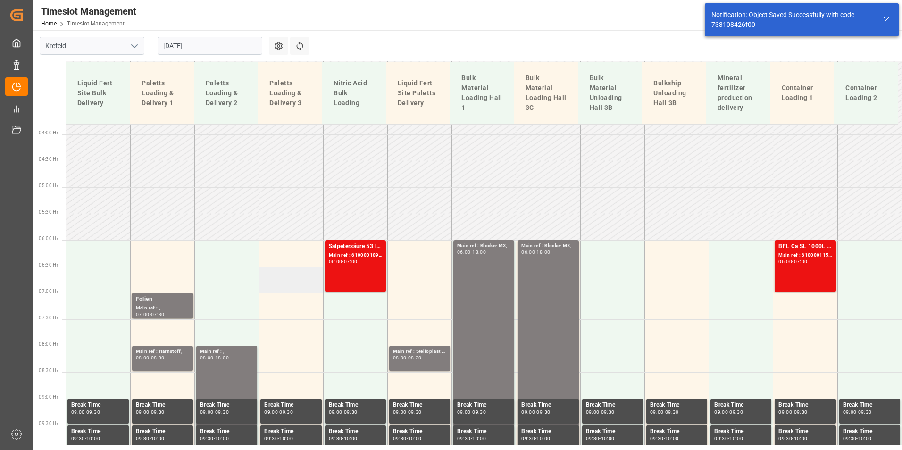
scroll to position [199, 0]
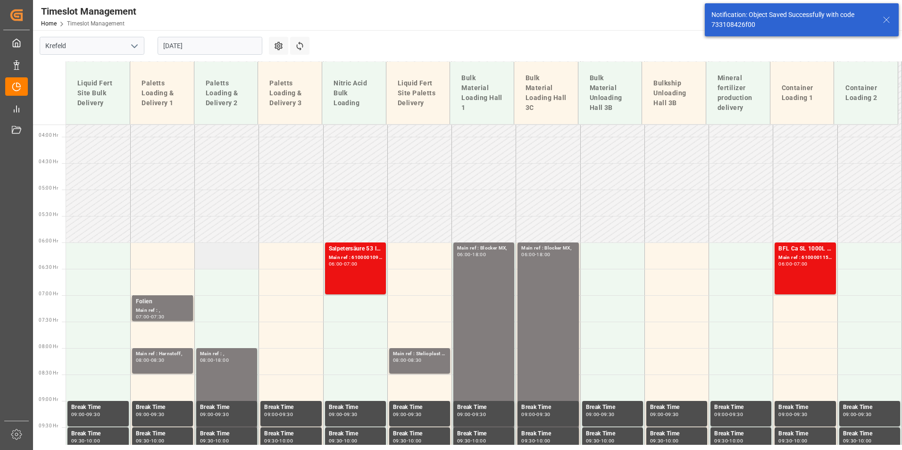
click at [226, 265] on td at bounding box center [227, 255] width 64 height 26
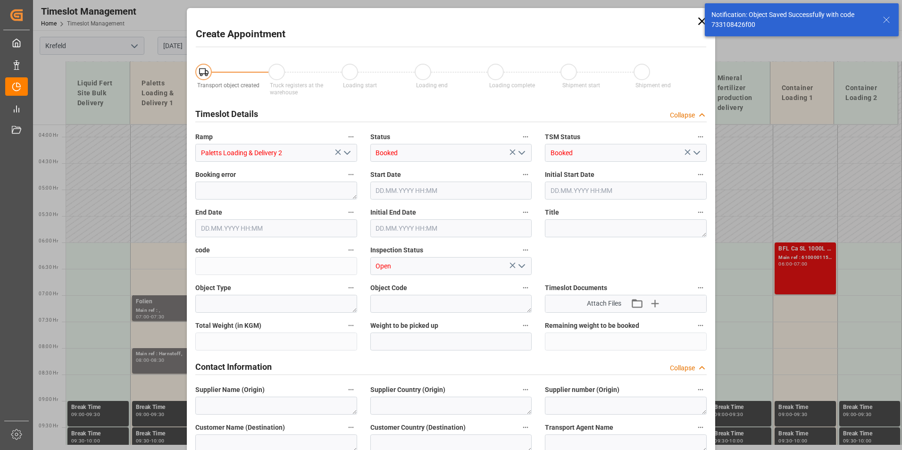
type input "[DATE] 06:00"
type input "[DATE] 06:30"
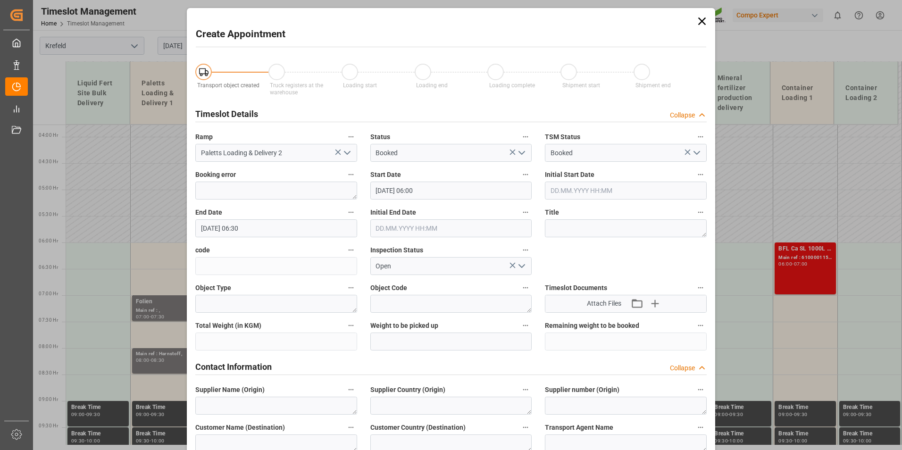
click at [698, 23] on icon at bounding box center [702, 21] width 8 height 8
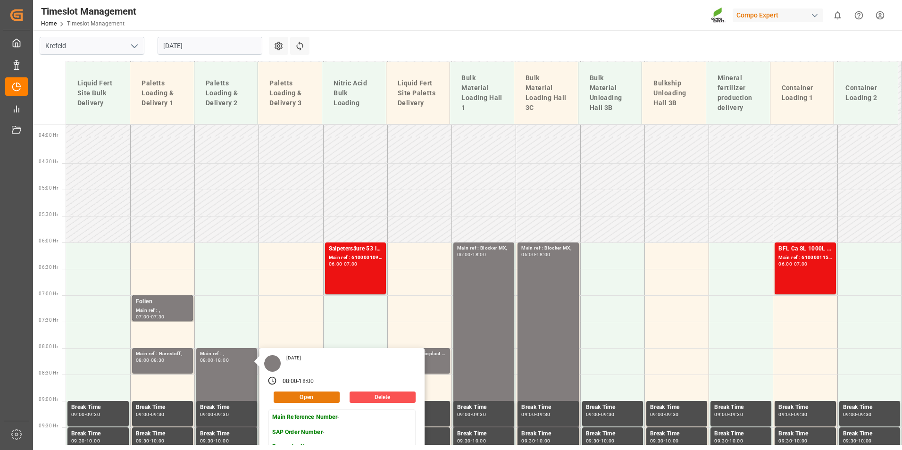
click at [298, 396] on button "Open" at bounding box center [307, 396] width 66 height 11
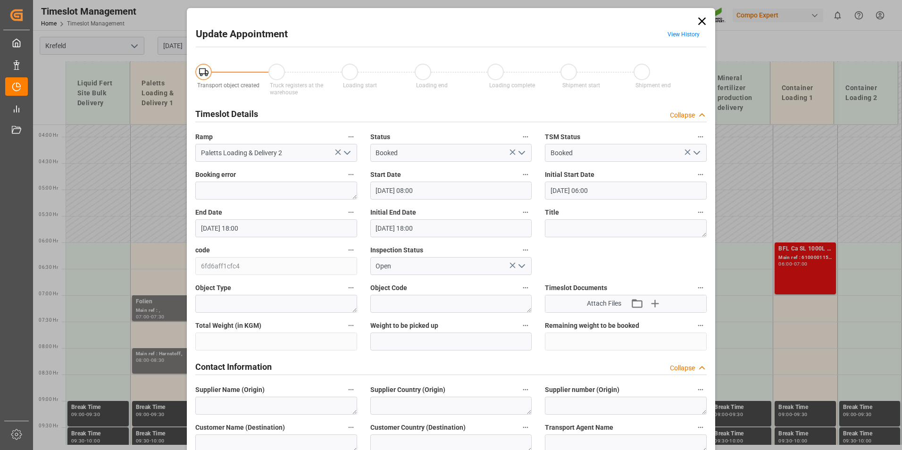
type input "[DATE] 08:00"
type input "[DATE] 06:00"
type input "[DATE] 18:00"
type input "[DATE] 11:47"
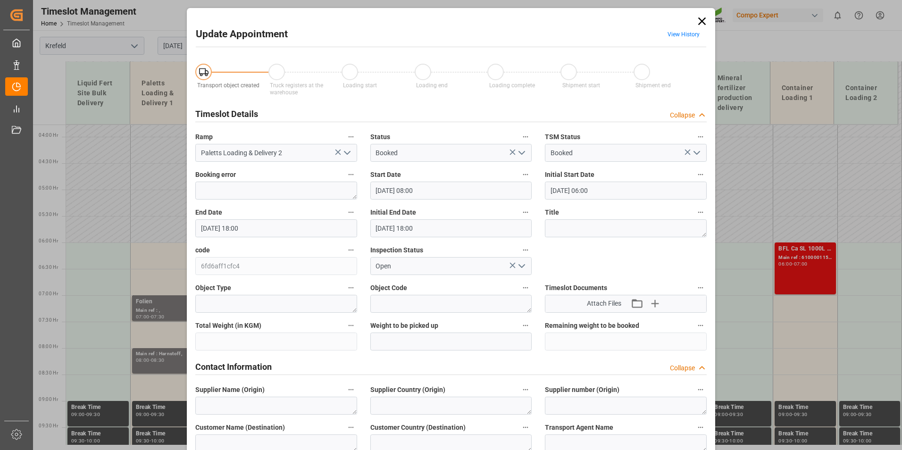
click at [433, 199] on div "Start Date [DATE] 08:00" at bounding box center [451, 184] width 175 height 38
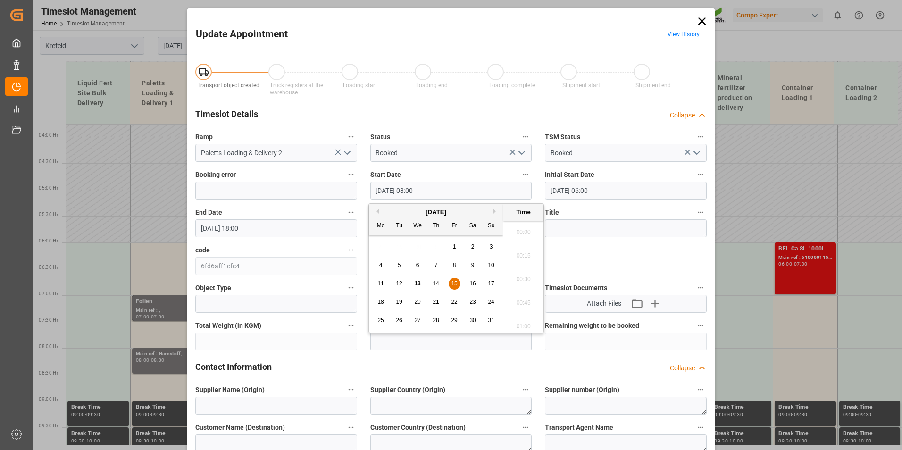
scroll to position [711, 0]
click at [453, 283] on span "15" at bounding box center [454, 283] width 6 height 7
click at [521, 232] on li "06:00" at bounding box center [523, 229] width 40 height 24
type input "[DATE] 06:00"
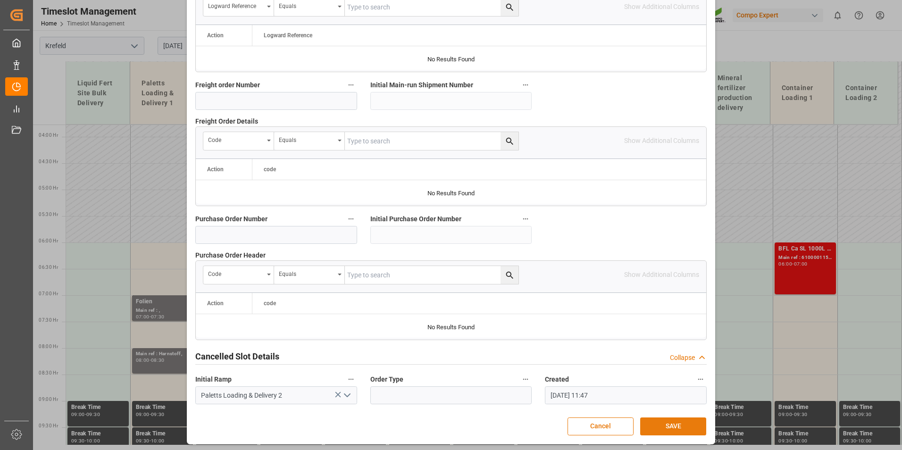
scroll to position [859, 0]
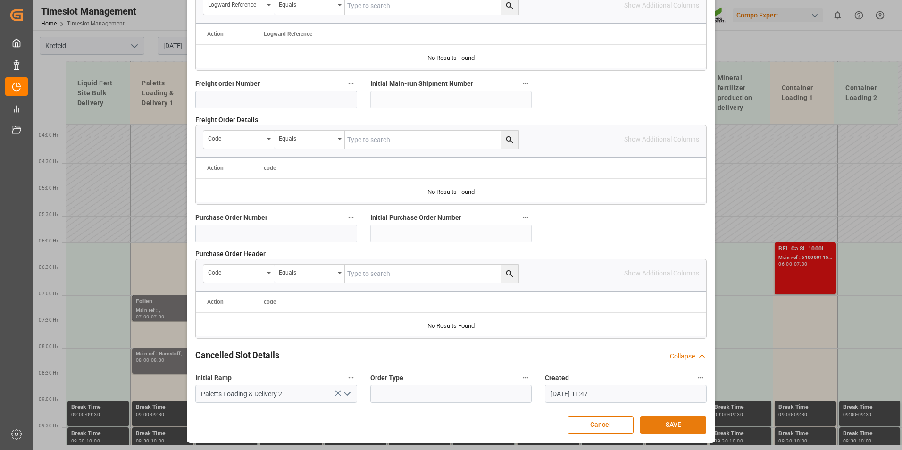
click at [675, 427] on button "SAVE" at bounding box center [673, 425] width 66 height 18
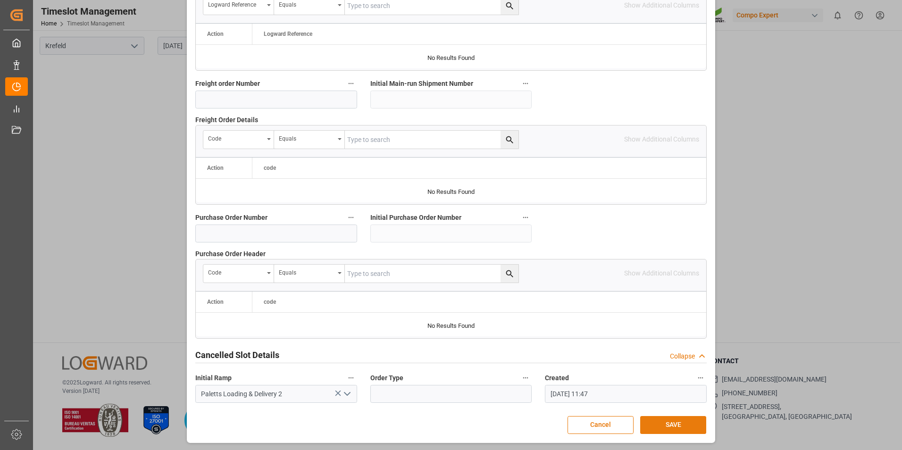
click at [682, 425] on button "SAVE" at bounding box center [673, 425] width 66 height 18
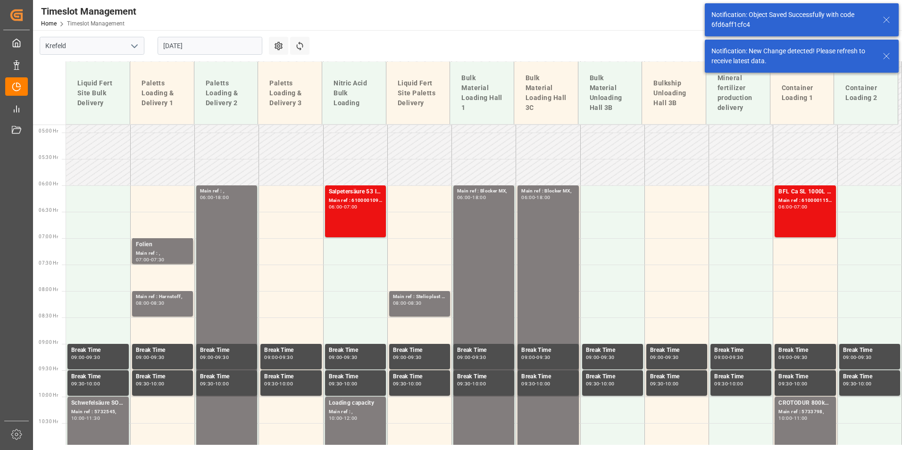
scroll to position [288, 0]
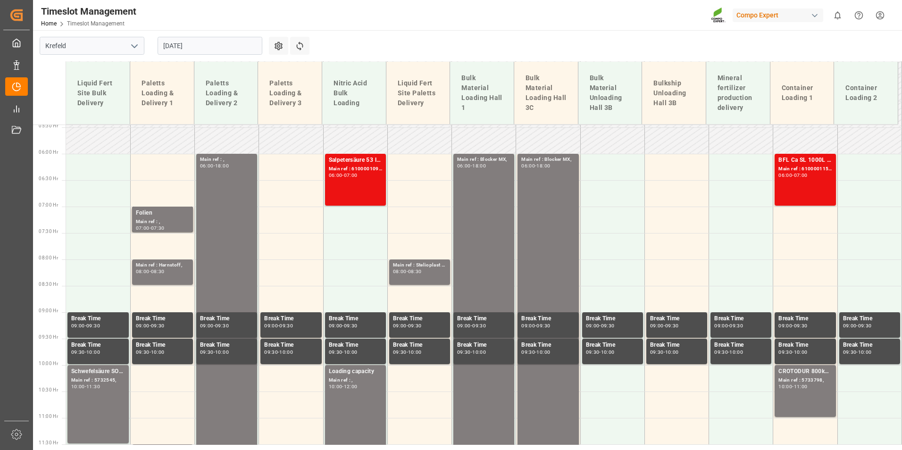
click at [204, 51] on input "[DATE]" at bounding box center [210, 46] width 105 height 18
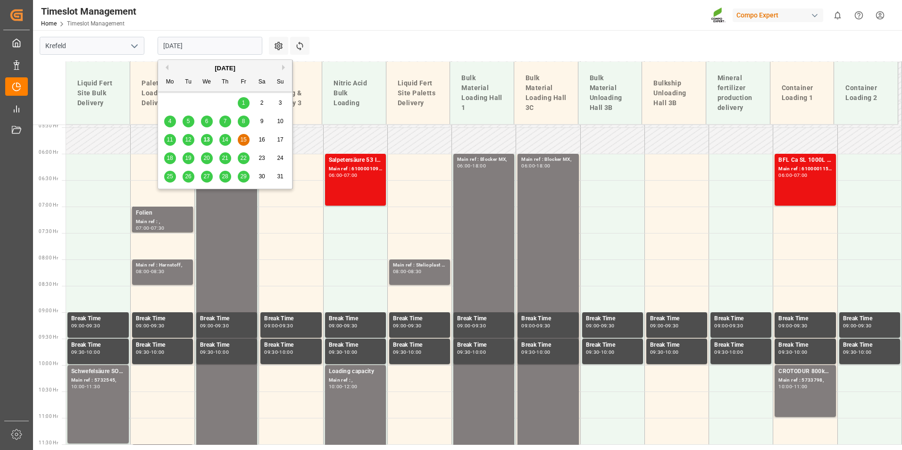
click at [169, 161] on span "18" at bounding box center [169, 158] width 6 height 7
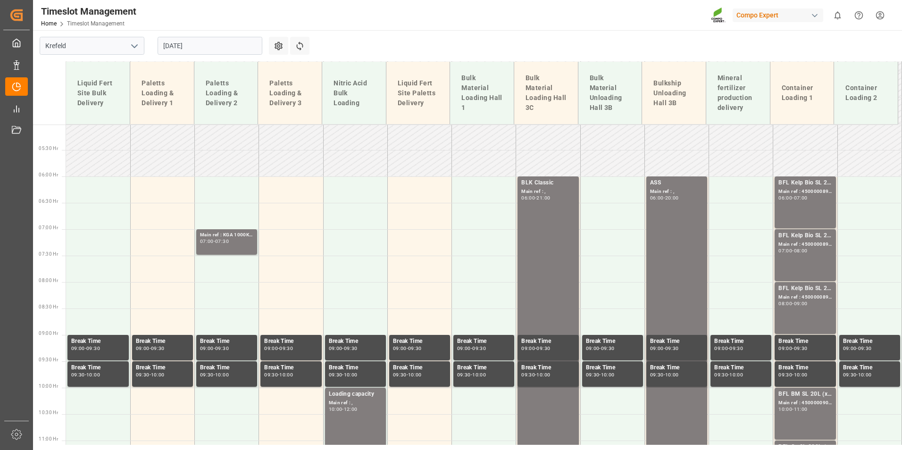
scroll to position [250, 0]
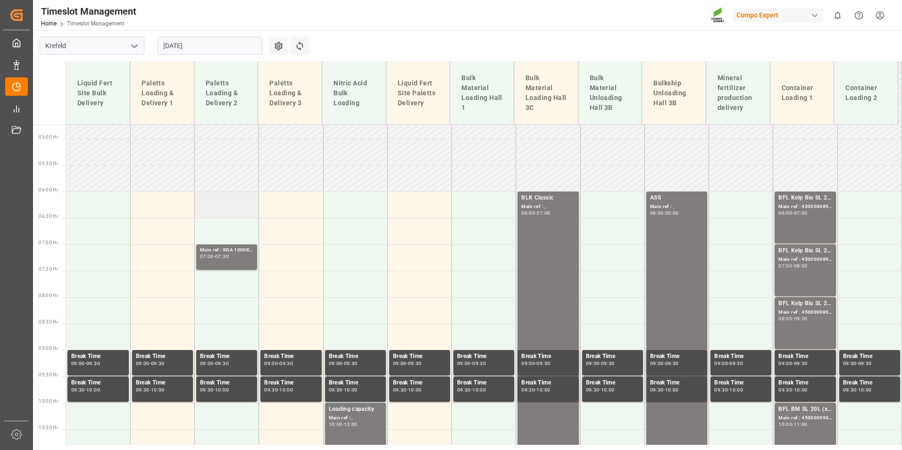
click at [223, 209] on td at bounding box center [227, 204] width 64 height 26
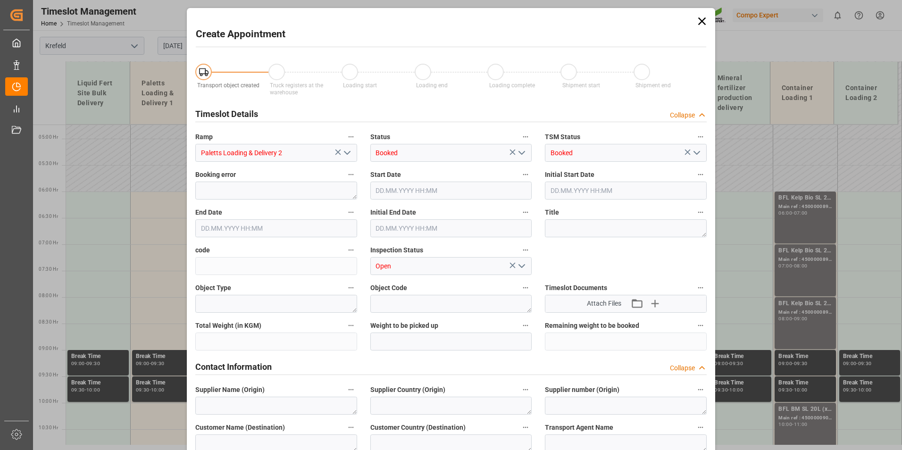
type input "[DATE] 06:00"
click at [309, 224] on input "[DATE] 06:30" at bounding box center [276, 228] width 162 height 18
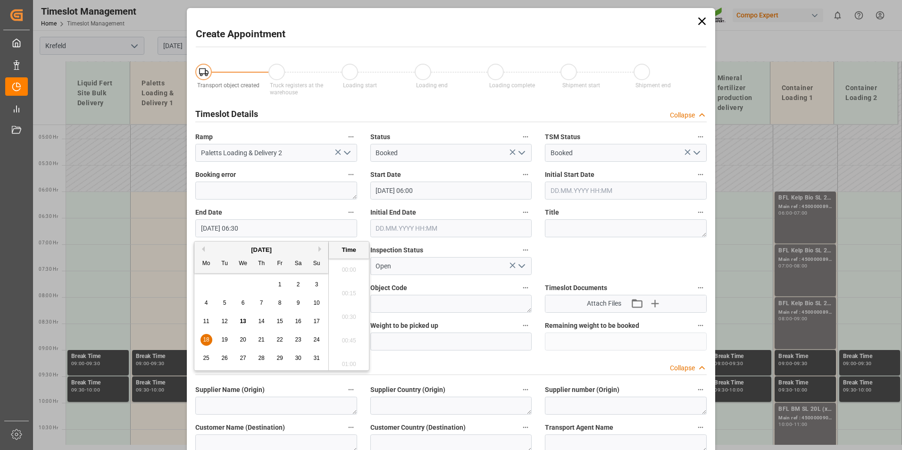
scroll to position [569, 0]
drag, startPoint x: 201, startPoint y: 338, endPoint x: 292, endPoint y: 326, distance: 92.2
click at [204, 336] on div "18" at bounding box center [206, 339] width 12 height 11
click at [348, 357] on li "07:00" at bounding box center [349, 361] width 40 height 24
type input "[DATE] 07:00"
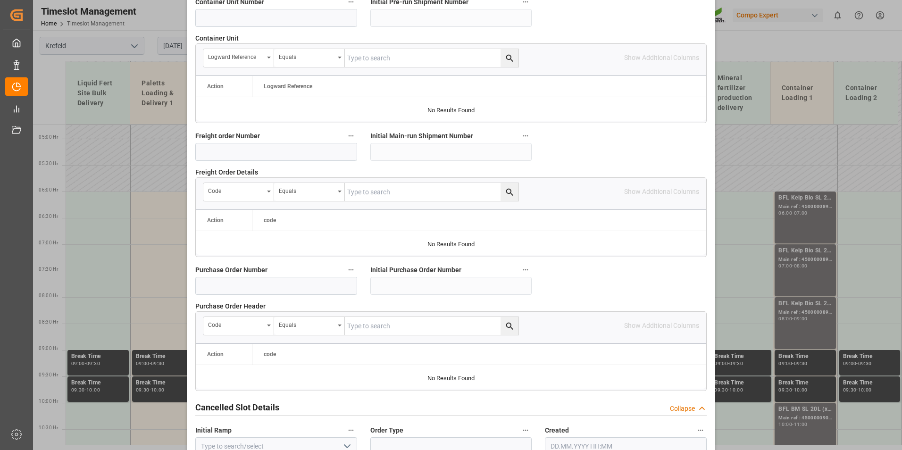
scroll to position [859, 0]
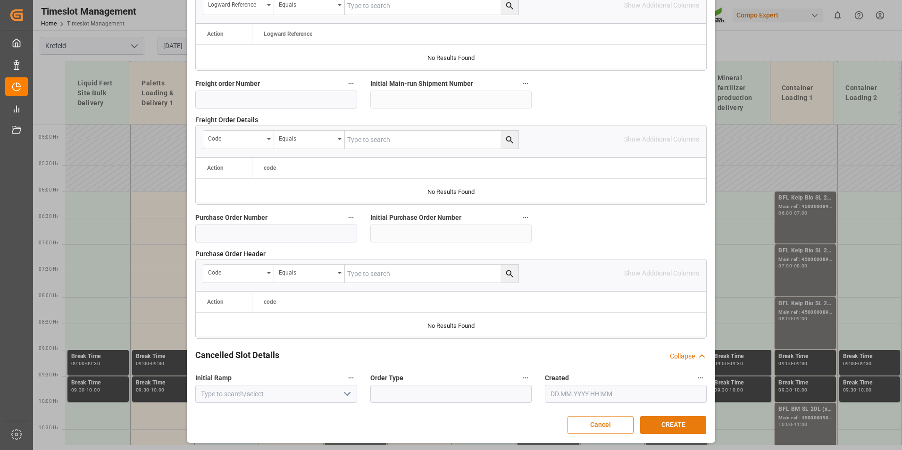
click at [676, 422] on button "CREATE" at bounding box center [673, 425] width 66 height 18
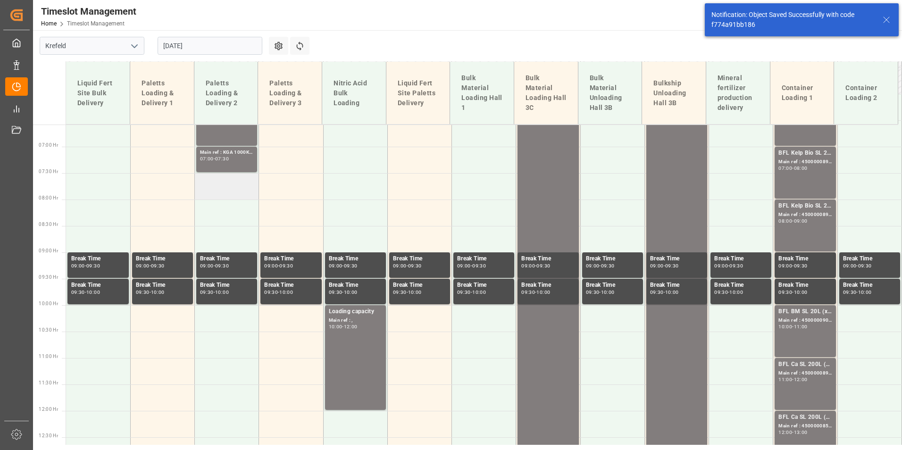
scroll to position [382, 0]
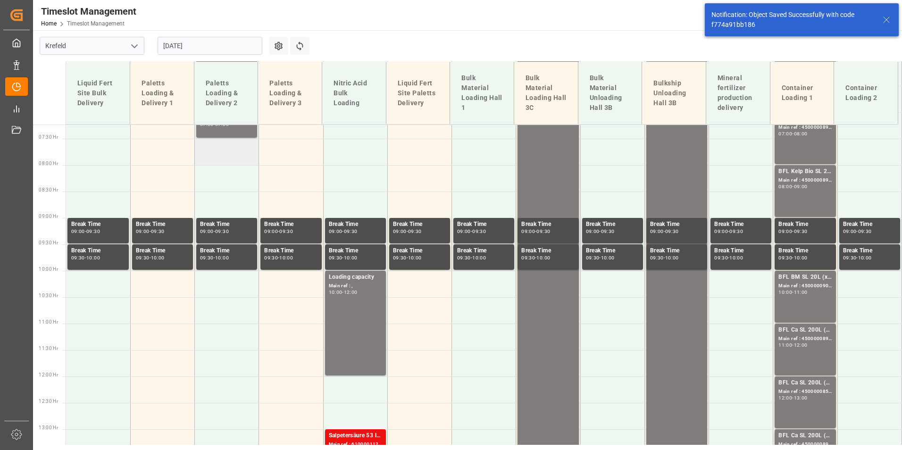
click at [212, 151] on td at bounding box center [227, 152] width 64 height 26
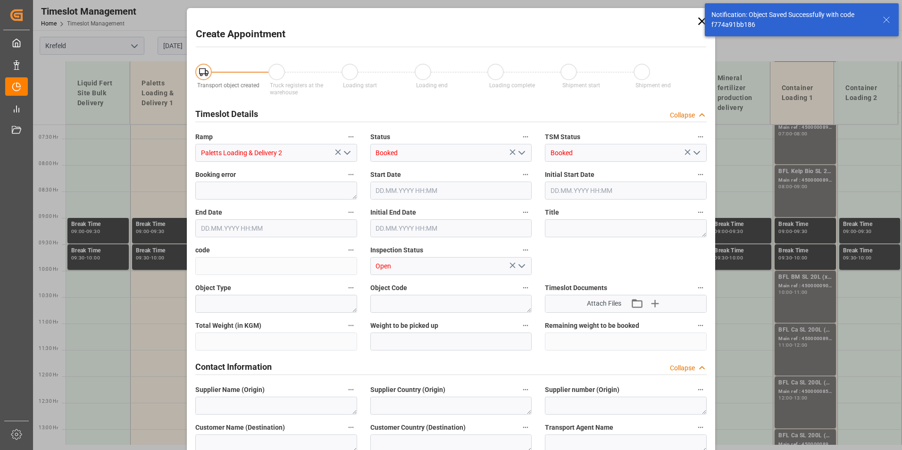
type input "[DATE] 07:30"
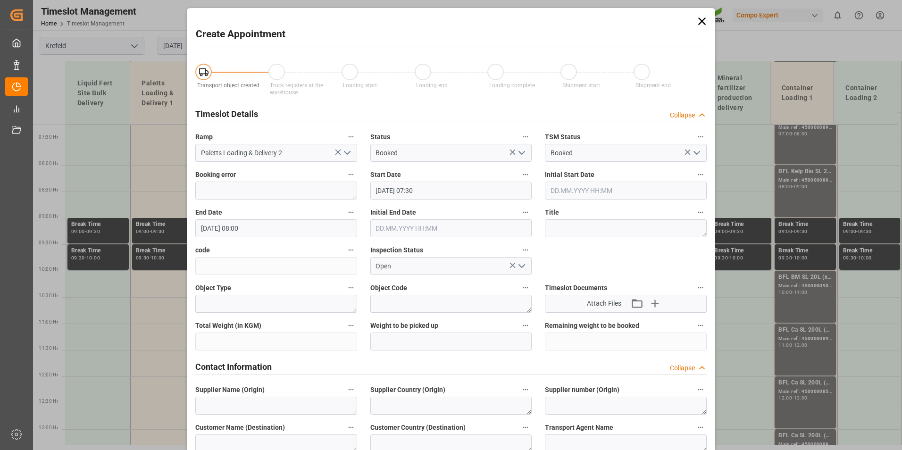
click at [289, 231] on input "[DATE] 08:00" at bounding box center [276, 228] width 162 height 18
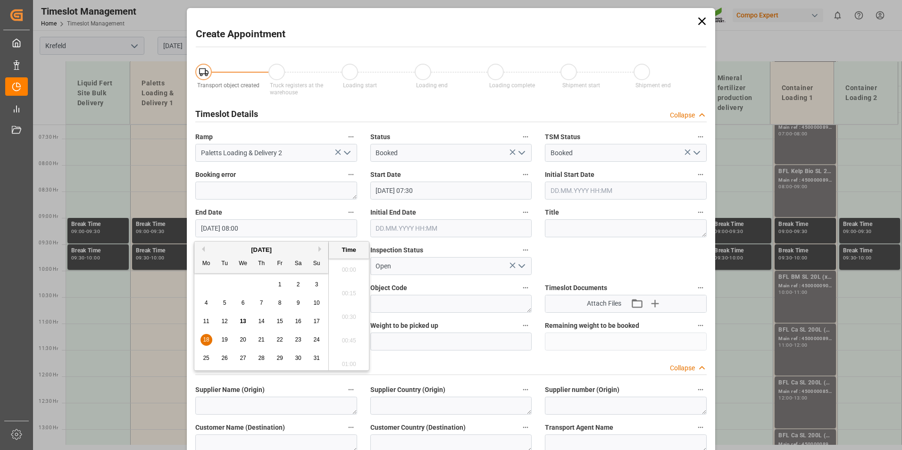
scroll to position [711, 0]
drag, startPoint x: 205, startPoint y: 341, endPoint x: 212, endPoint y: 340, distance: 7.6
click at [212, 340] on div "18 19 20 21 22 23 24" at bounding box center [261, 340] width 129 height 18
click at [209, 341] on span "18" at bounding box center [206, 339] width 6 height 7
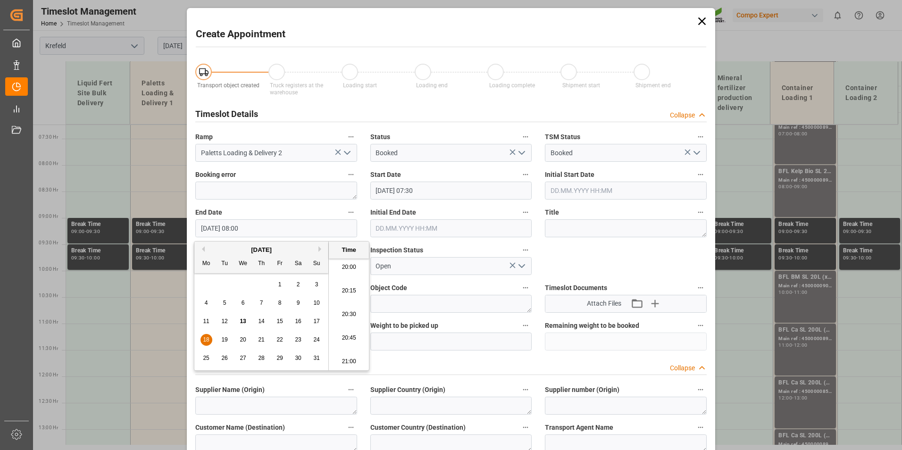
scroll to position [1890, 0]
click at [351, 362] on li "21:00" at bounding box center [349, 361] width 40 height 24
type input "[DATE] 21:00"
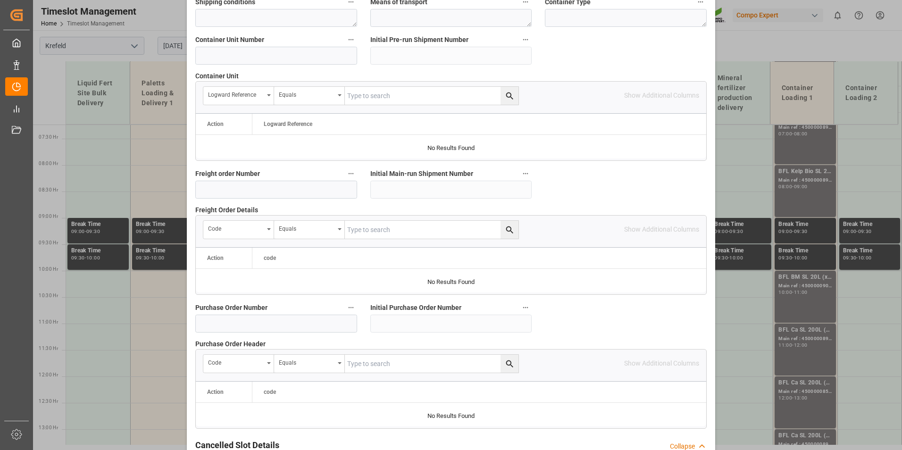
scroll to position [859, 0]
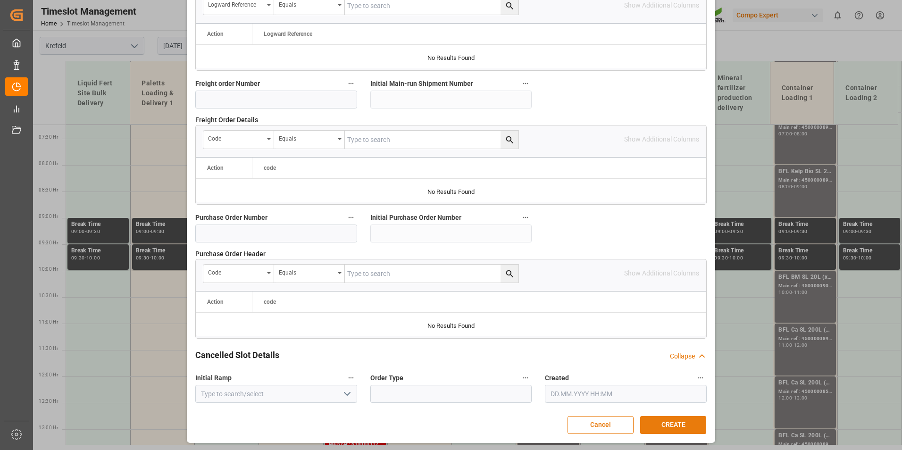
click at [682, 428] on button "CREATE" at bounding box center [673, 425] width 66 height 18
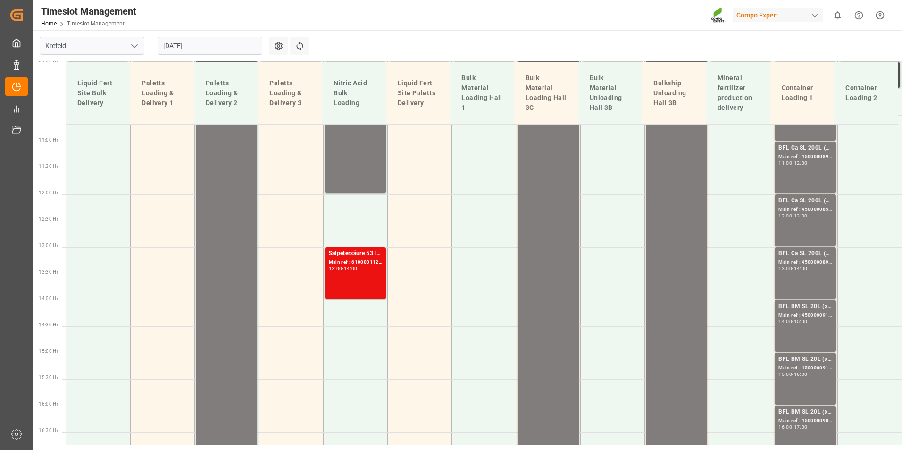
scroll to position [388, 0]
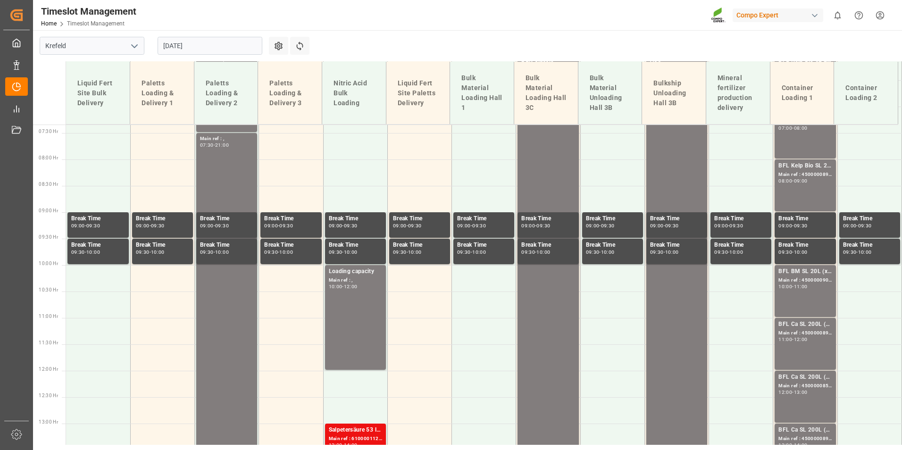
click at [213, 48] on input "[DATE]" at bounding box center [210, 46] width 105 height 18
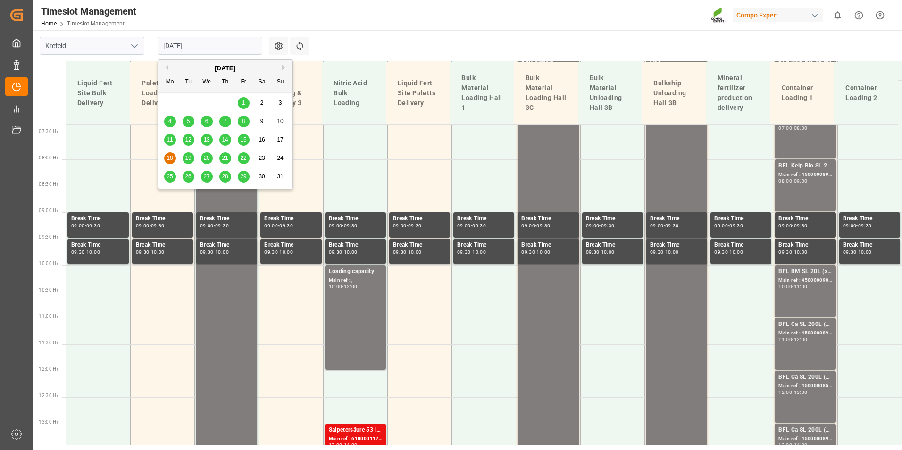
click at [228, 145] on div "14" at bounding box center [225, 139] width 12 height 11
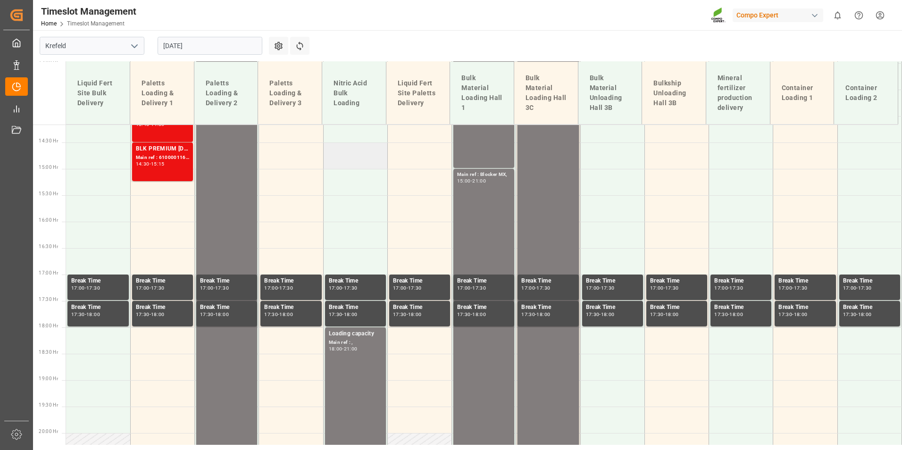
scroll to position [627, 0]
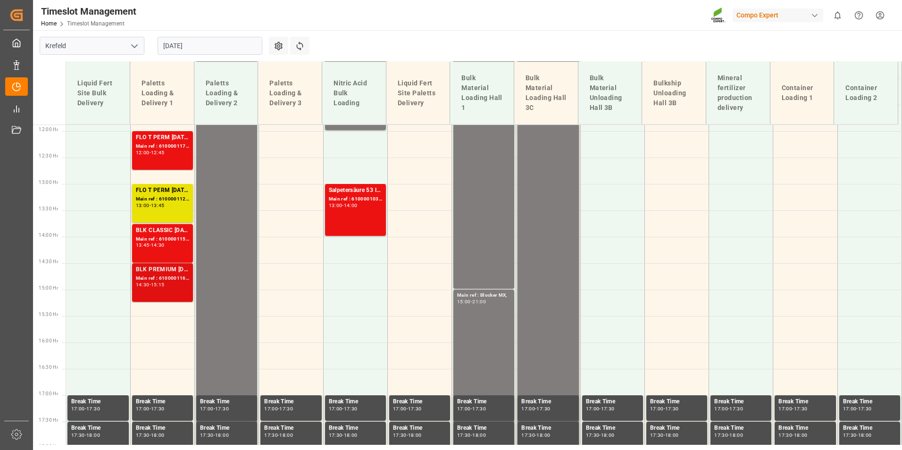
click at [181, 286] on div "14:30 - 15:15" at bounding box center [162, 284] width 53 height 5
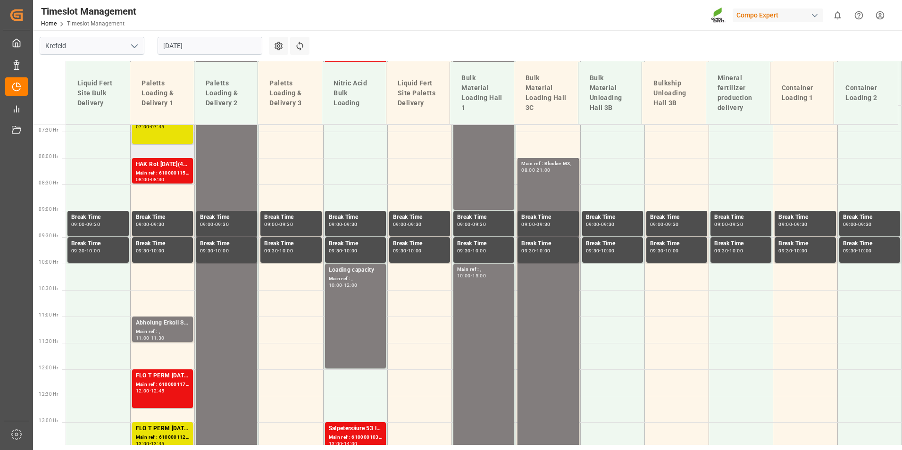
scroll to position [391, 0]
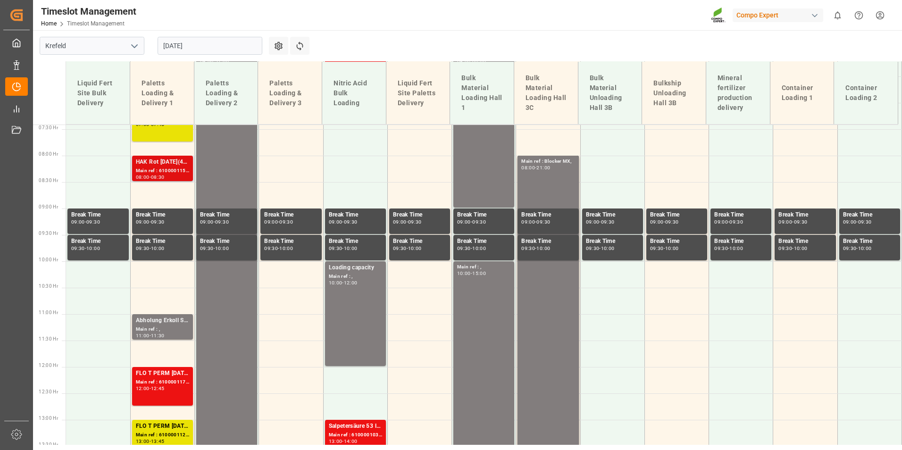
click at [170, 174] on div "Main ref : 6100001153, 2000001029; 2000000712;2000000421;2000001029;" at bounding box center [162, 171] width 53 height 8
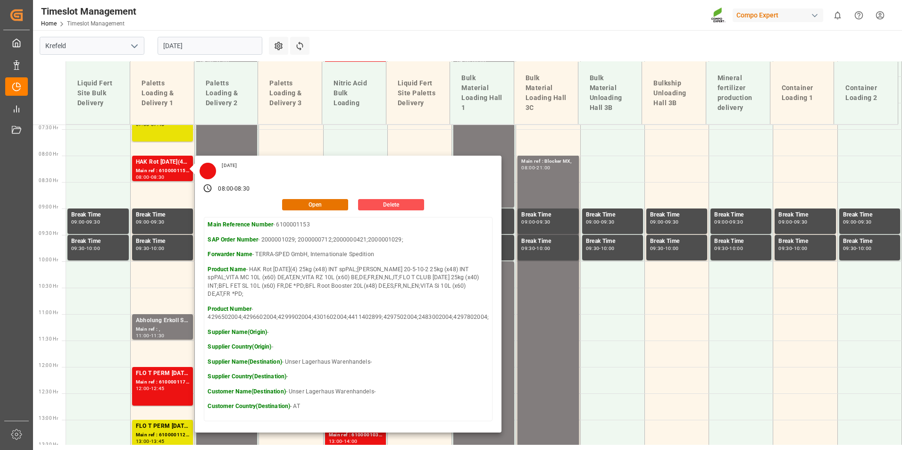
click at [349, 49] on main "[GEOGRAPHIC_DATA] [DATE] Settings Refresh Time Slots Liquid Fert Site Bulk Deli…" at bounding box center [466, 135] width 867 height 415
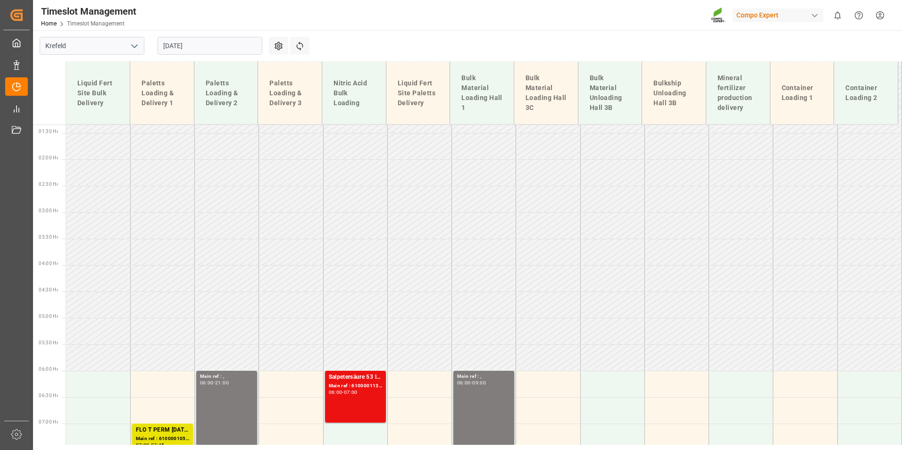
scroll to position [61, 0]
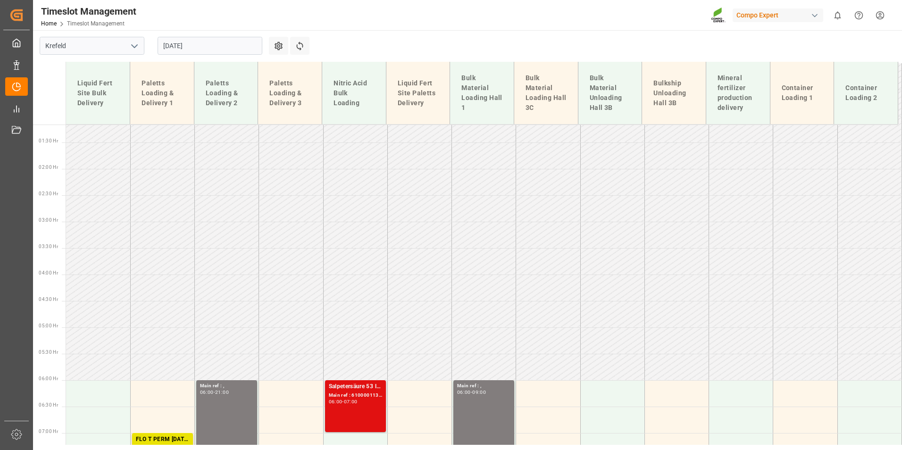
click at [340, 407] on div "Salpetersäure 53 lose; Main ref : 6100001130, 2000001018; 06:00 - 07:00" at bounding box center [355, 406] width 53 height 48
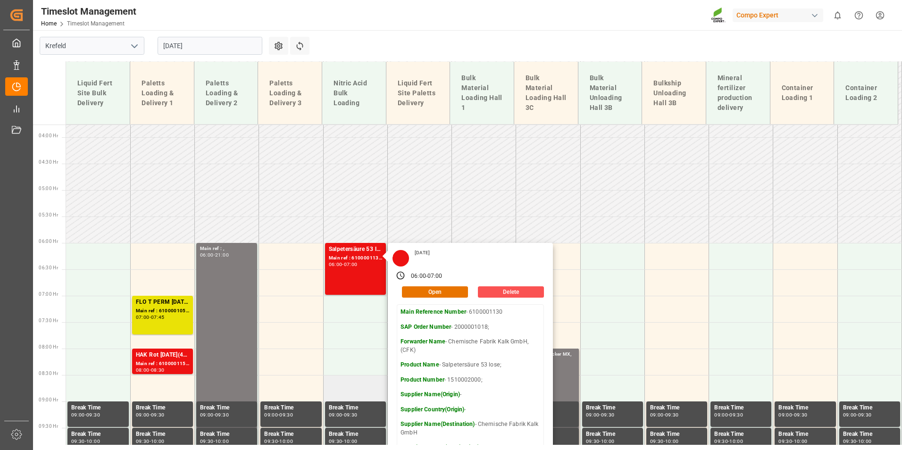
scroll to position [203, 0]
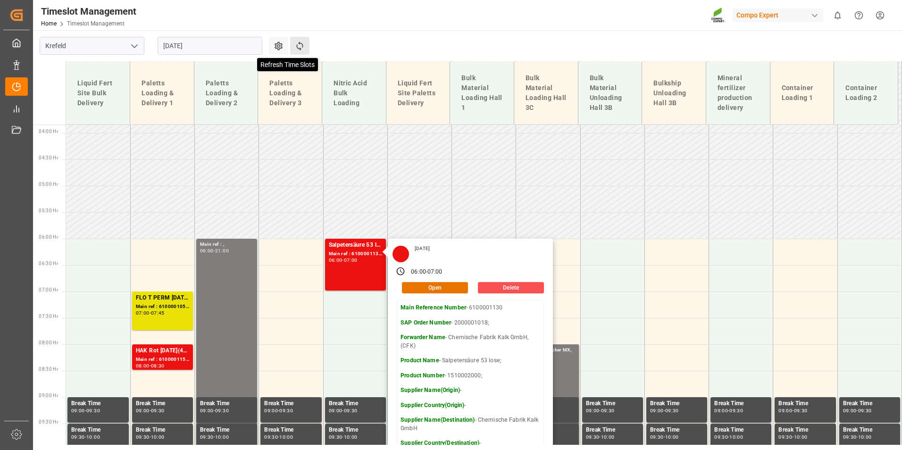
click at [304, 49] on icon at bounding box center [300, 46] width 10 height 10
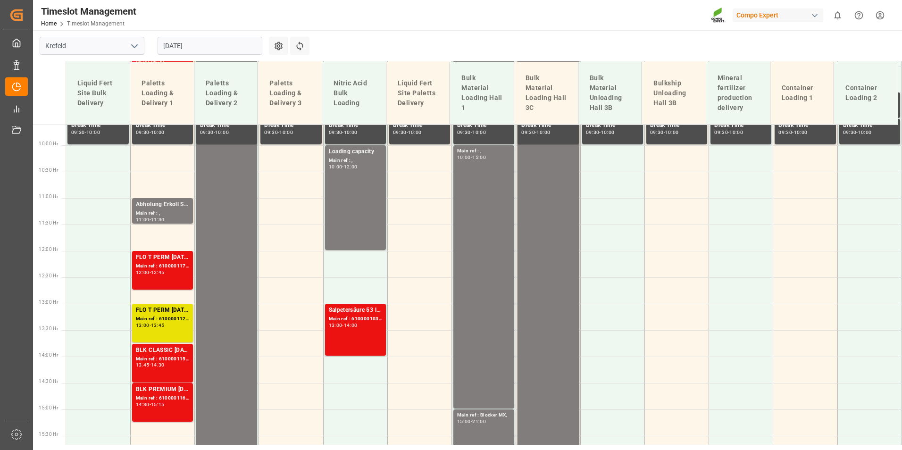
scroll to position [533, 0]
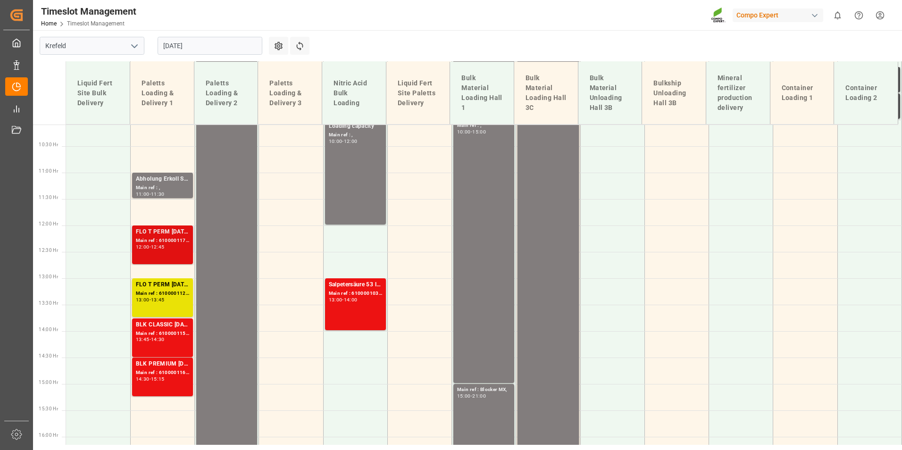
click at [165, 245] on div "12:45" at bounding box center [158, 247] width 14 height 4
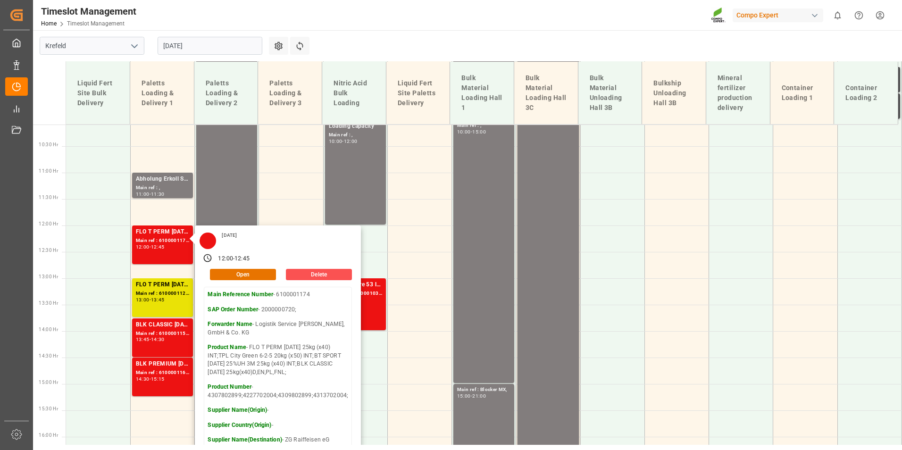
click at [406, 70] on td "Liquid Fert Site Paletts Delivery" at bounding box center [418, 93] width 64 height 63
